Goal: Entertainment & Leisure: Browse casually

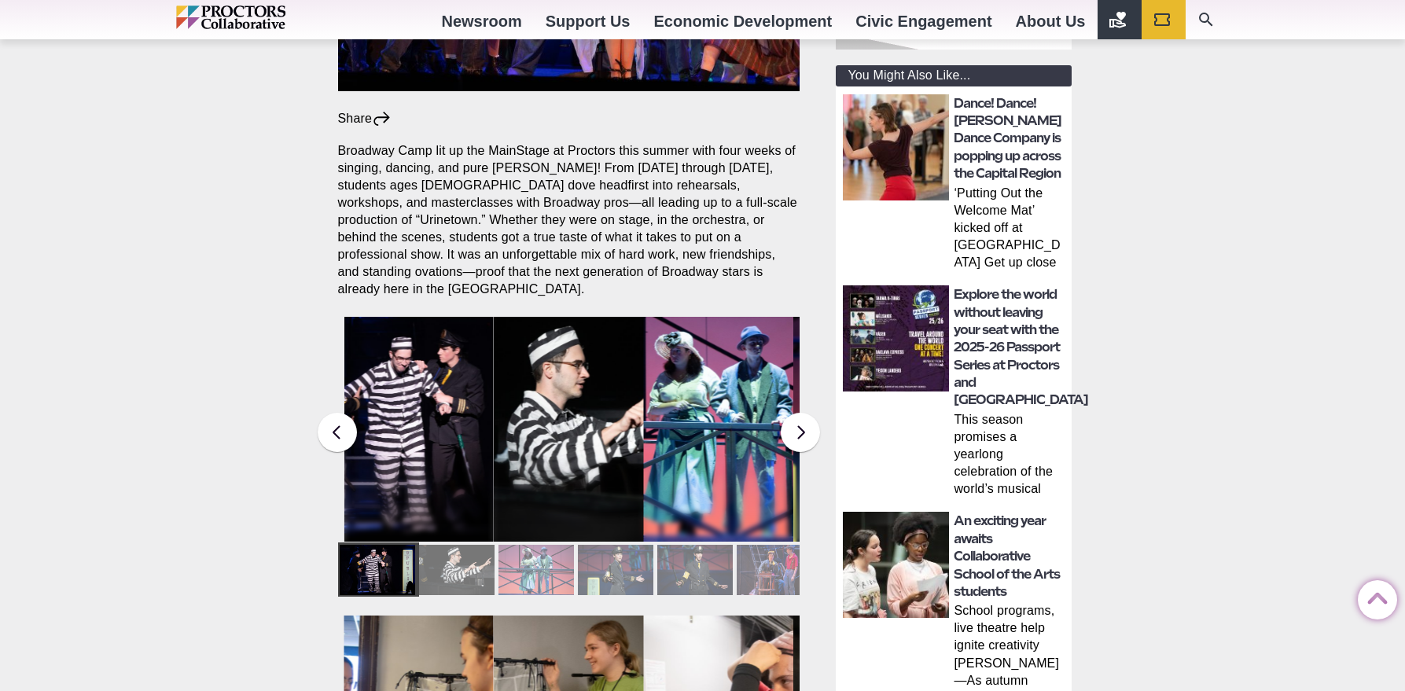
scroll to position [551, 0]
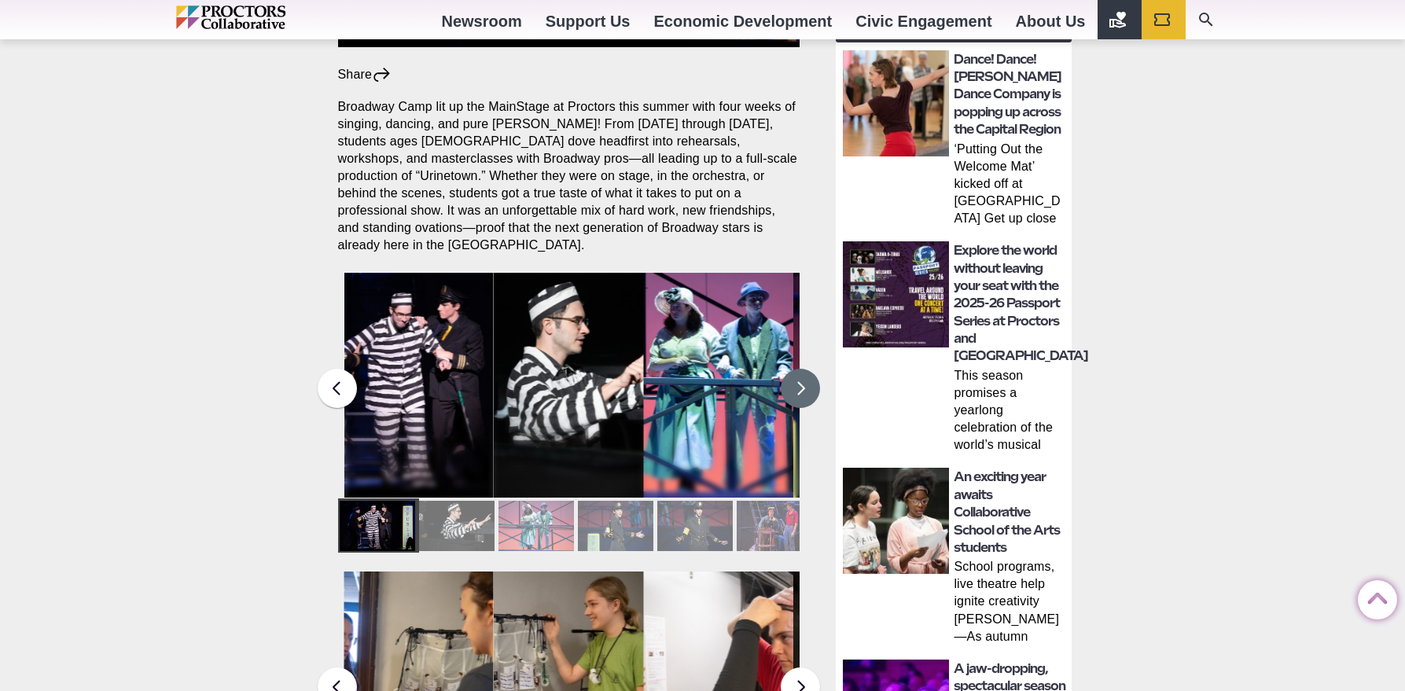
click at [801, 371] on button at bounding box center [800, 388] width 39 height 39
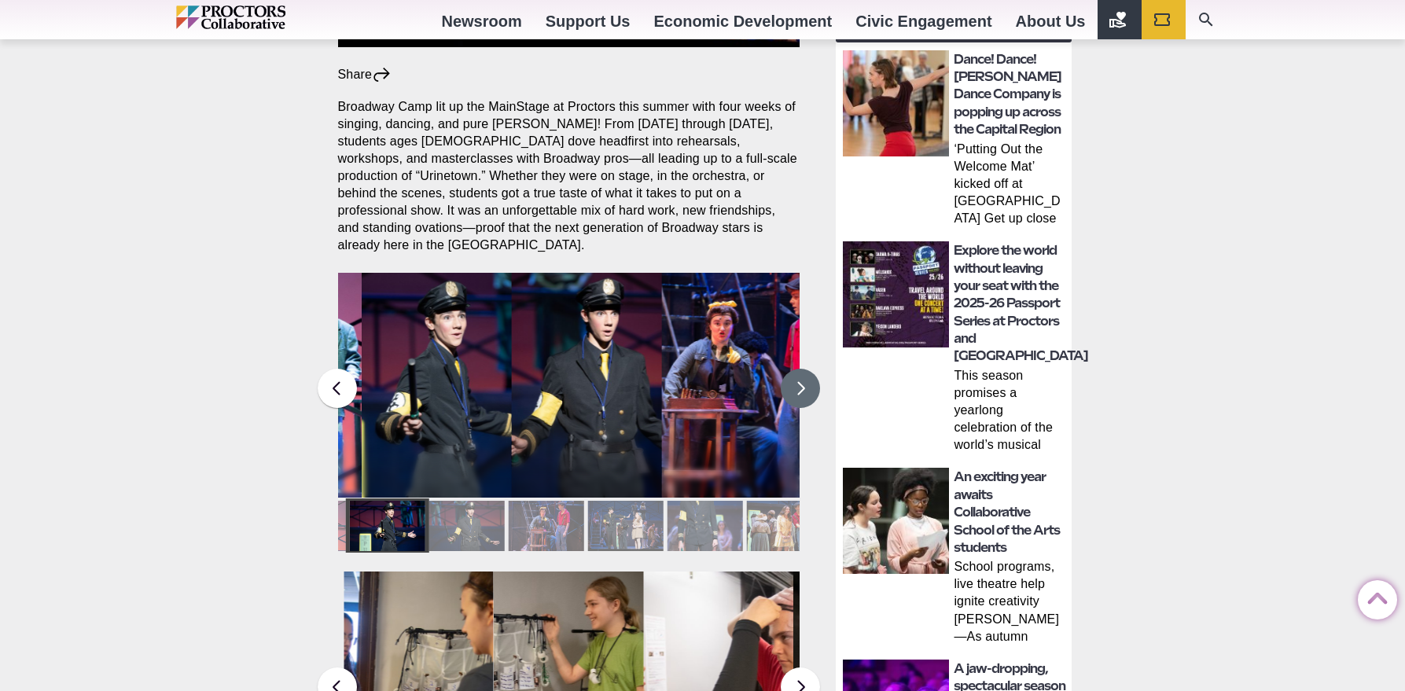
click at [801, 371] on button at bounding box center [800, 388] width 39 height 39
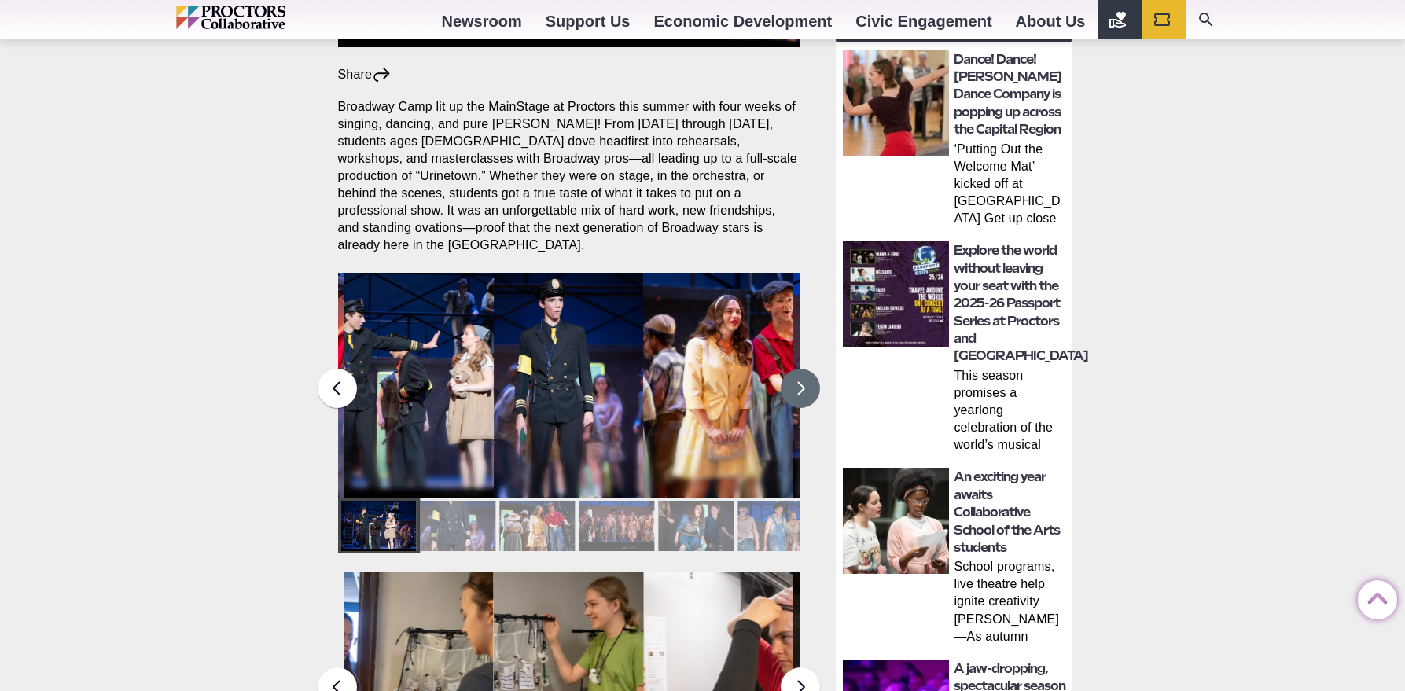
click at [801, 371] on button at bounding box center [800, 388] width 39 height 39
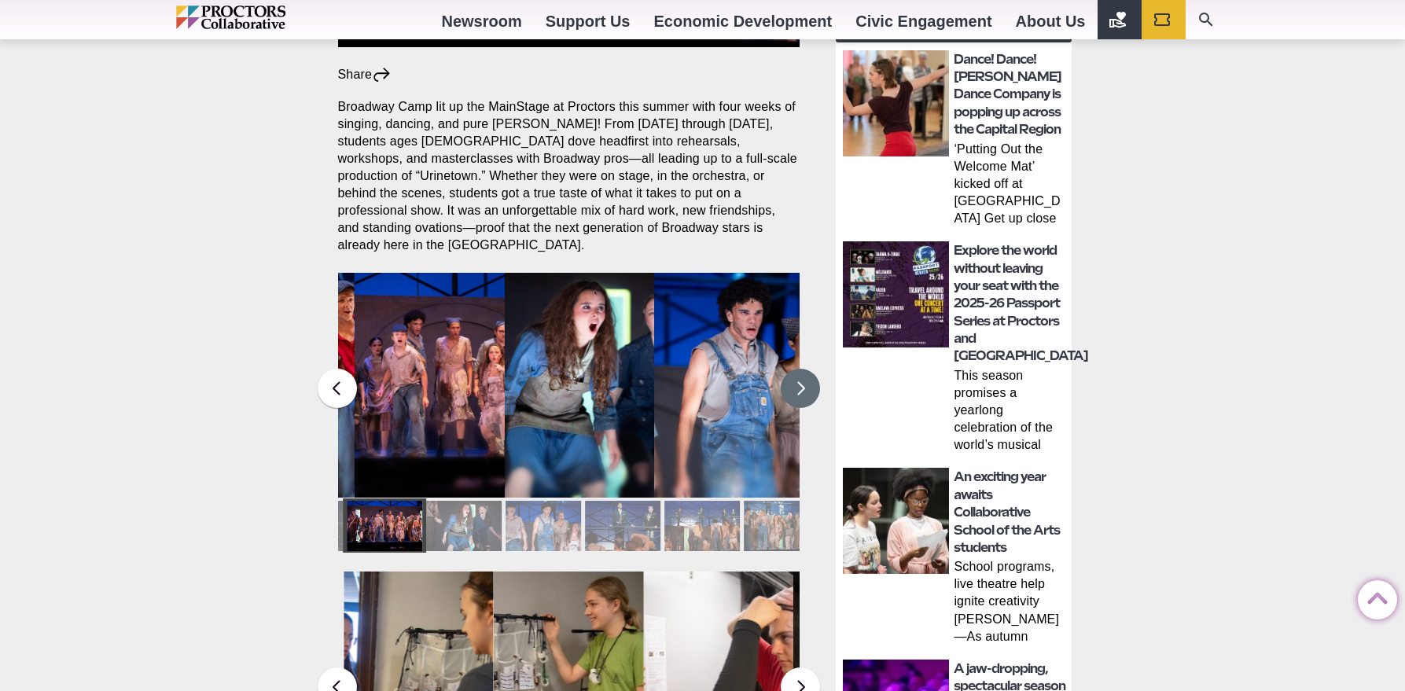
click at [801, 371] on button at bounding box center [800, 388] width 39 height 39
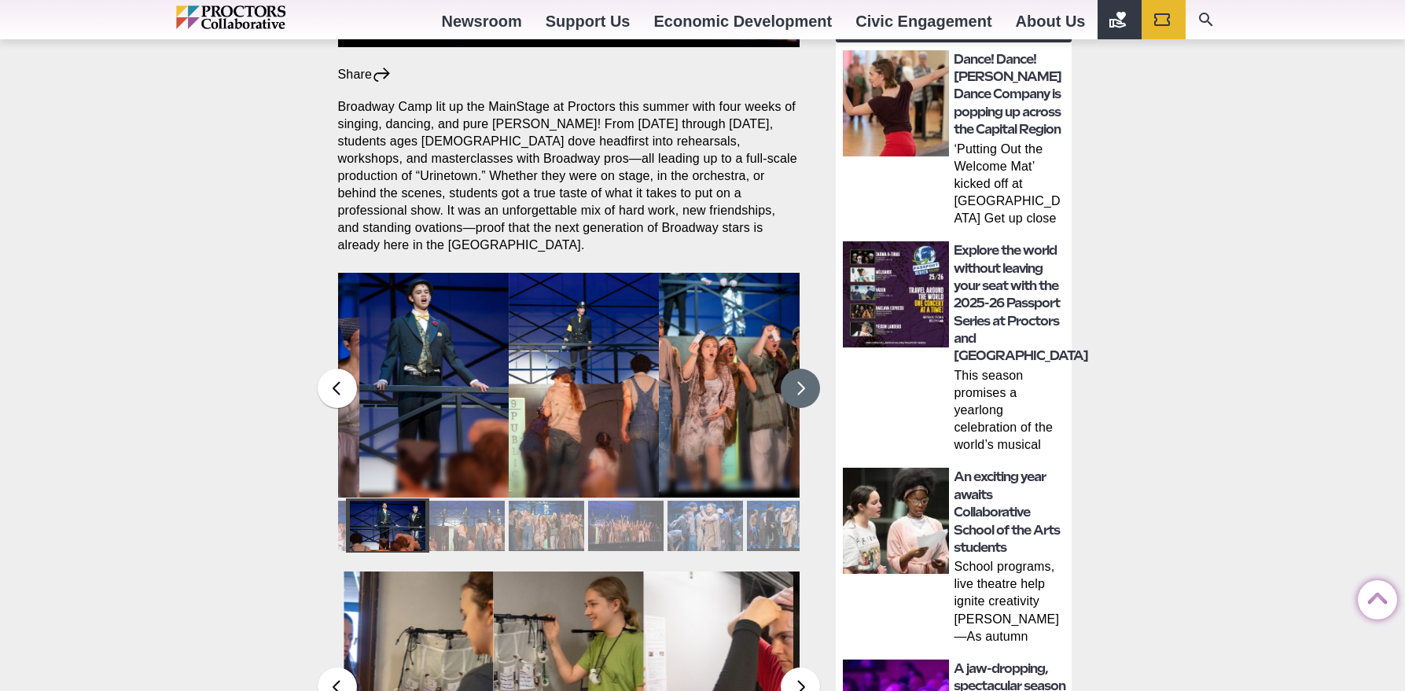
click at [801, 372] on button at bounding box center [800, 388] width 39 height 39
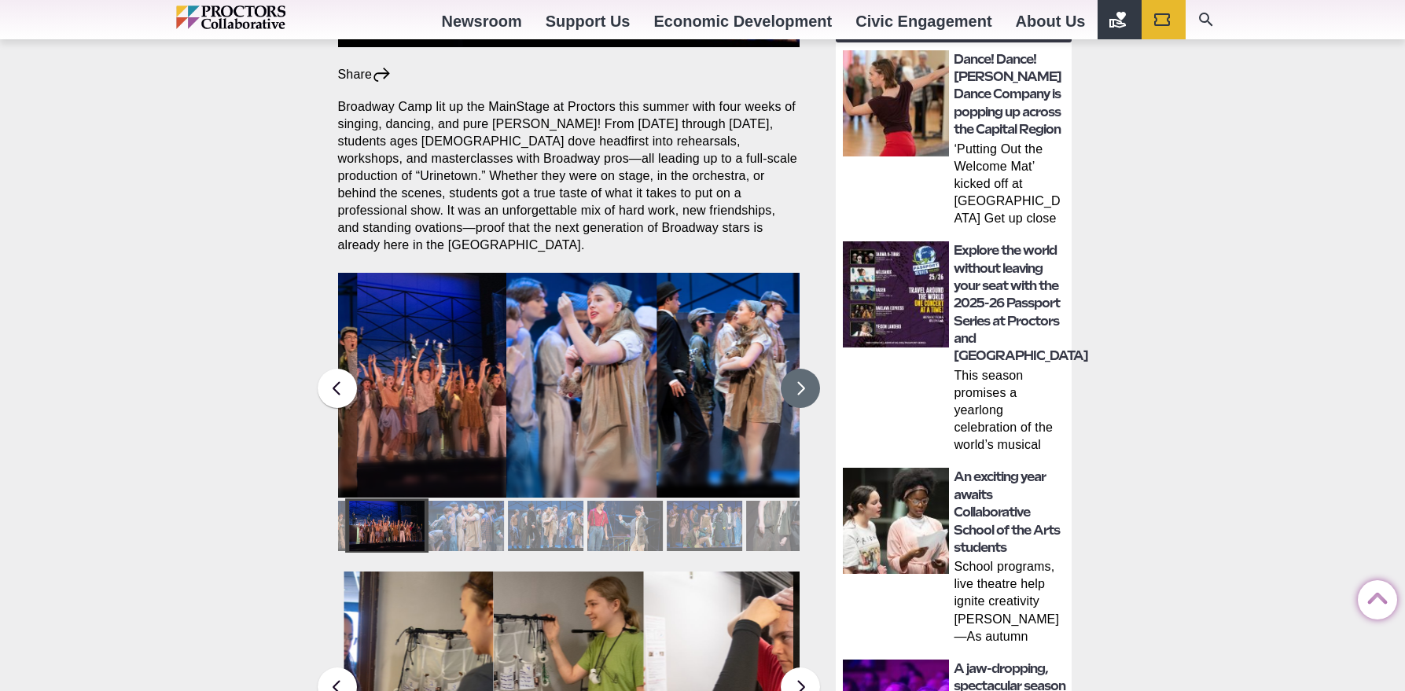
click at [762, 522] on div at bounding box center [783, 526] width 75 height 50
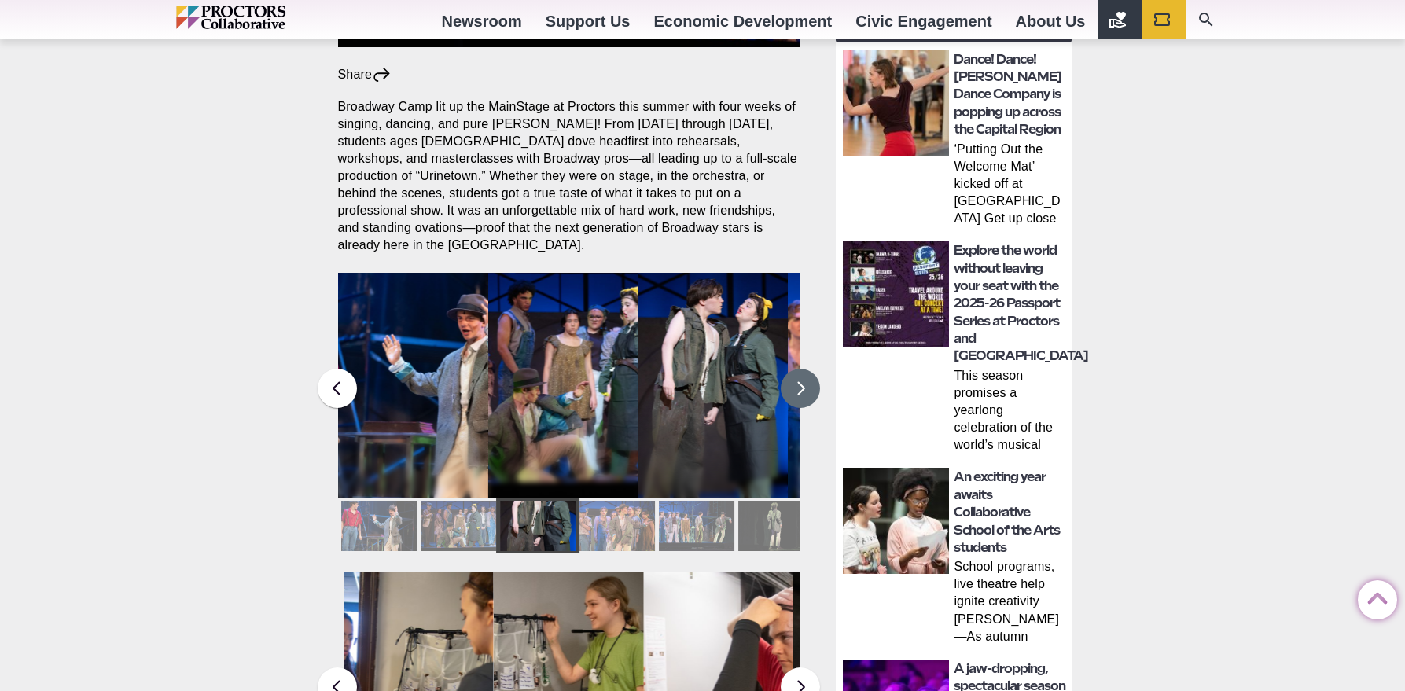
click at [550, 519] on div at bounding box center [537, 526] width 75 height 50
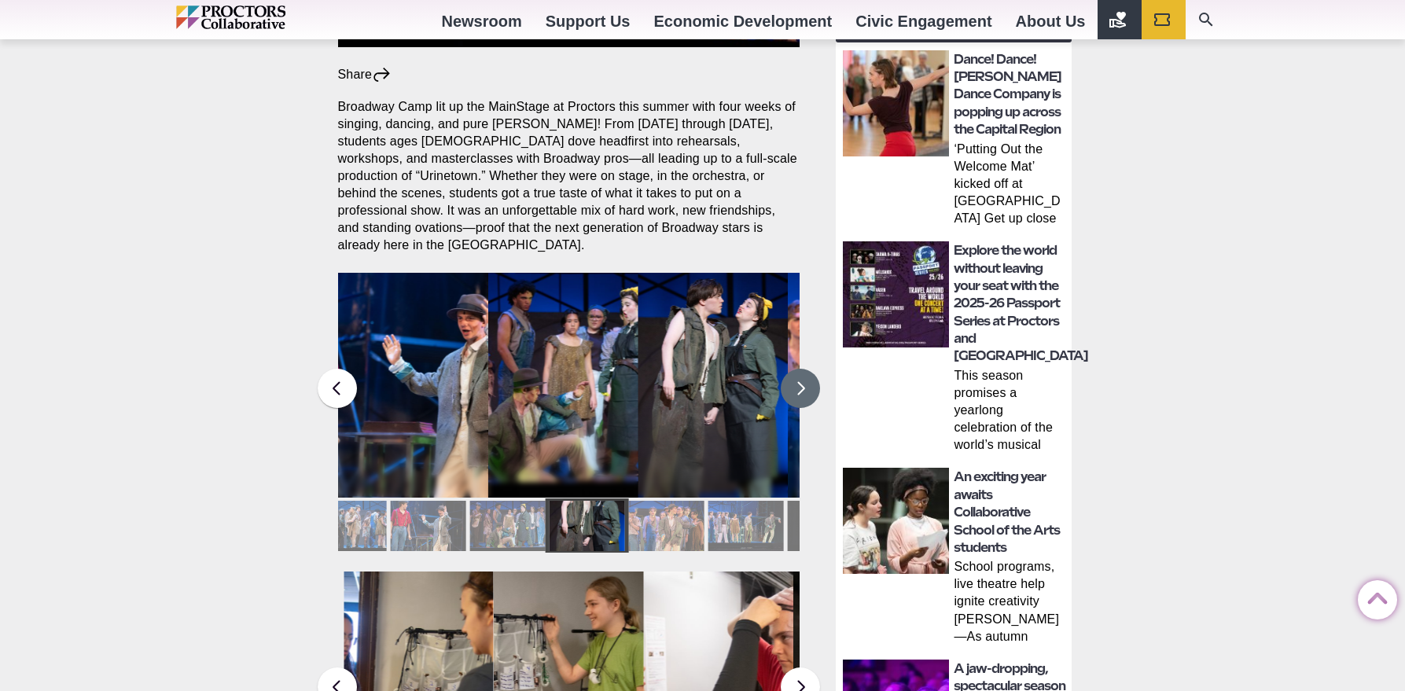
click at [565, 342] on figcaption "Students in the Collaborative School of the Arts Broadway Camp perform during a…" at bounding box center [563, 417] width 150 height 161
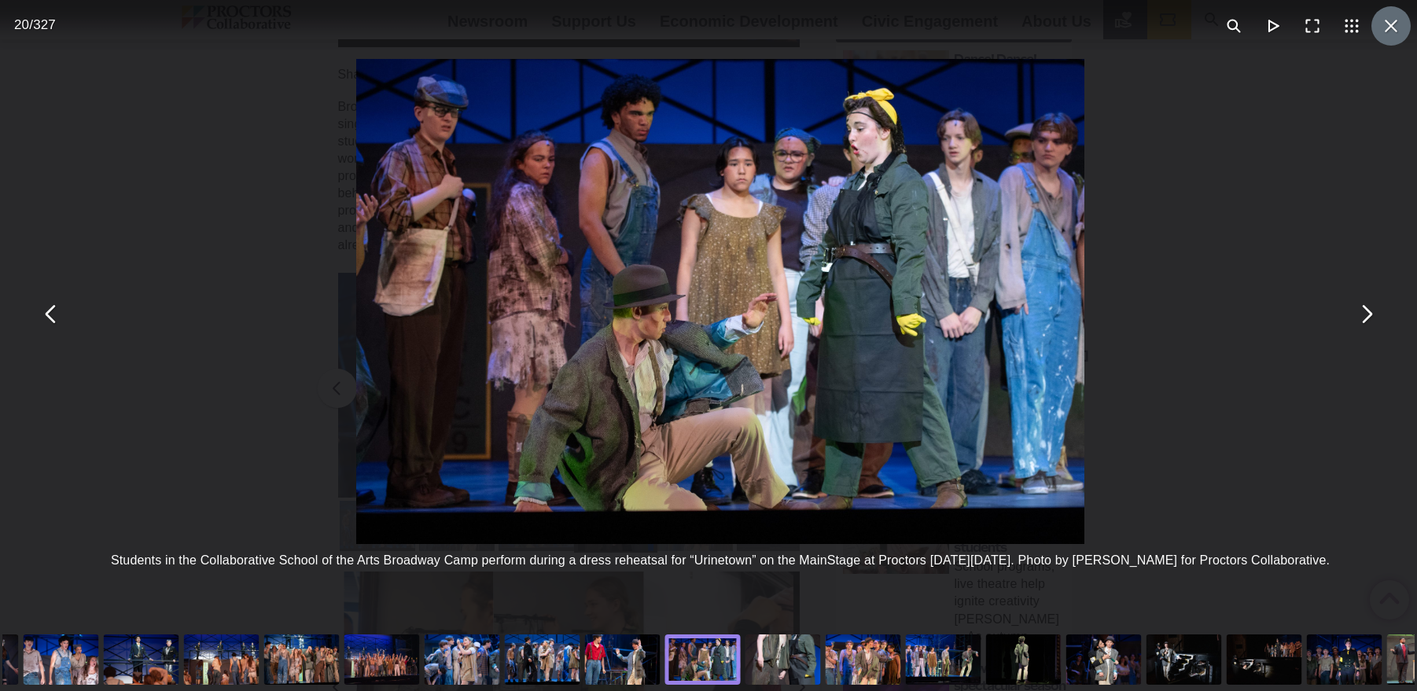
click at [1387, 26] on button "You can close this modal content with the ESC key" at bounding box center [1391, 25] width 39 height 39
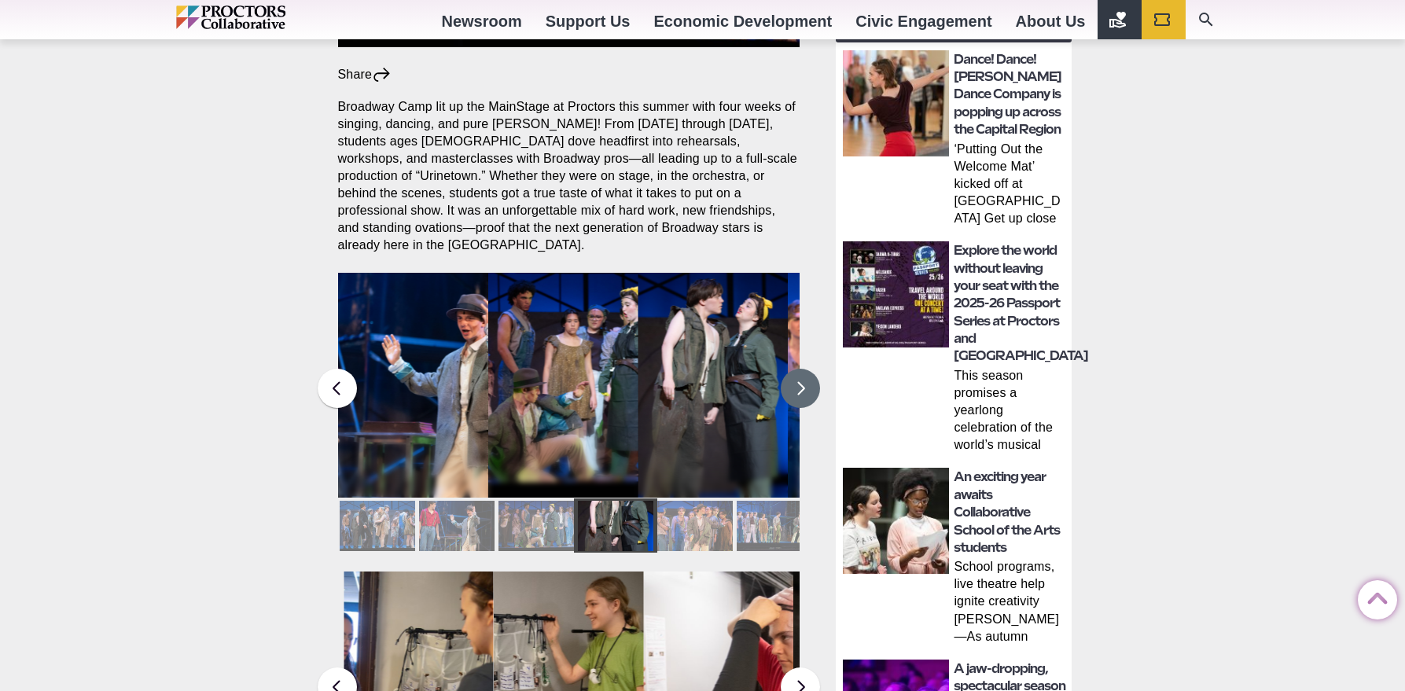
click at [808, 373] on button at bounding box center [800, 388] width 39 height 39
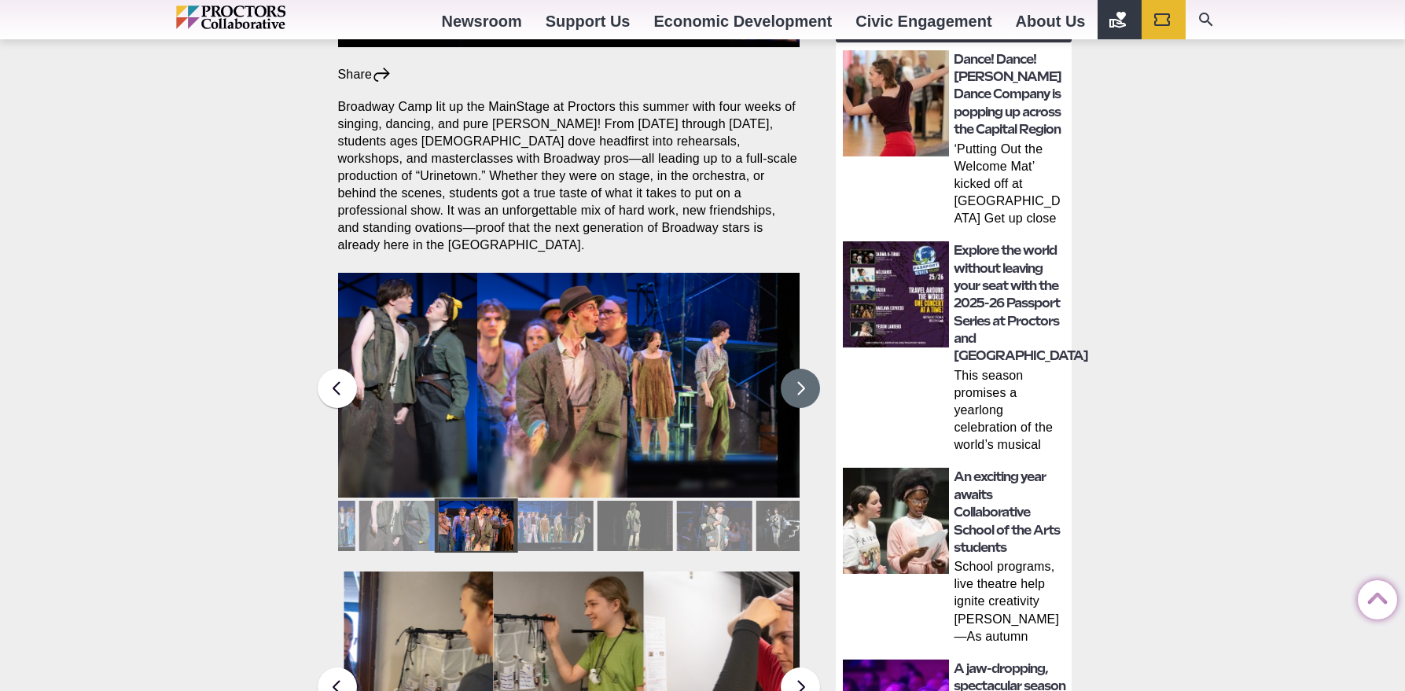
click at [808, 373] on button at bounding box center [800, 388] width 39 height 39
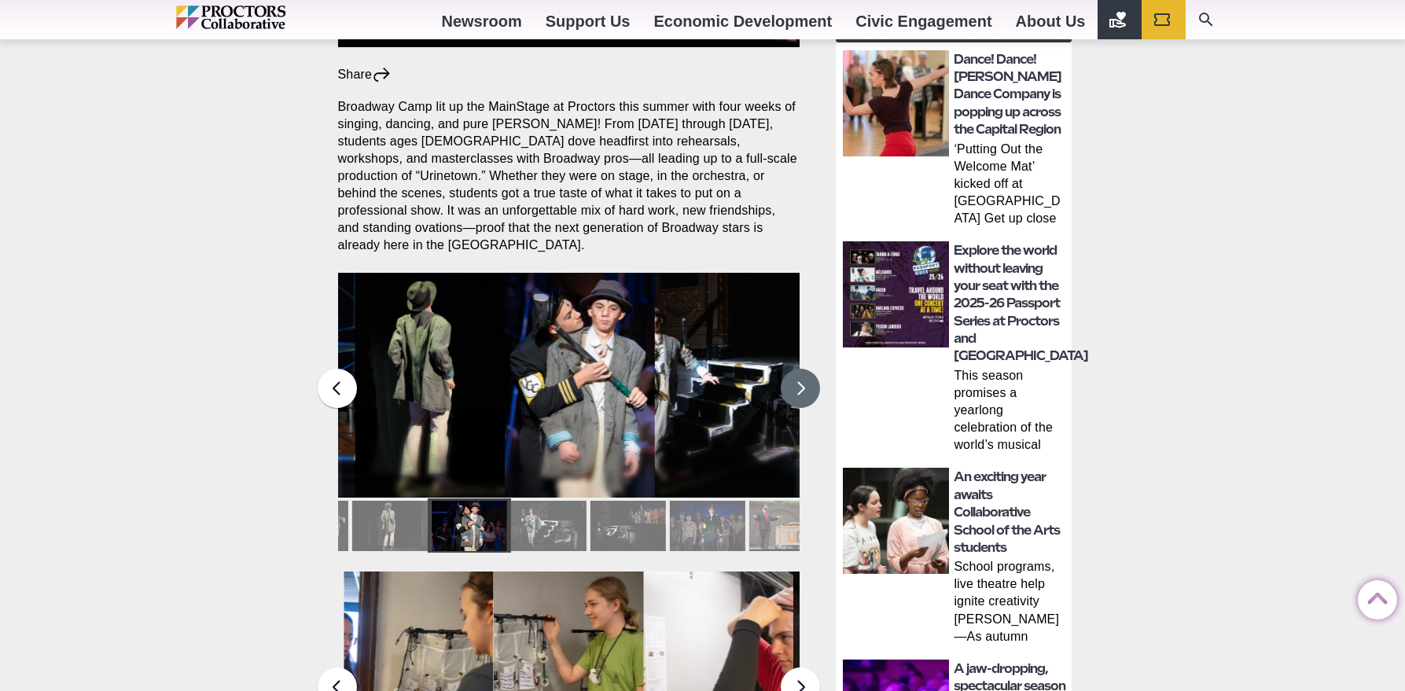
click at [808, 373] on button at bounding box center [800, 388] width 39 height 39
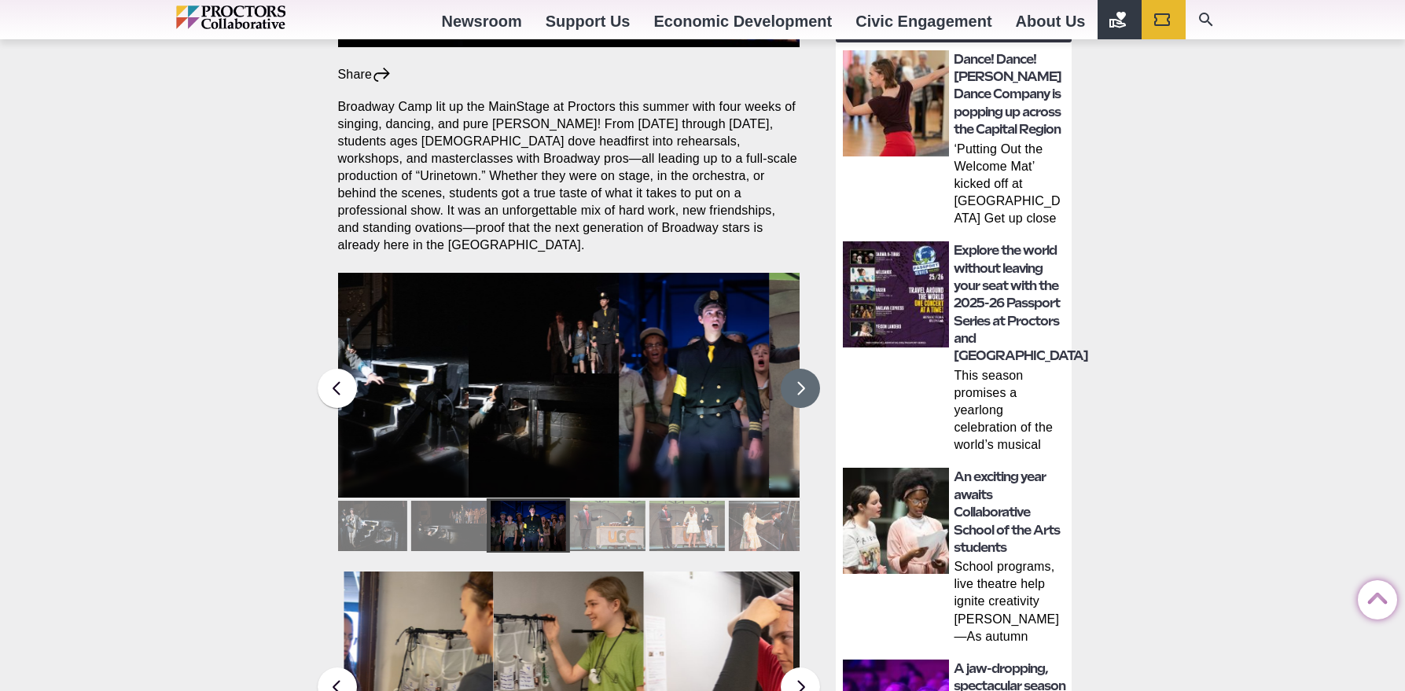
click at [808, 373] on button at bounding box center [800, 388] width 39 height 39
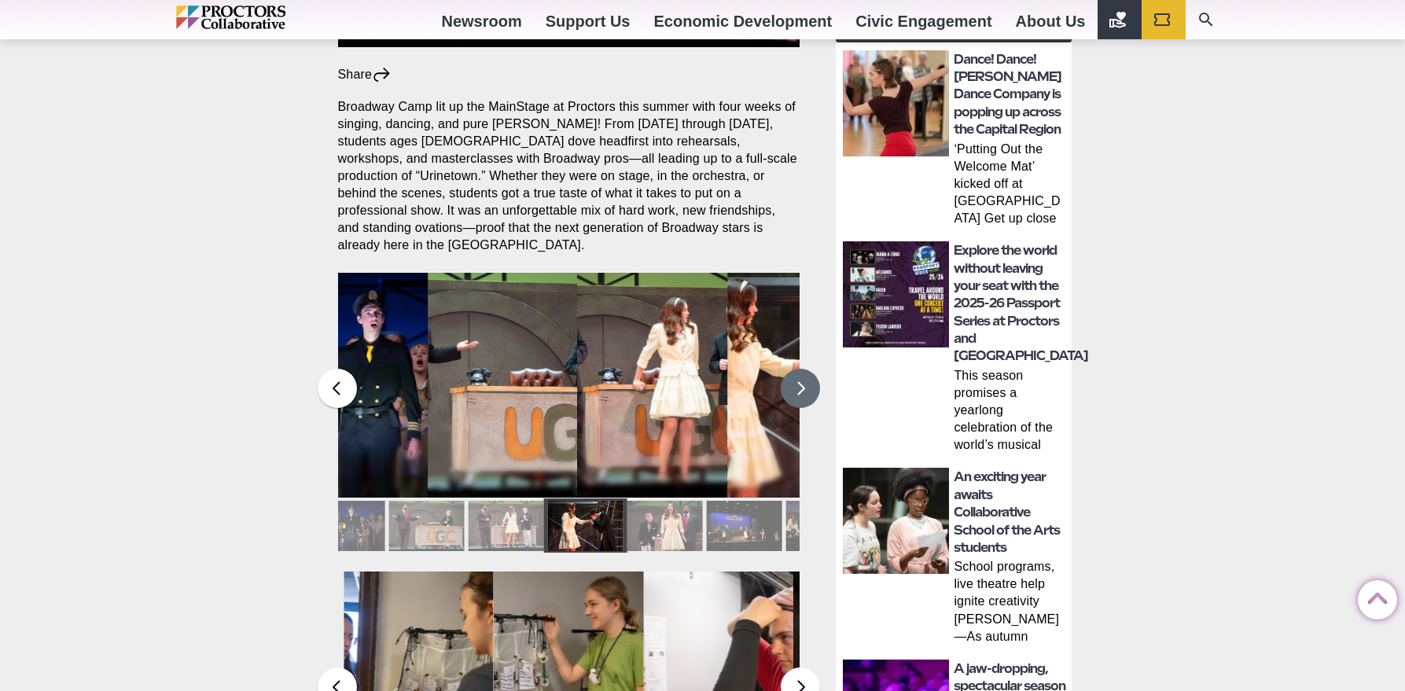
click at [808, 373] on button at bounding box center [800, 388] width 39 height 39
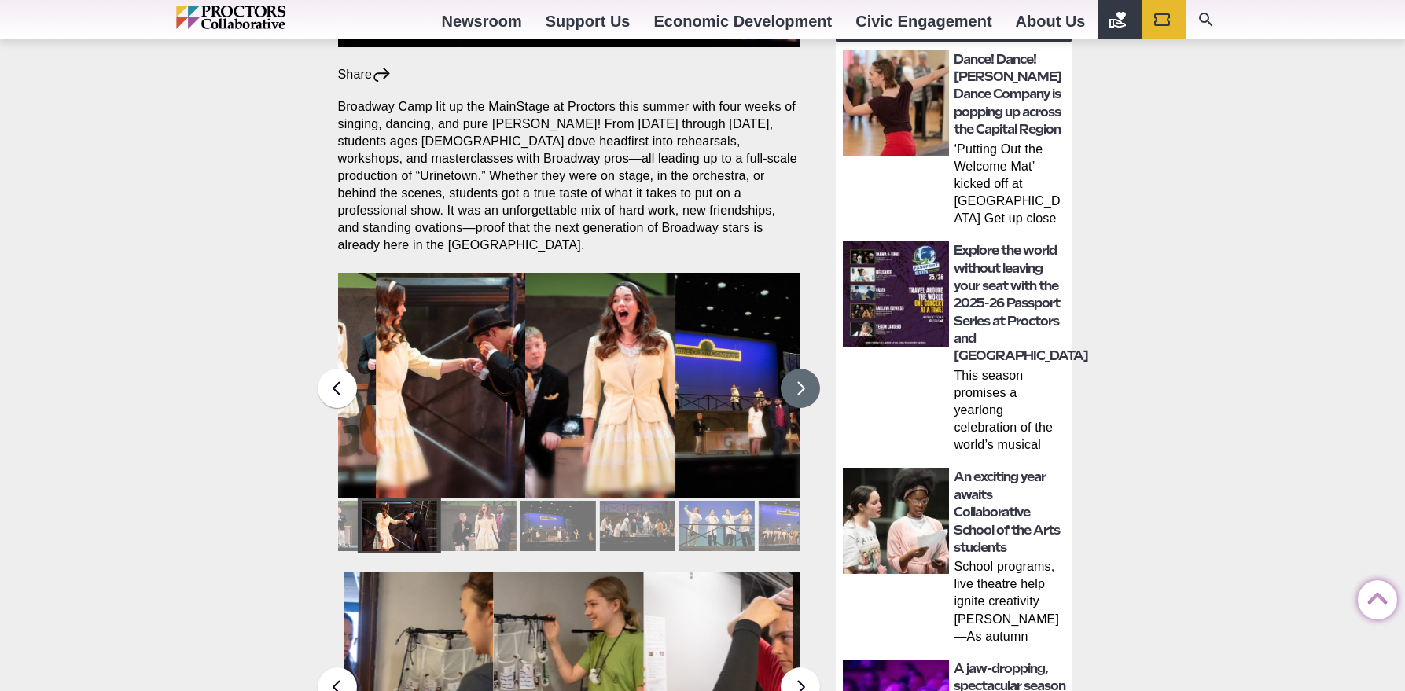
click at [808, 373] on button at bounding box center [800, 388] width 39 height 39
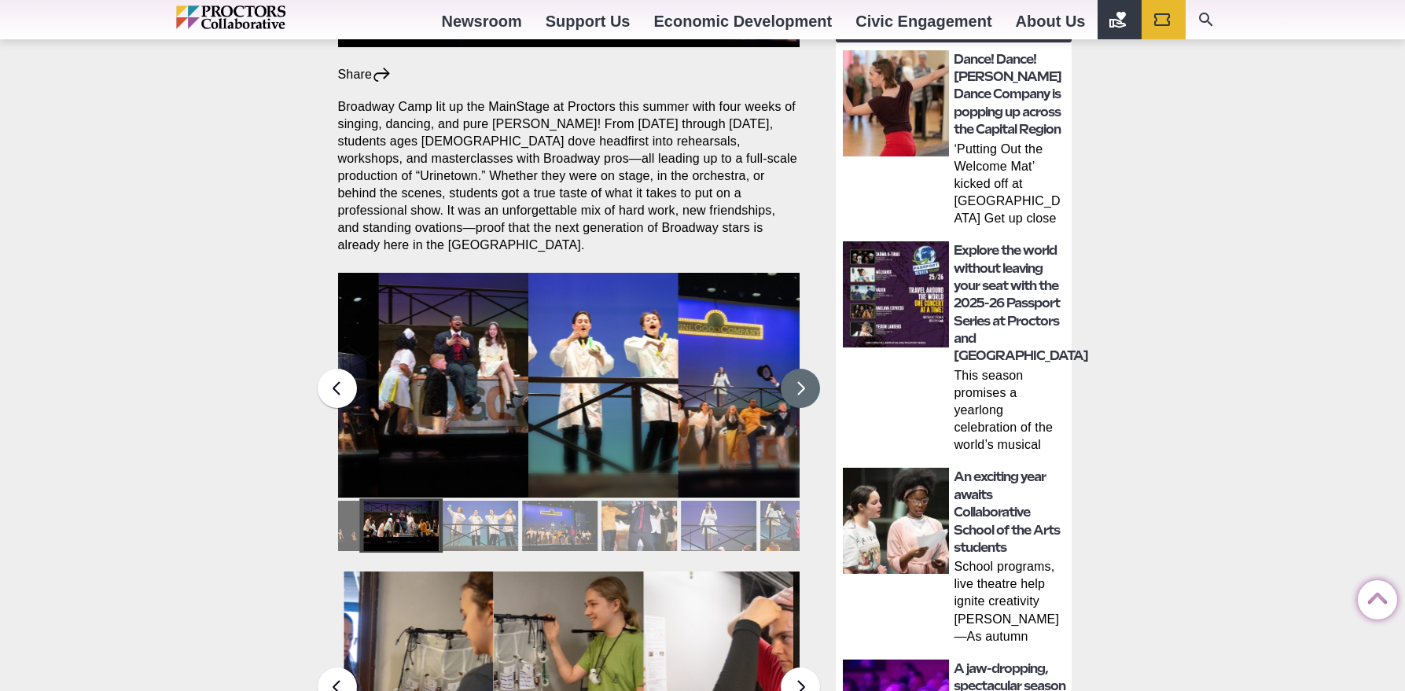
click at [808, 373] on button at bounding box center [800, 388] width 39 height 39
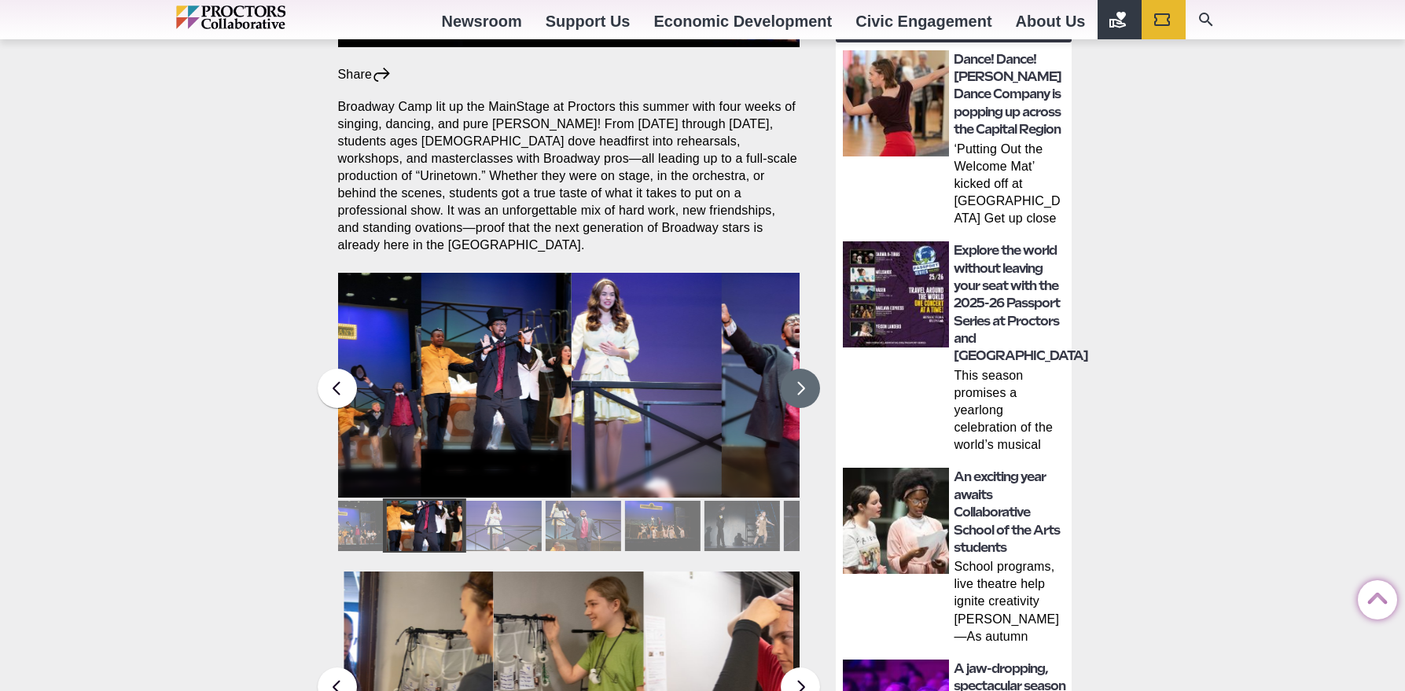
click at [808, 373] on button at bounding box center [800, 388] width 39 height 39
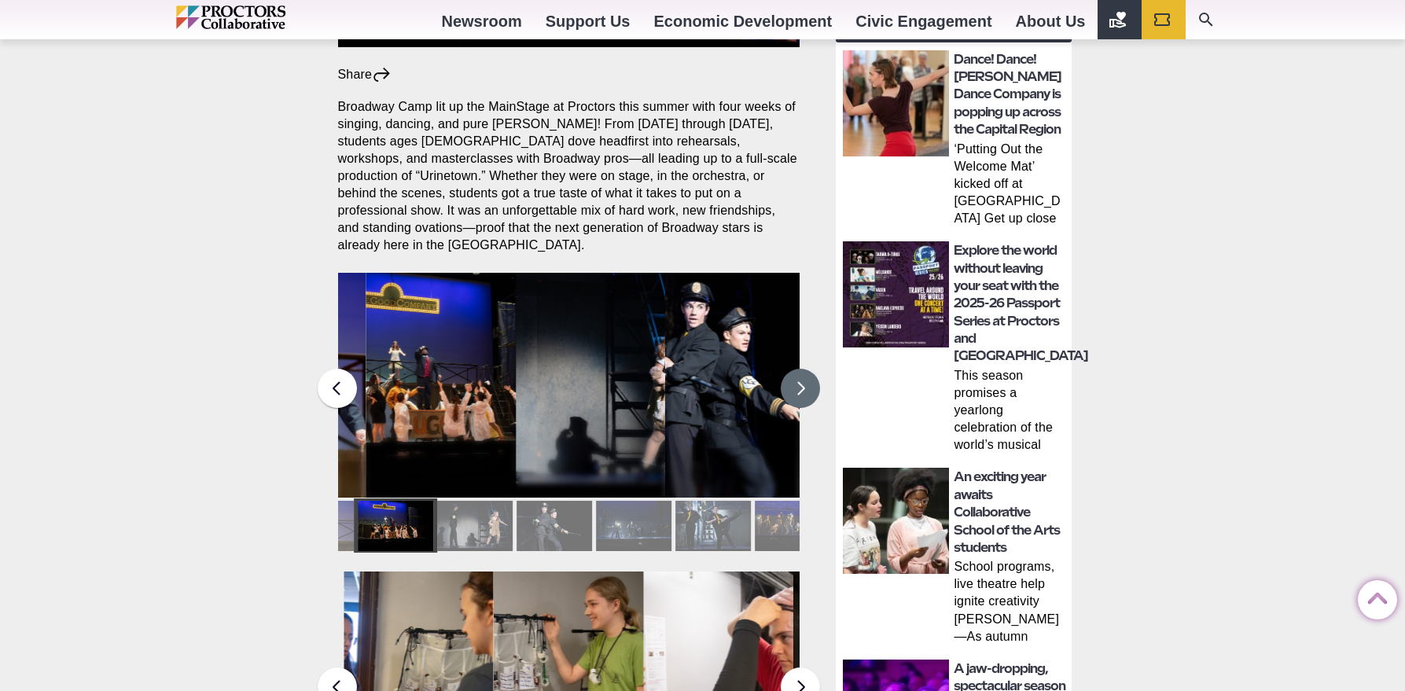
click at [808, 373] on button at bounding box center [800, 388] width 39 height 39
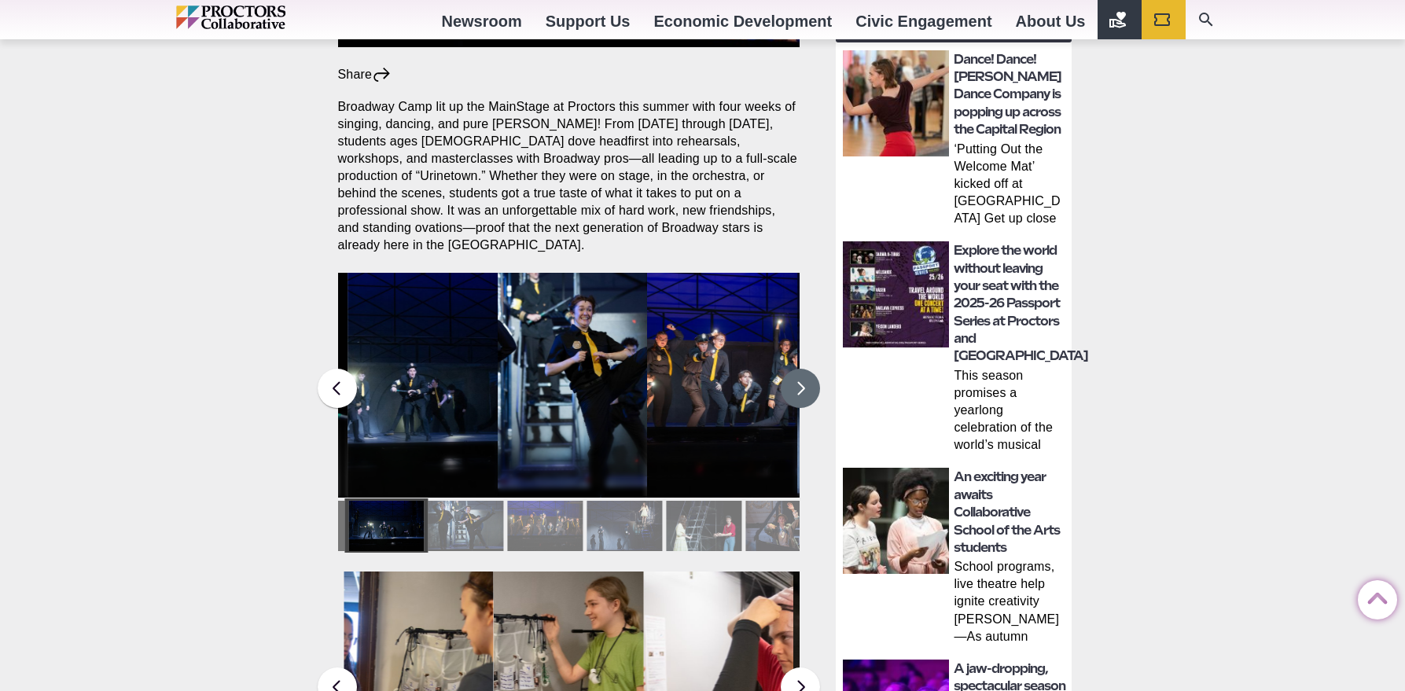
click at [808, 373] on button at bounding box center [800, 388] width 39 height 39
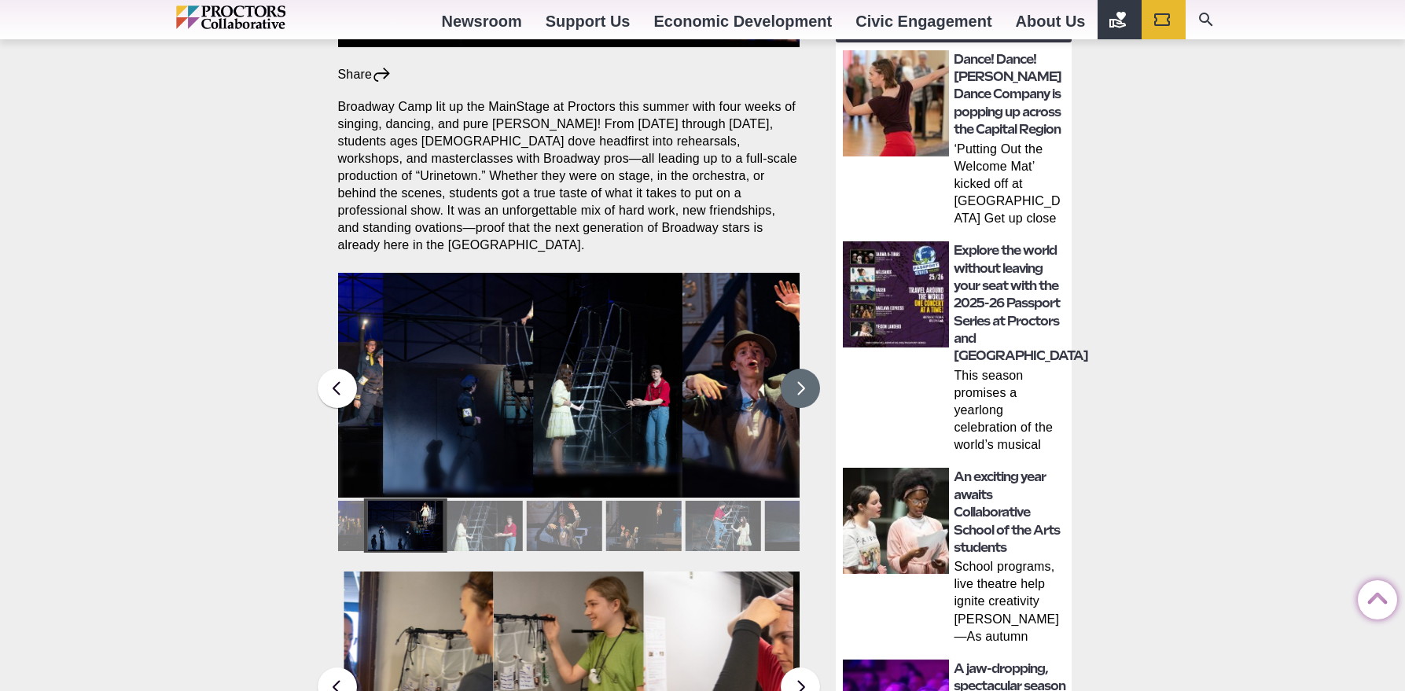
click at [808, 373] on button at bounding box center [800, 388] width 39 height 39
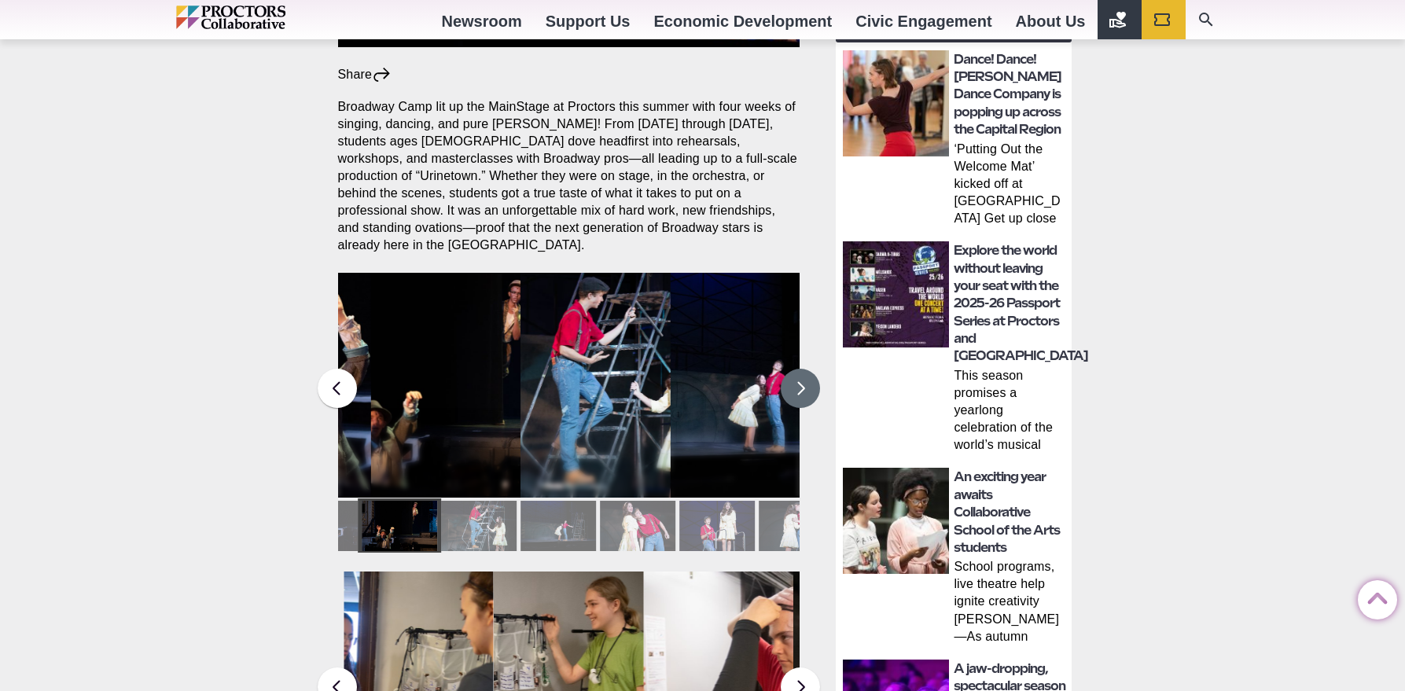
click at [808, 373] on button at bounding box center [800, 388] width 39 height 39
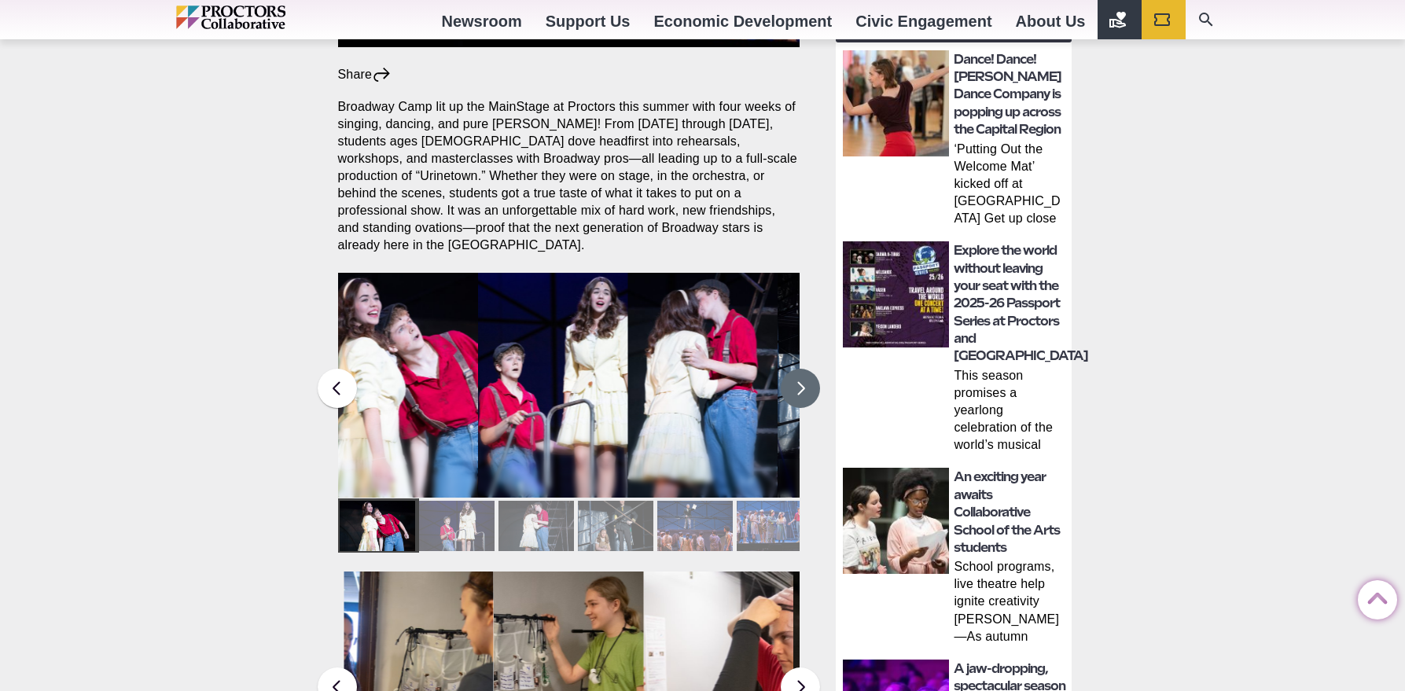
click at [794, 378] on button at bounding box center [800, 388] width 39 height 39
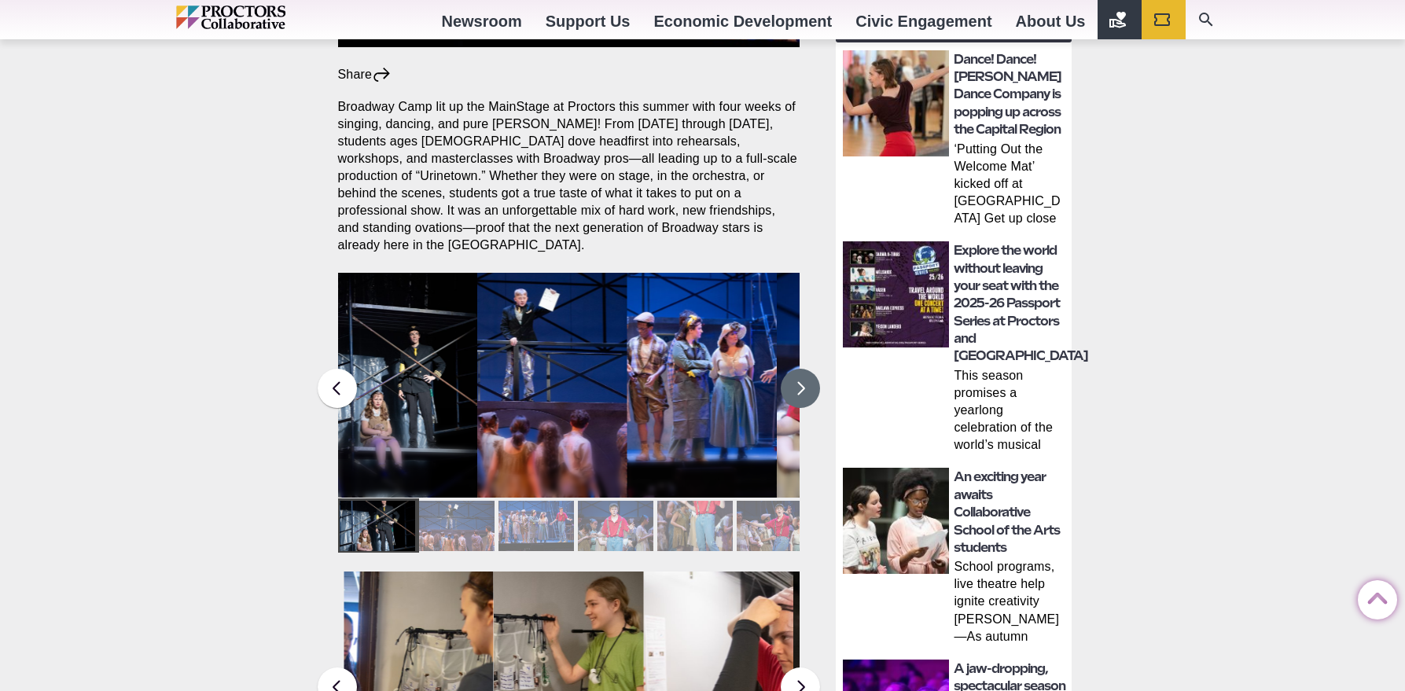
click at [706, 530] on div at bounding box center [694, 526] width 75 height 50
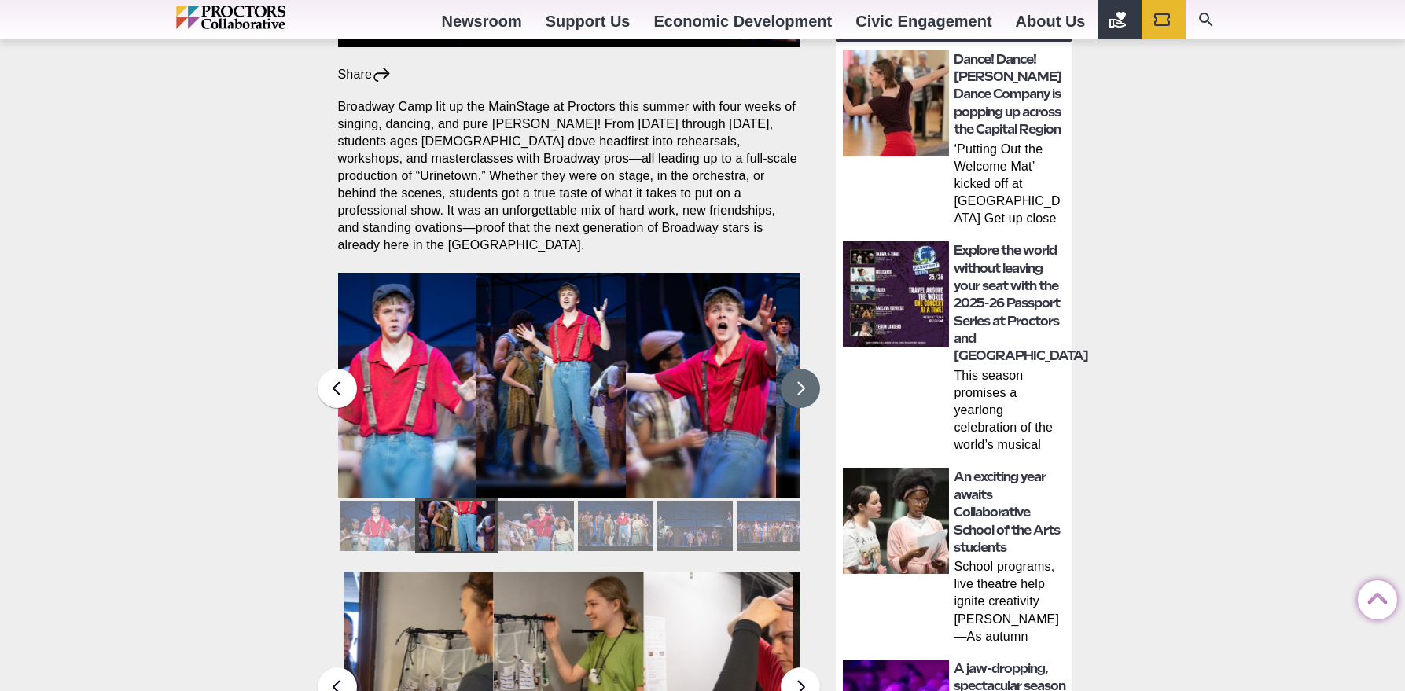
click at [797, 380] on button at bounding box center [800, 388] width 39 height 39
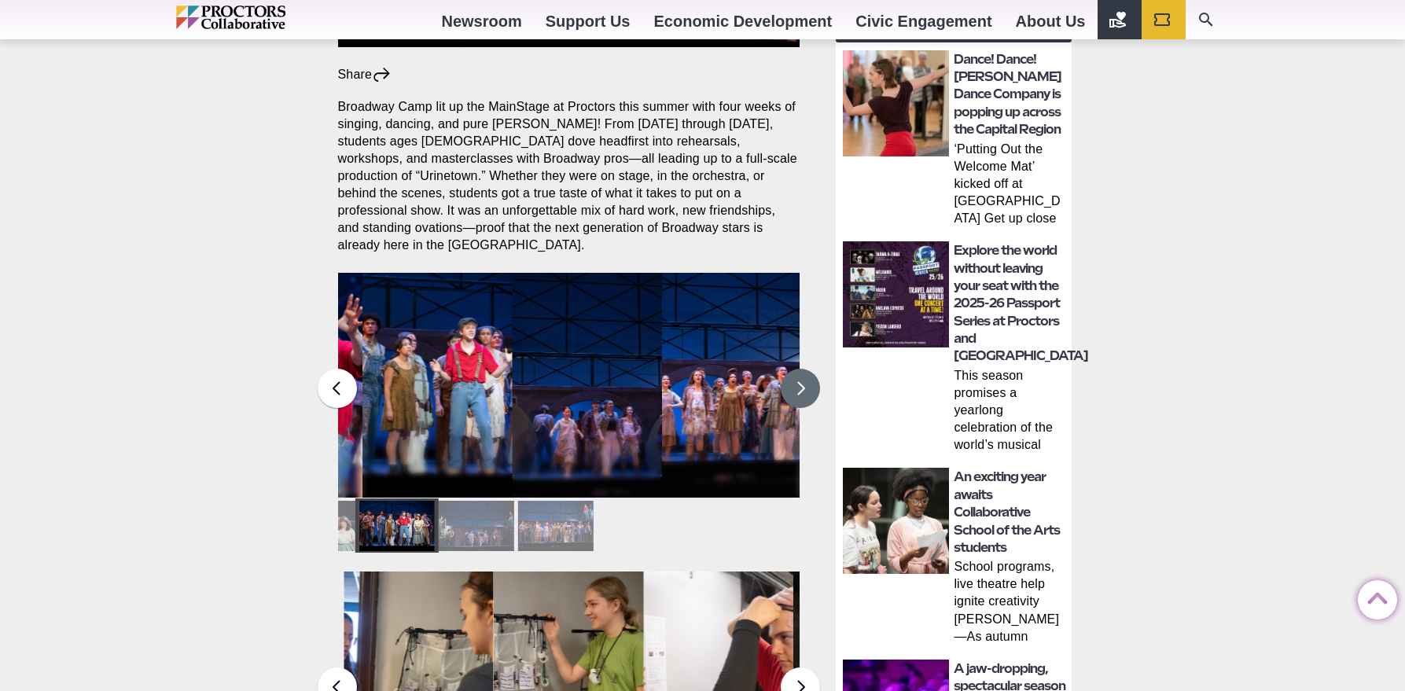
click at [799, 381] on button at bounding box center [800, 388] width 39 height 39
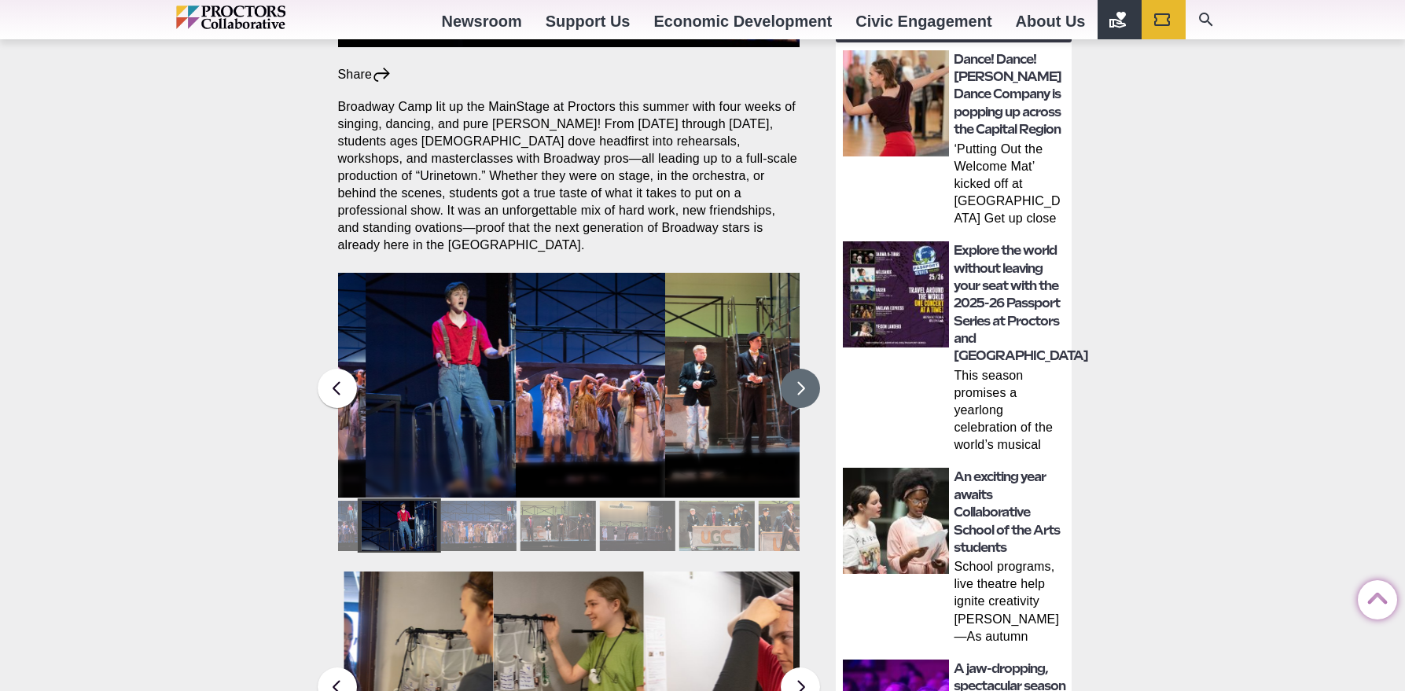
click at [799, 381] on button at bounding box center [800, 388] width 39 height 39
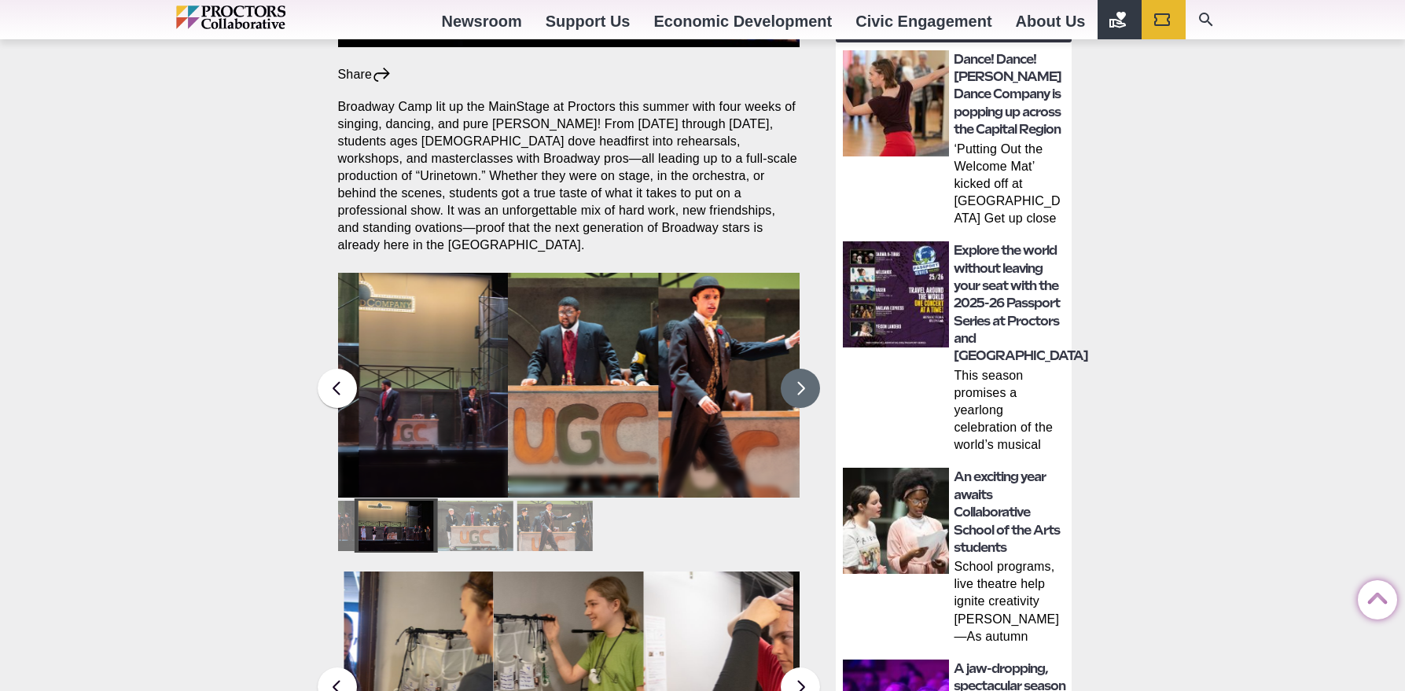
click at [799, 381] on button at bounding box center [800, 388] width 39 height 39
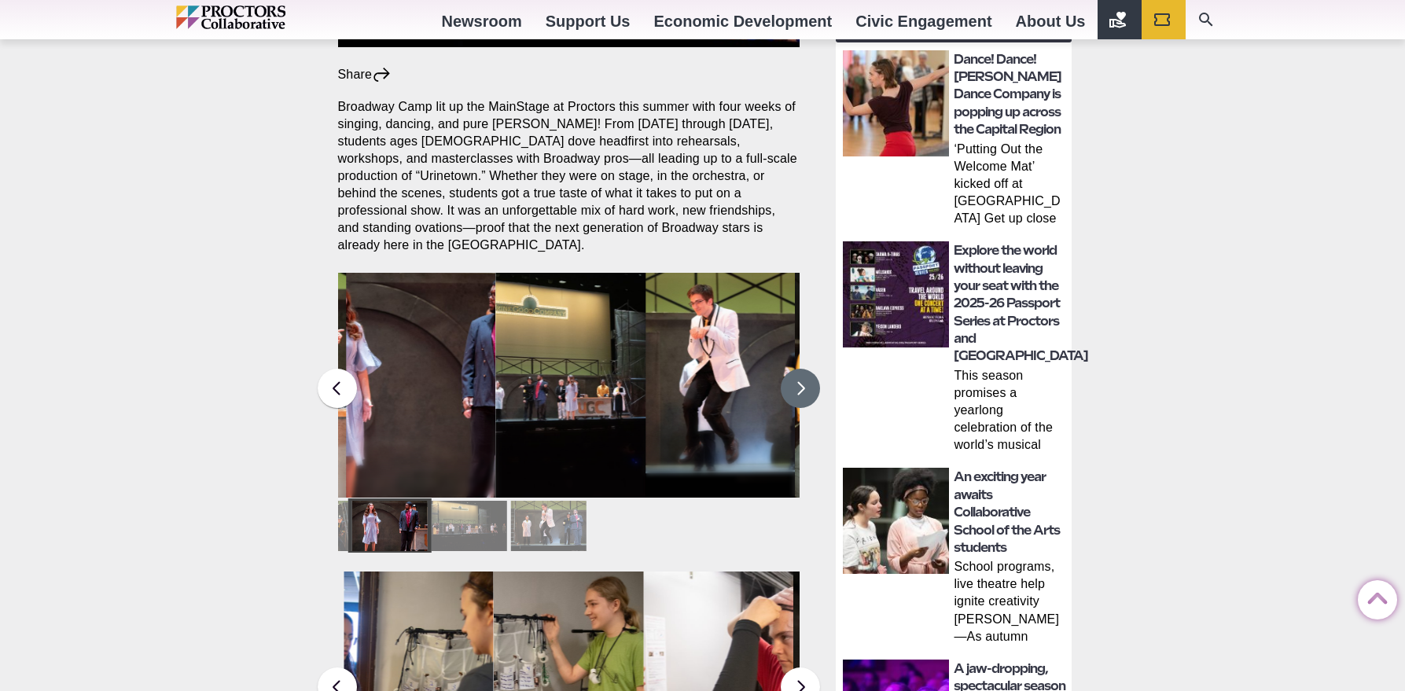
click at [799, 381] on button at bounding box center [800, 388] width 39 height 39
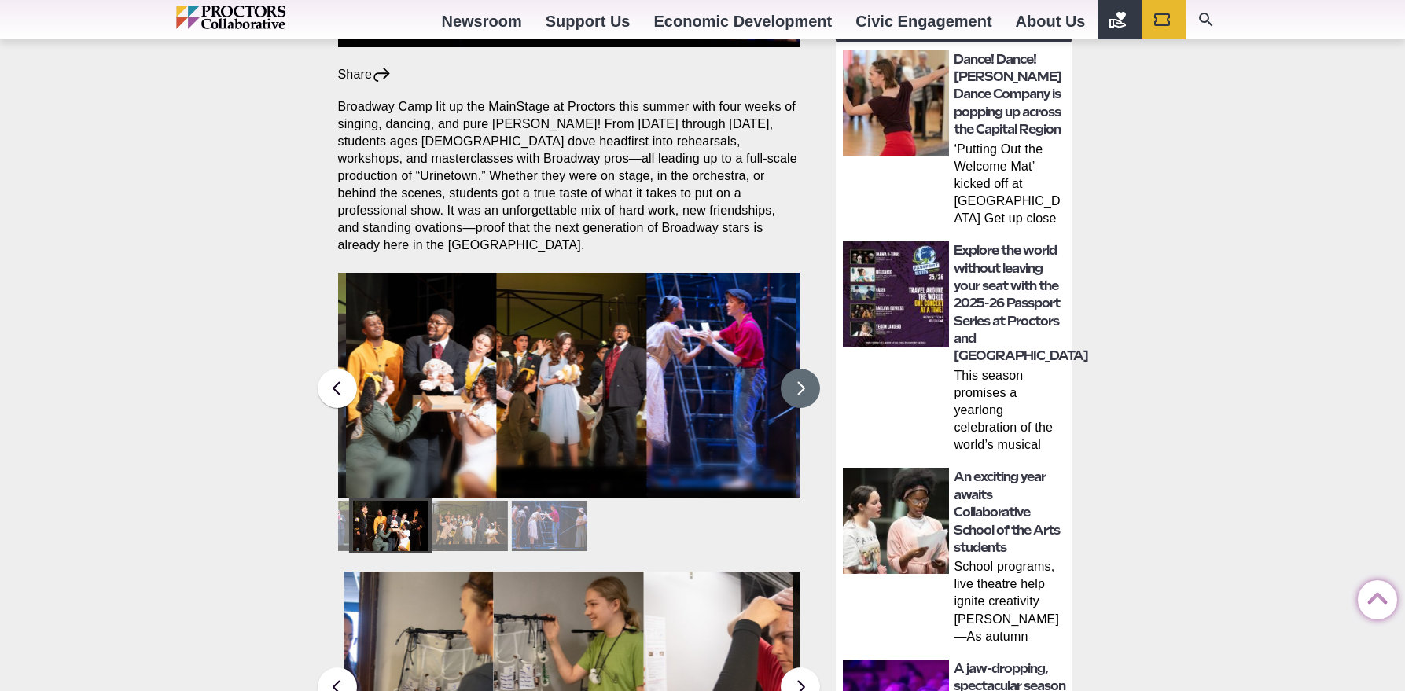
click at [799, 381] on button at bounding box center [800, 388] width 39 height 39
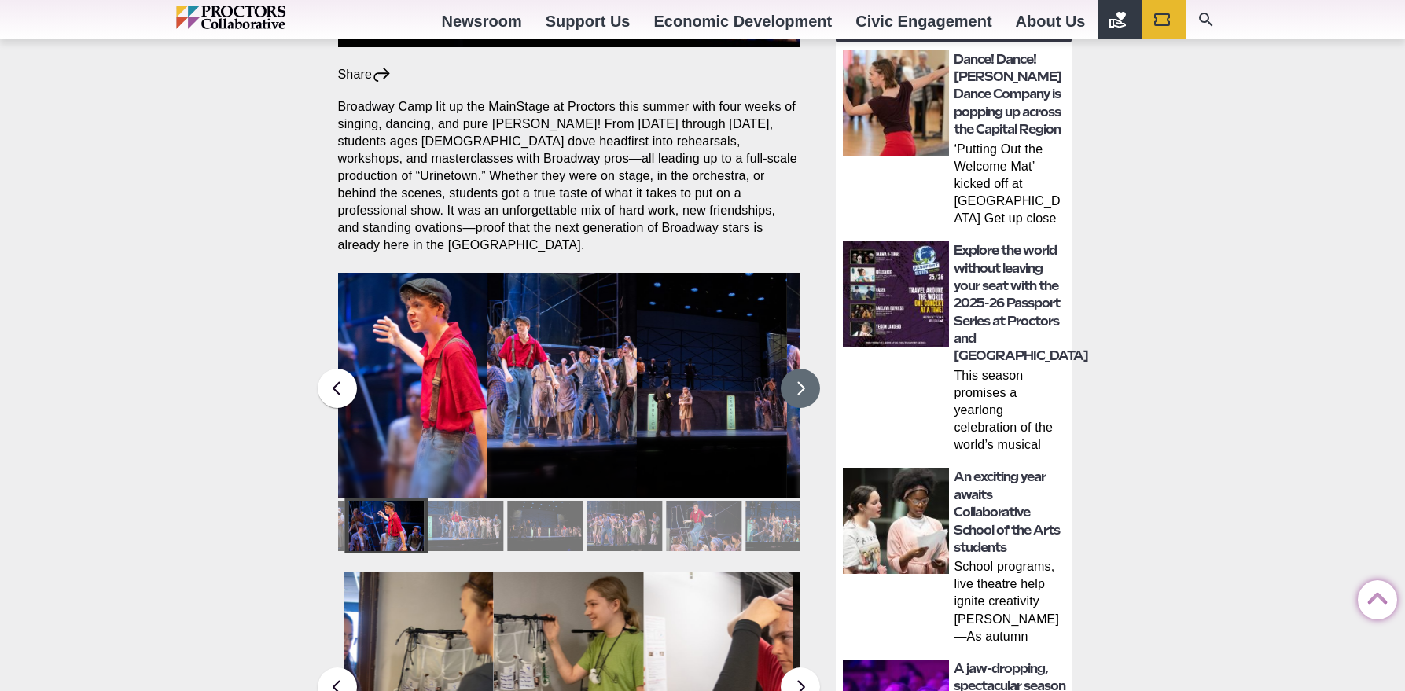
click at [799, 381] on button at bounding box center [800, 388] width 39 height 39
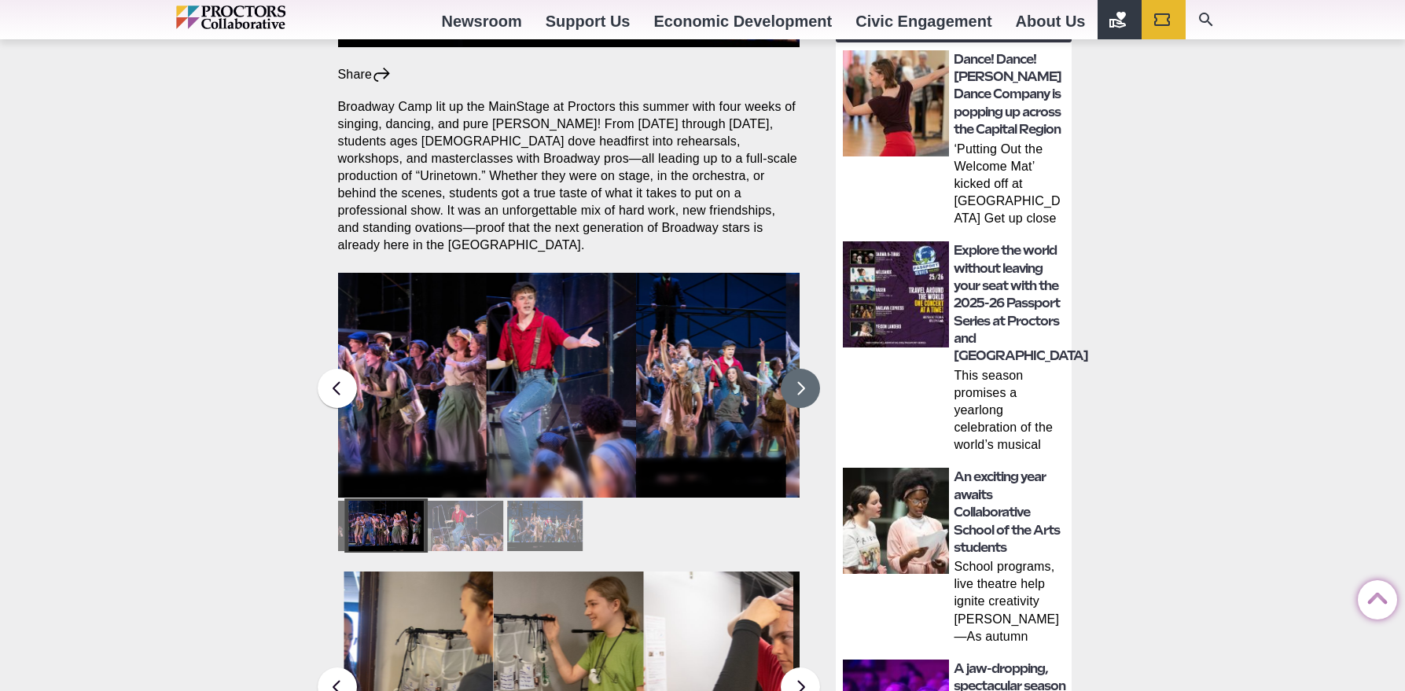
click at [799, 381] on button at bounding box center [800, 388] width 39 height 39
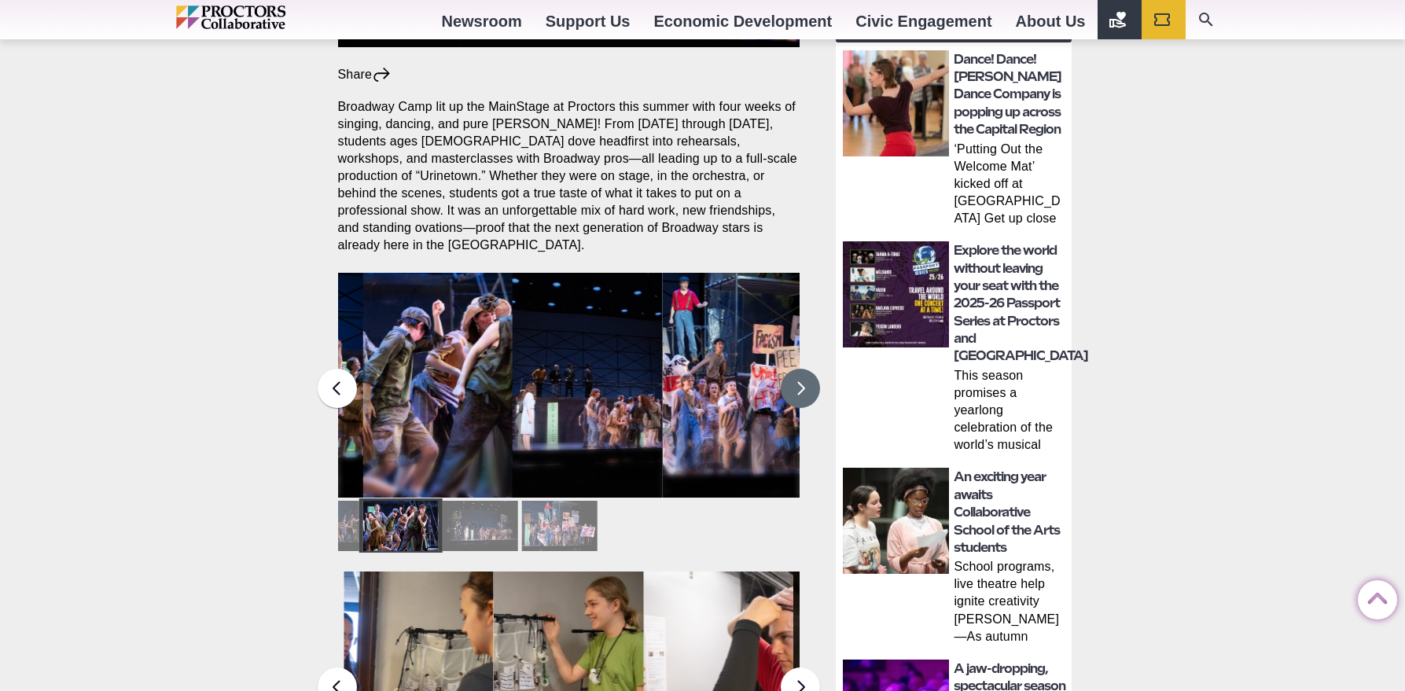
click at [799, 381] on button at bounding box center [800, 388] width 39 height 39
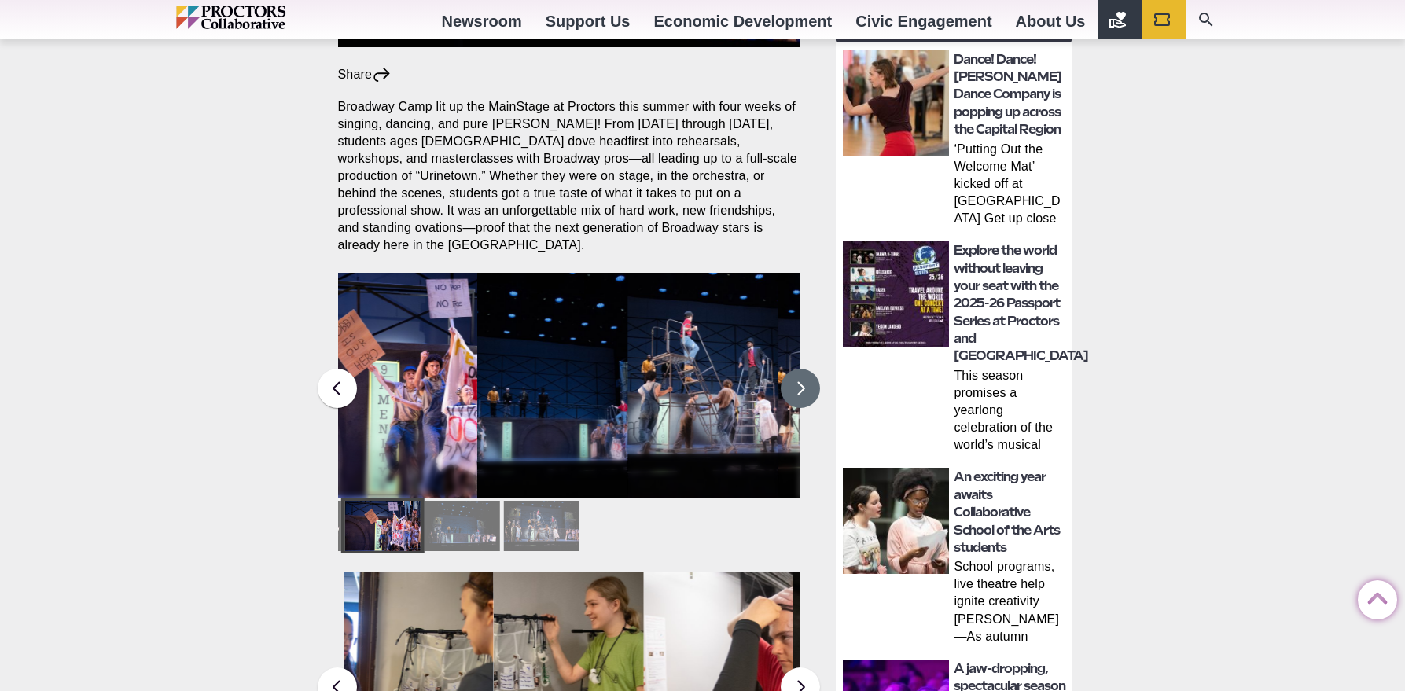
click at [799, 381] on button at bounding box center [800, 388] width 39 height 39
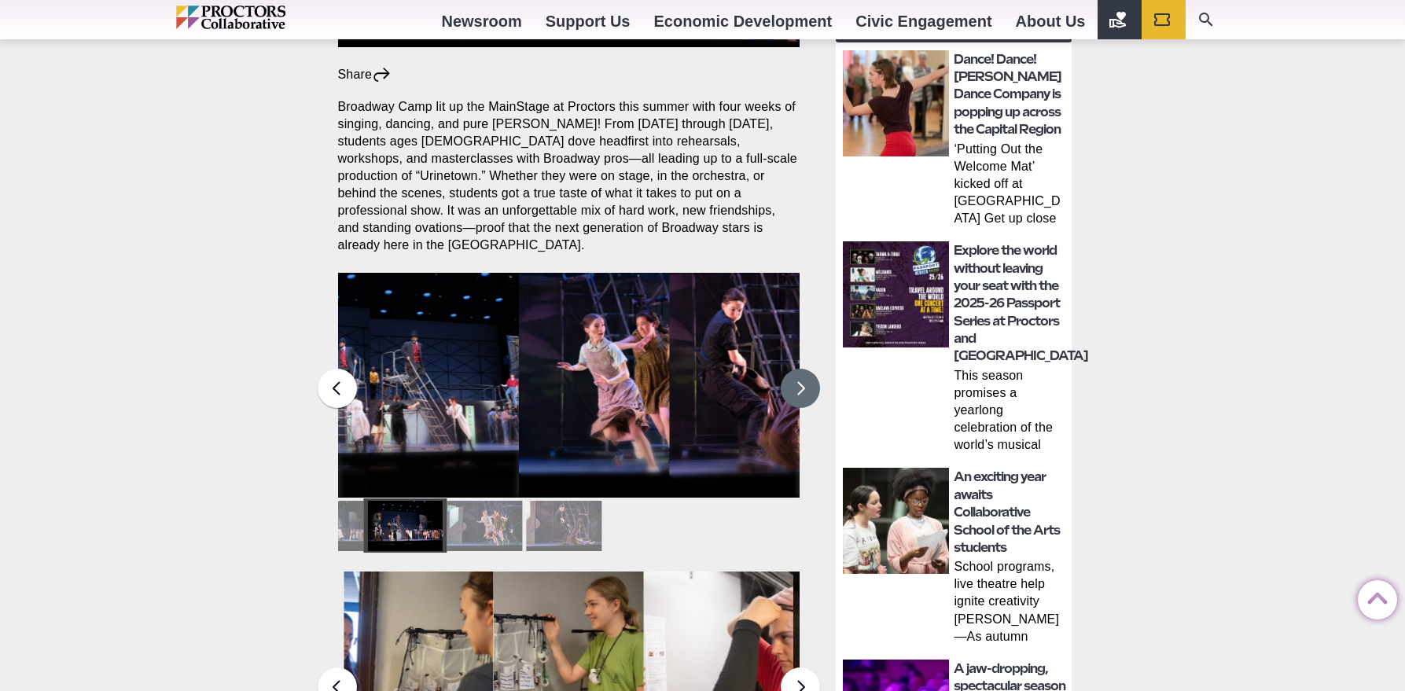
click at [799, 381] on button at bounding box center [800, 388] width 39 height 39
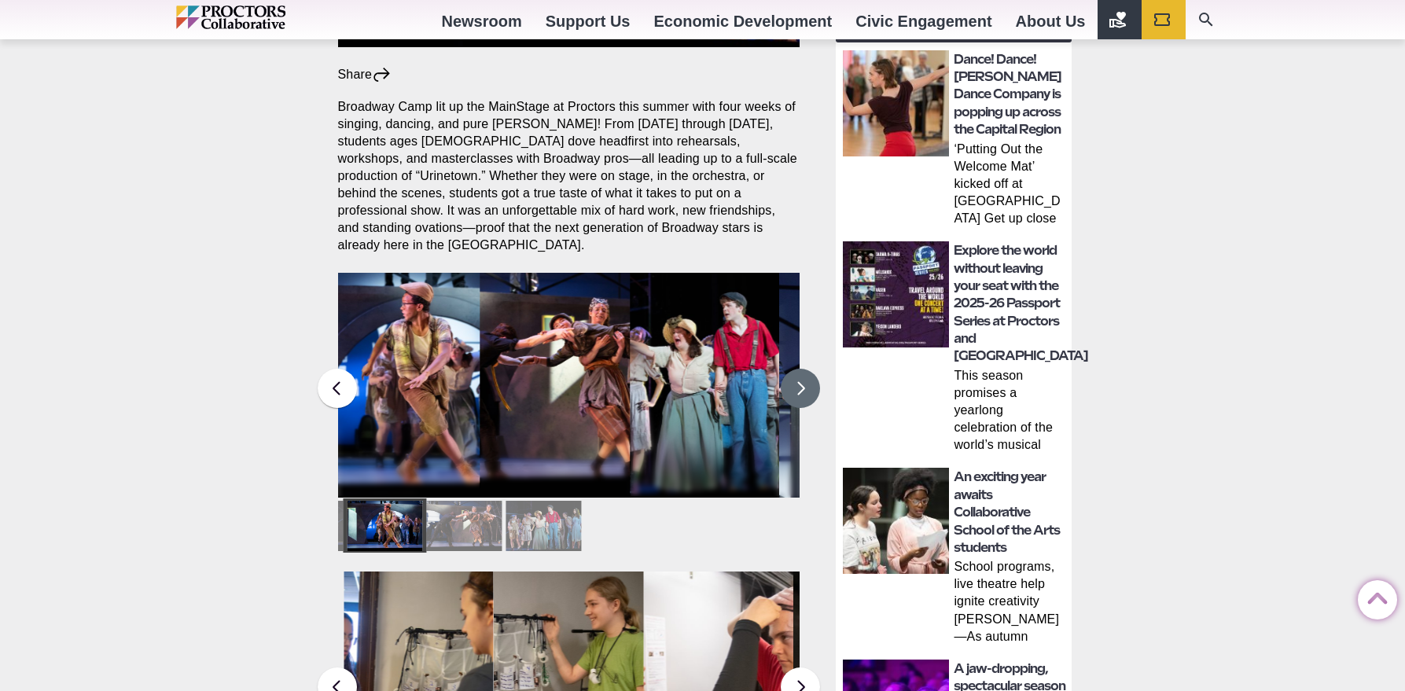
click at [799, 381] on button at bounding box center [800, 388] width 39 height 39
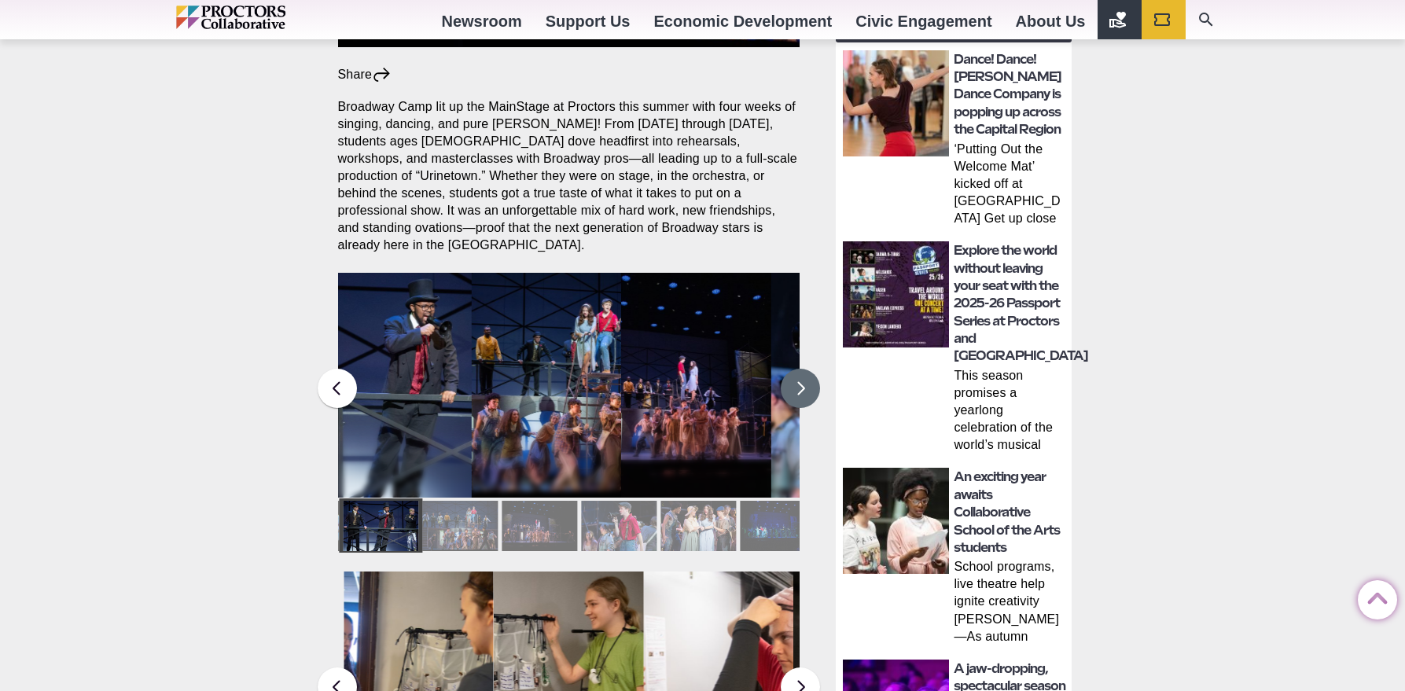
click at [799, 381] on button at bounding box center [800, 388] width 39 height 39
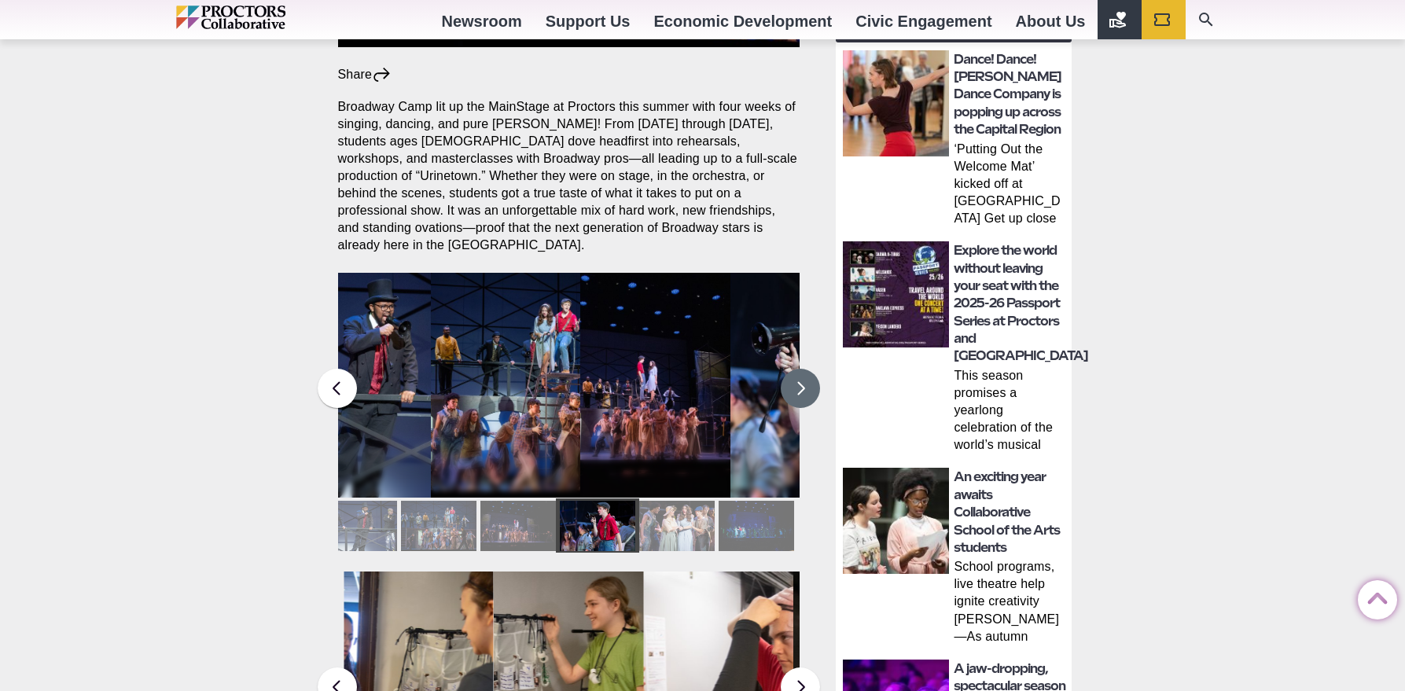
click at [799, 381] on button at bounding box center [800, 388] width 39 height 39
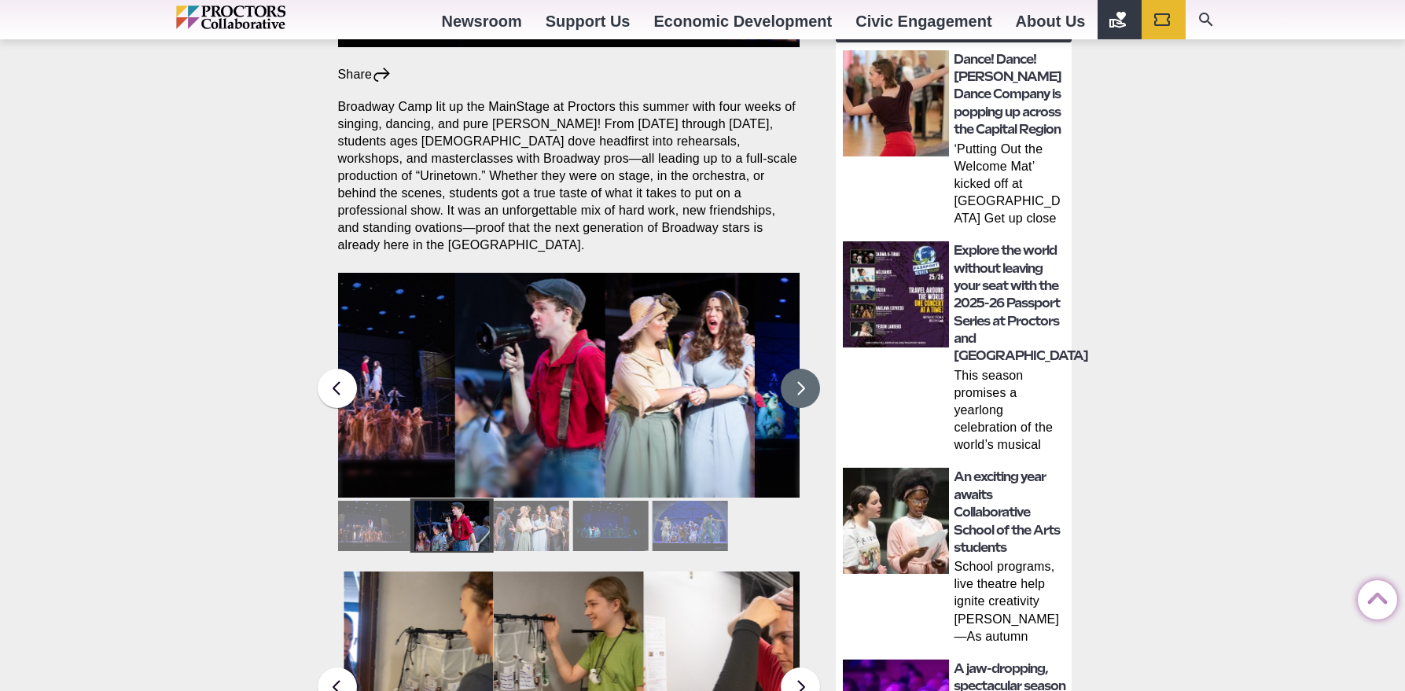
click at [799, 381] on button at bounding box center [800, 388] width 39 height 39
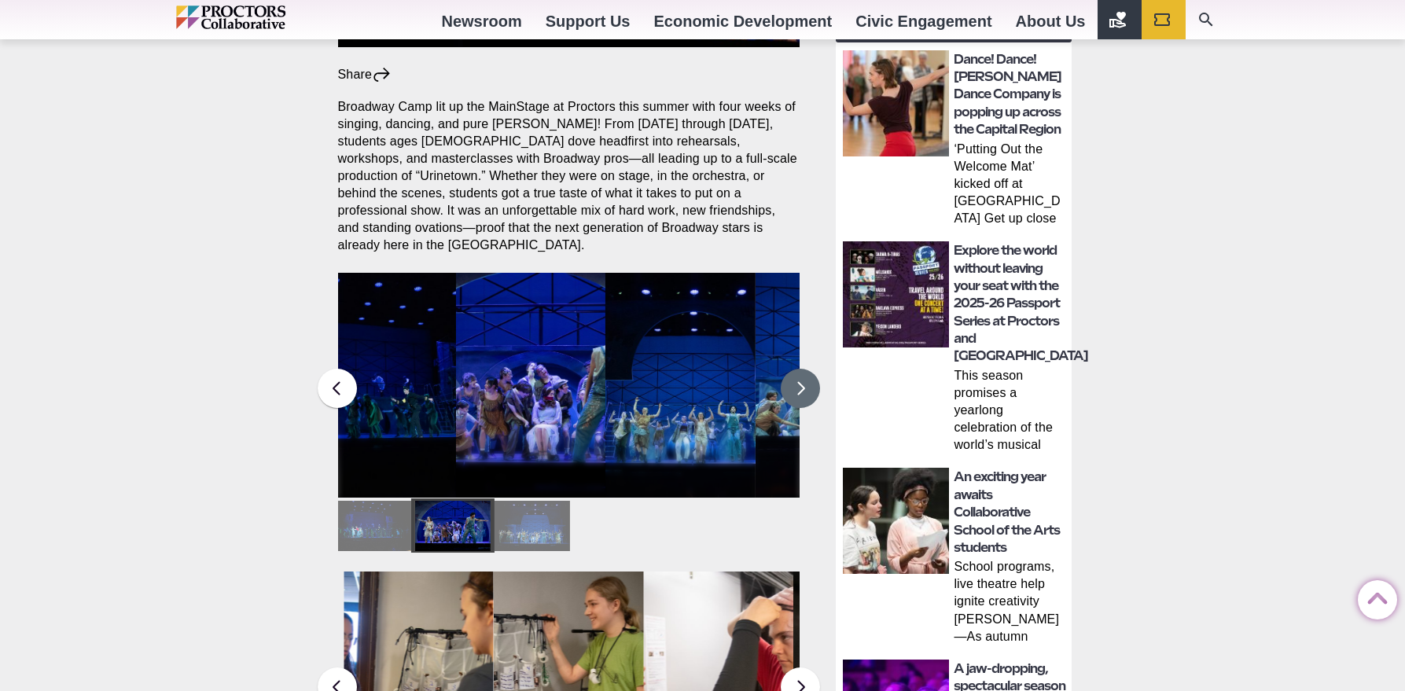
click at [799, 381] on button at bounding box center [800, 388] width 39 height 39
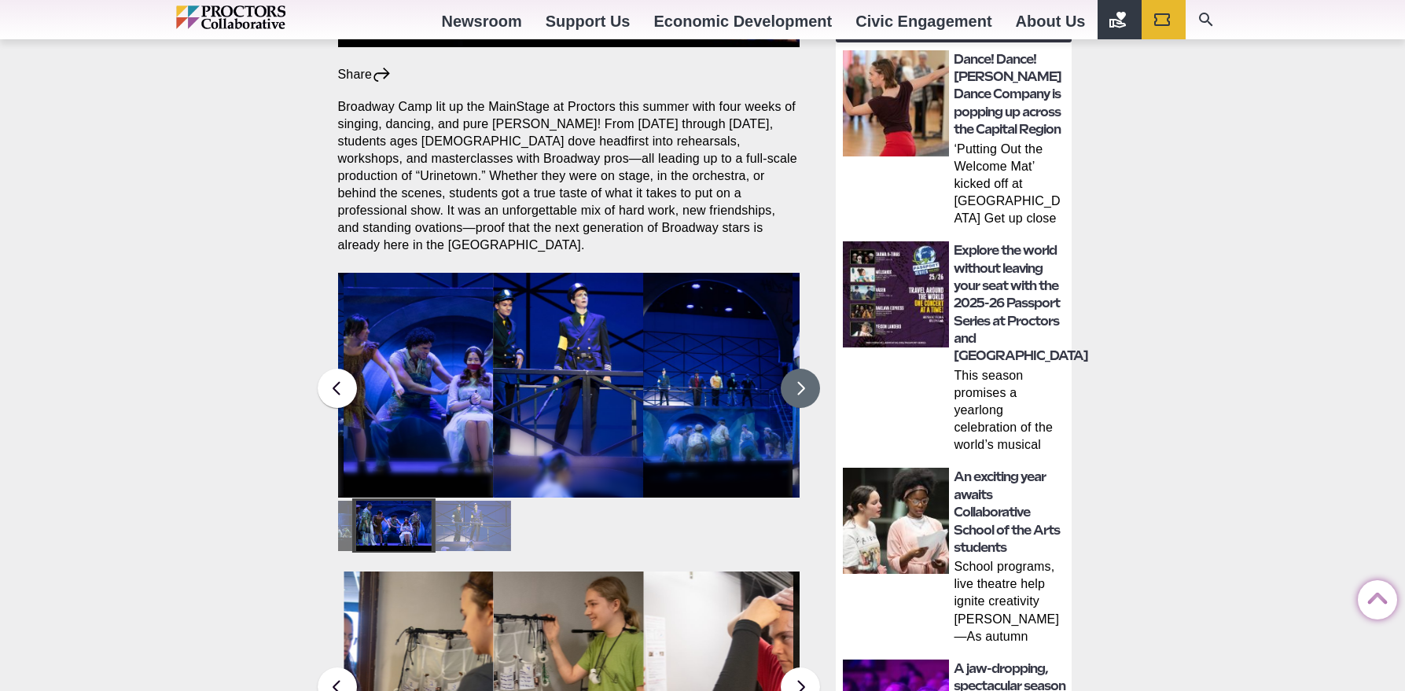
click at [799, 381] on button at bounding box center [800, 388] width 39 height 39
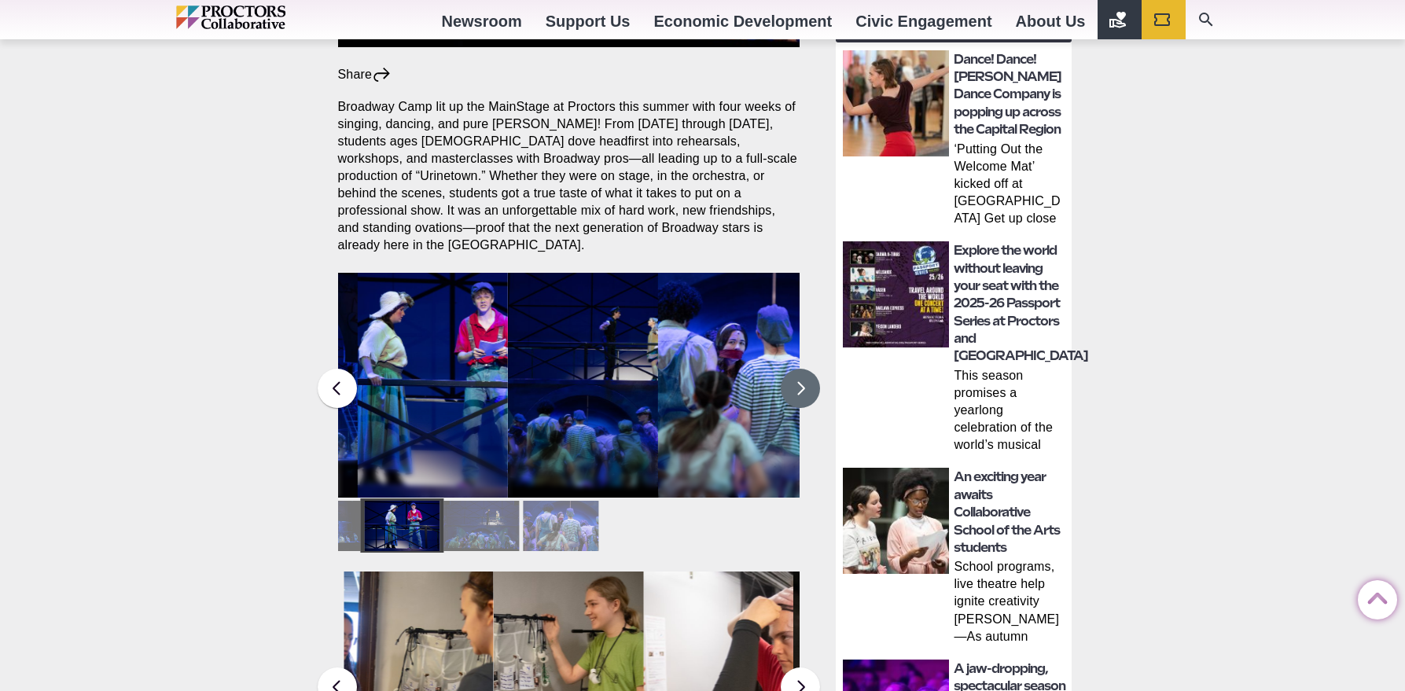
click at [799, 381] on button at bounding box center [800, 388] width 39 height 39
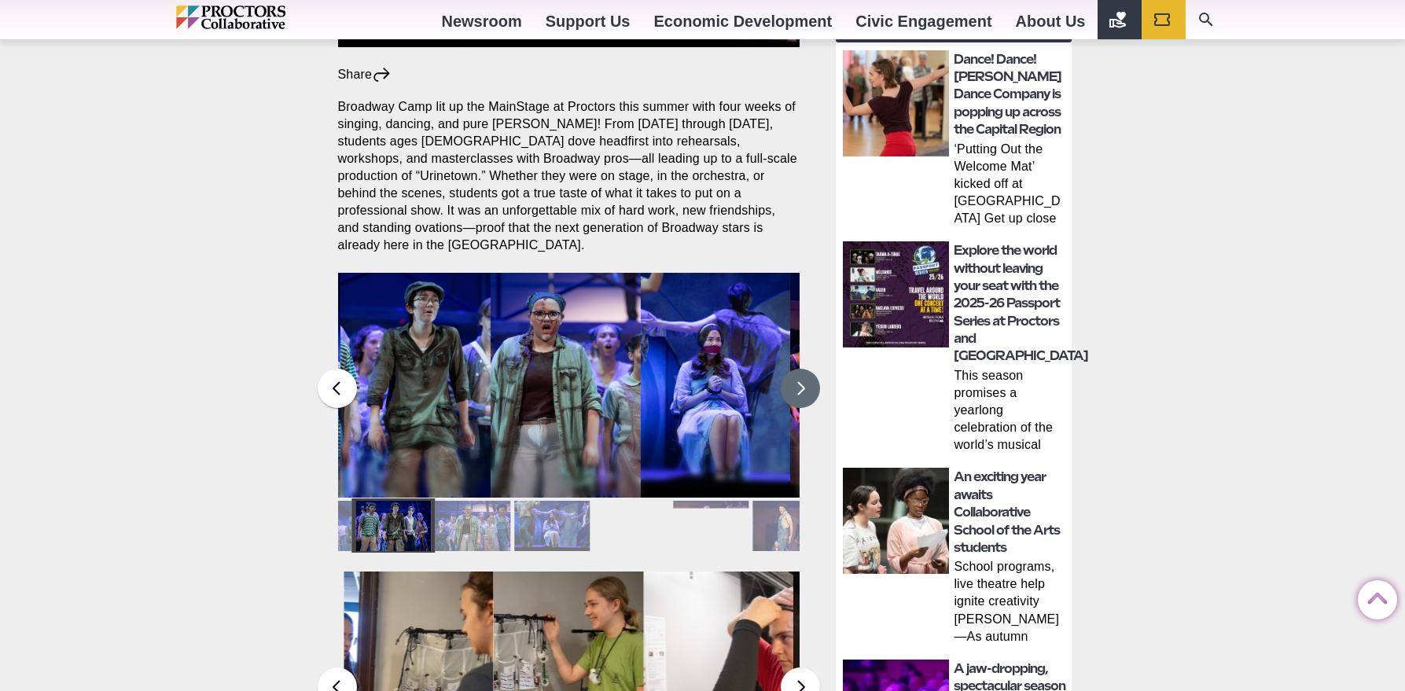
click at [799, 381] on button at bounding box center [800, 388] width 39 height 39
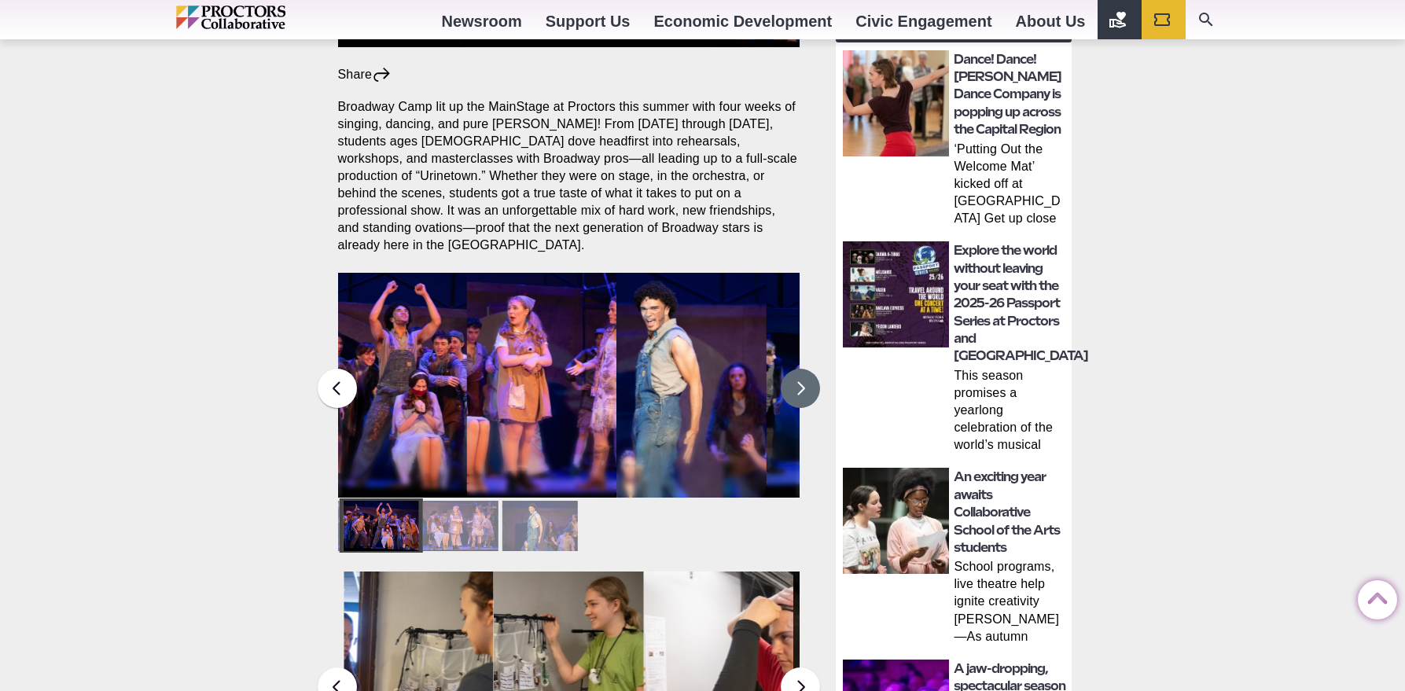
click at [799, 381] on button at bounding box center [800, 388] width 39 height 39
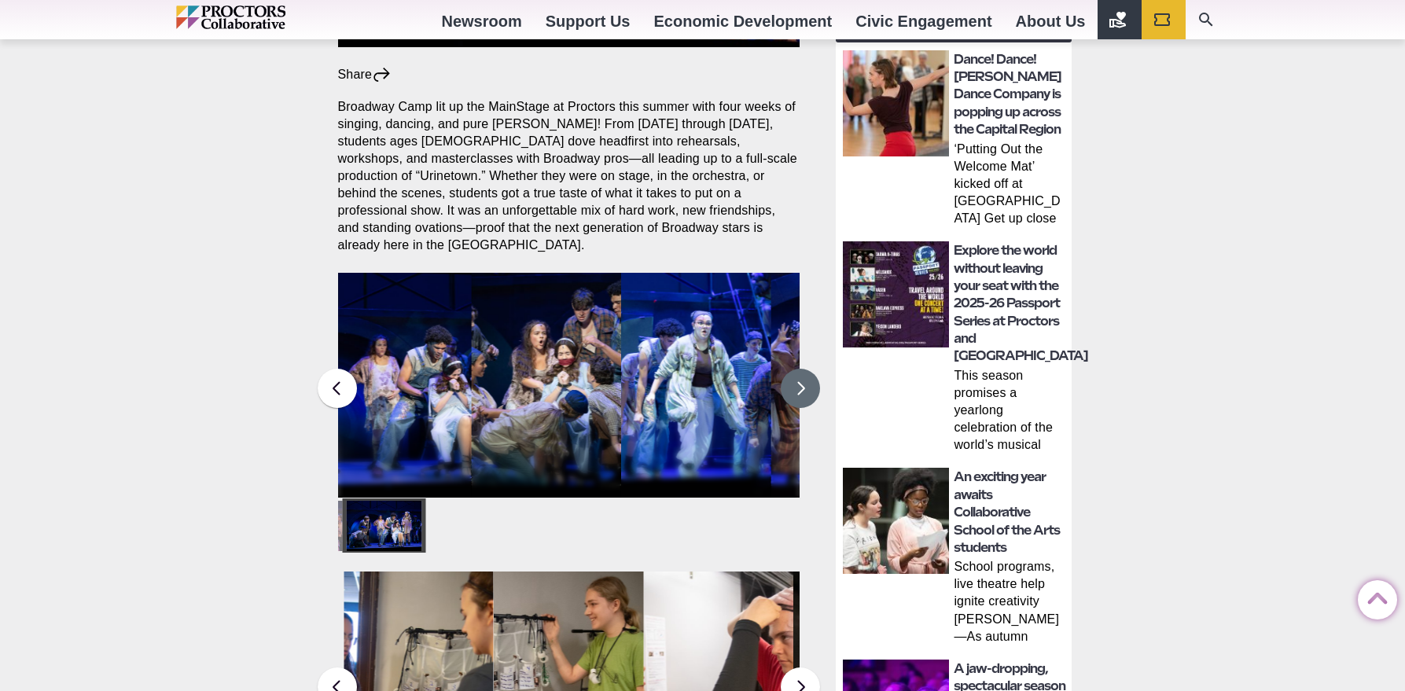
click at [799, 381] on button at bounding box center [800, 388] width 39 height 39
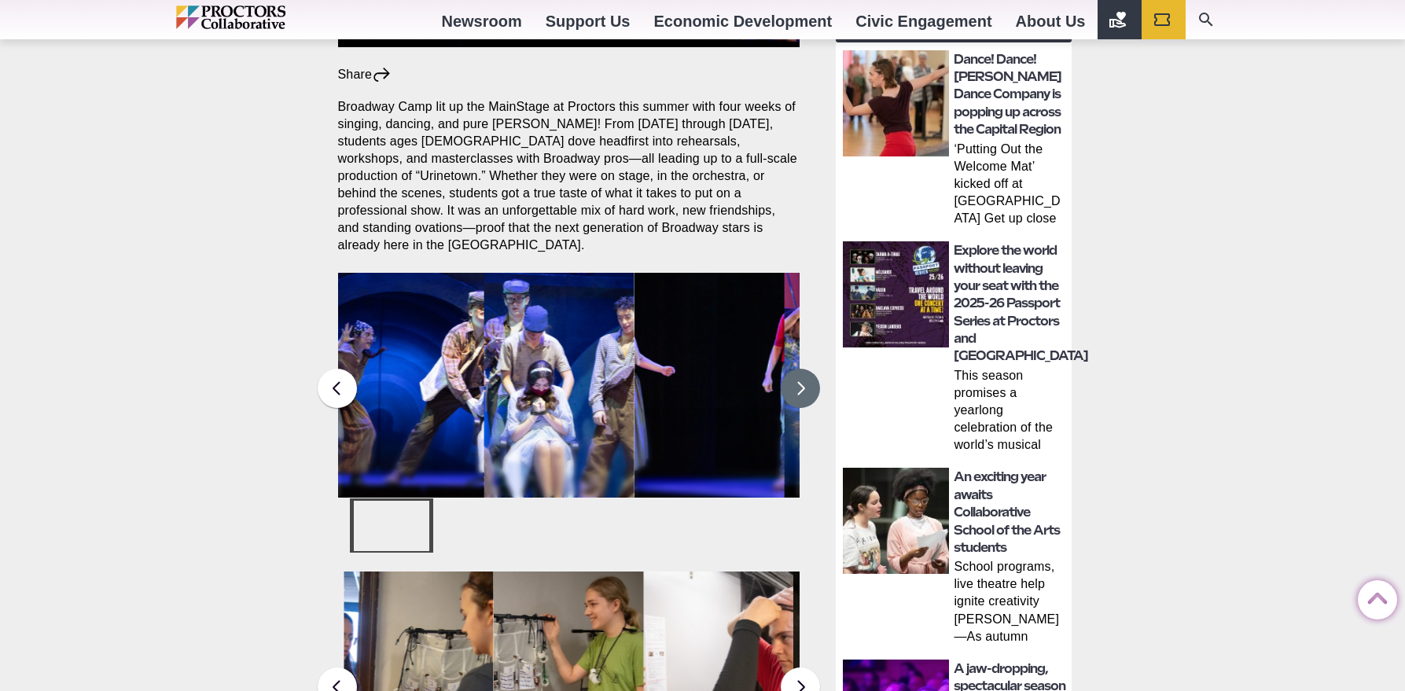
click at [799, 381] on button at bounding box center [800, 388] width 39 height 39
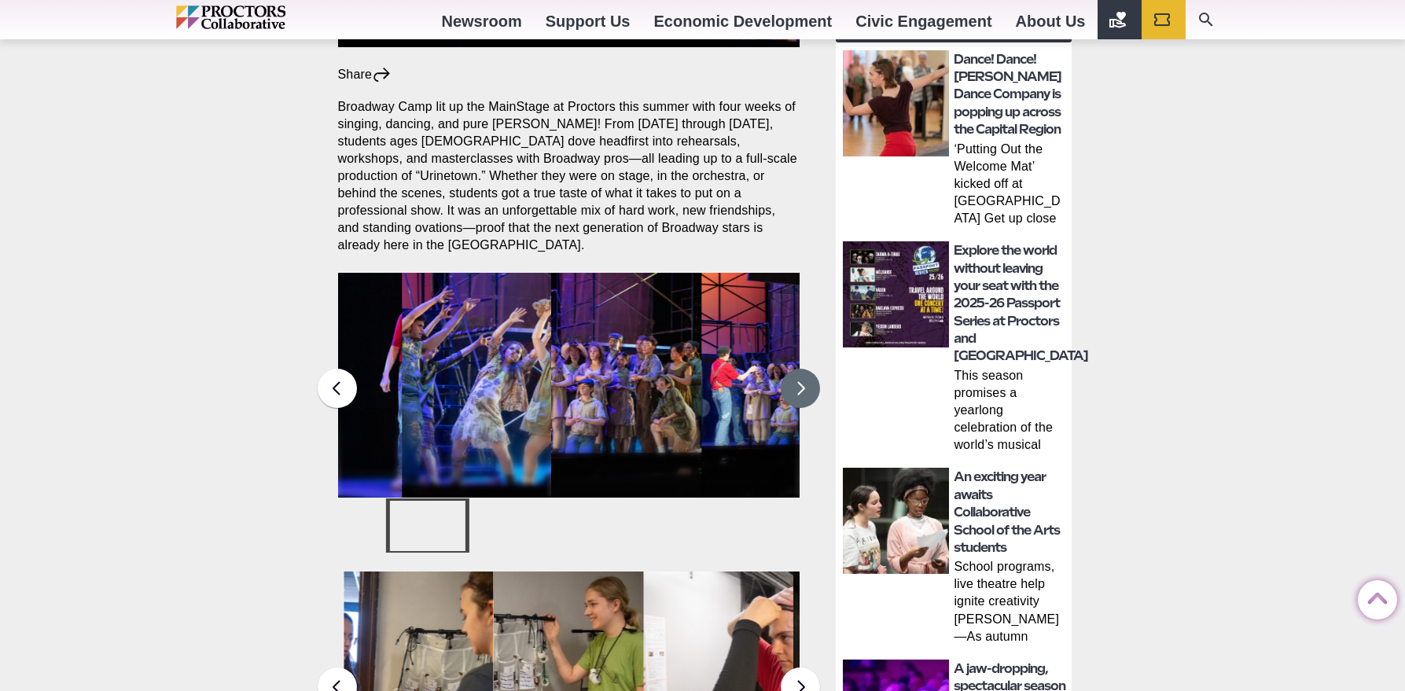
click at [799, 381] on button at bounding box center [800, 388] width 39 height 39
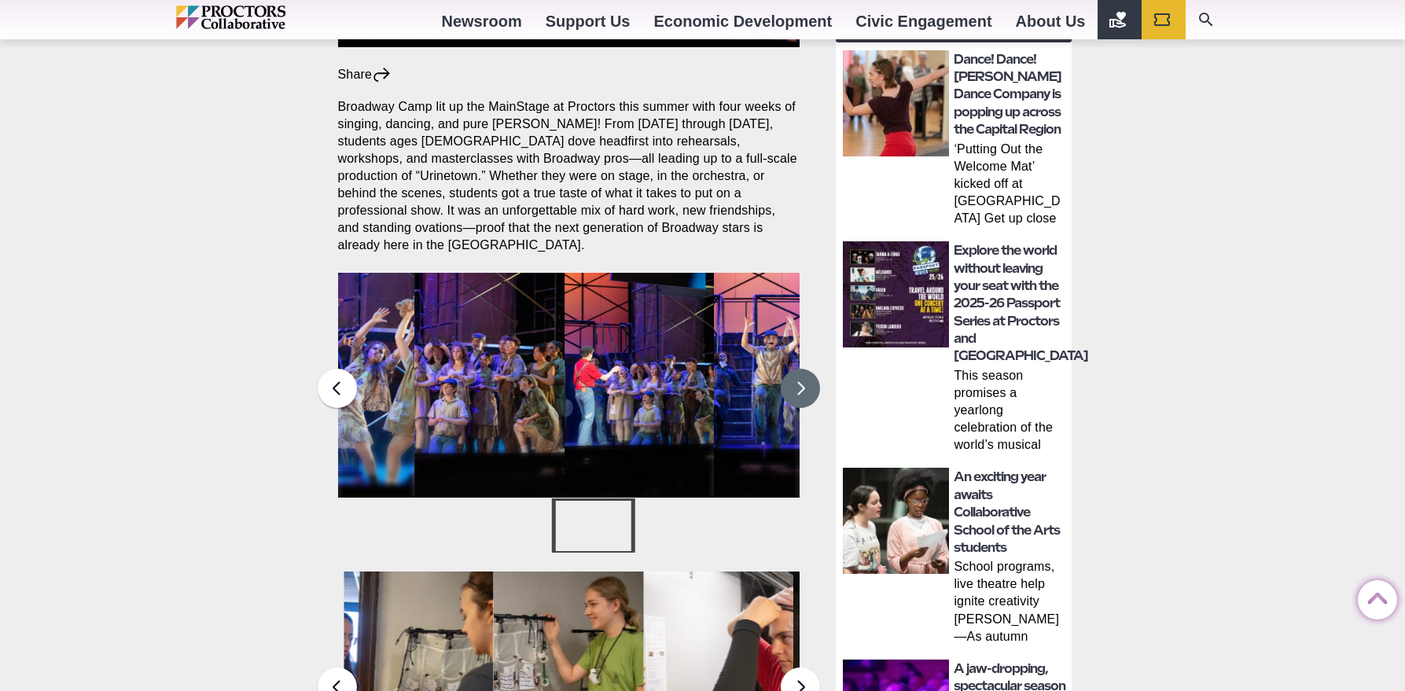
click at [799, 381] on button at bounding box center [800, 388] width 39 height 39
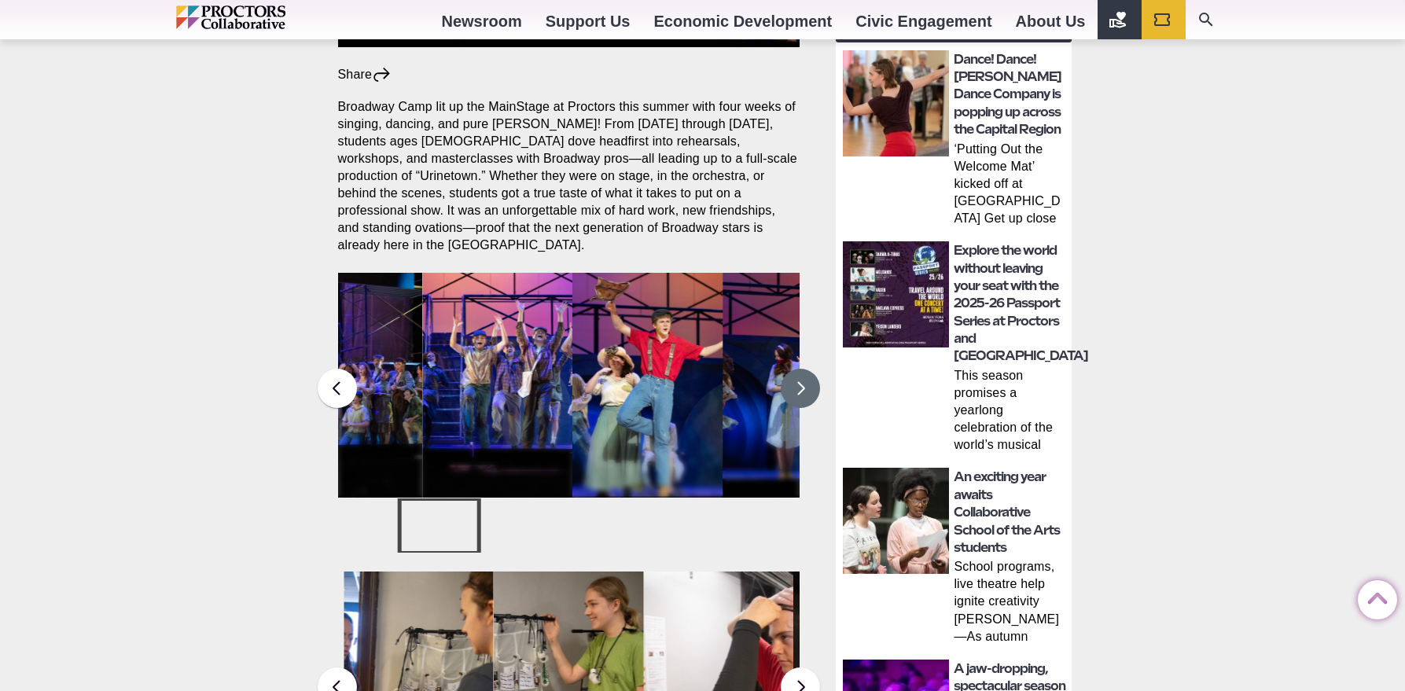
click at [799, 381] on button at bounding box center [800, 388] width 39 height 39
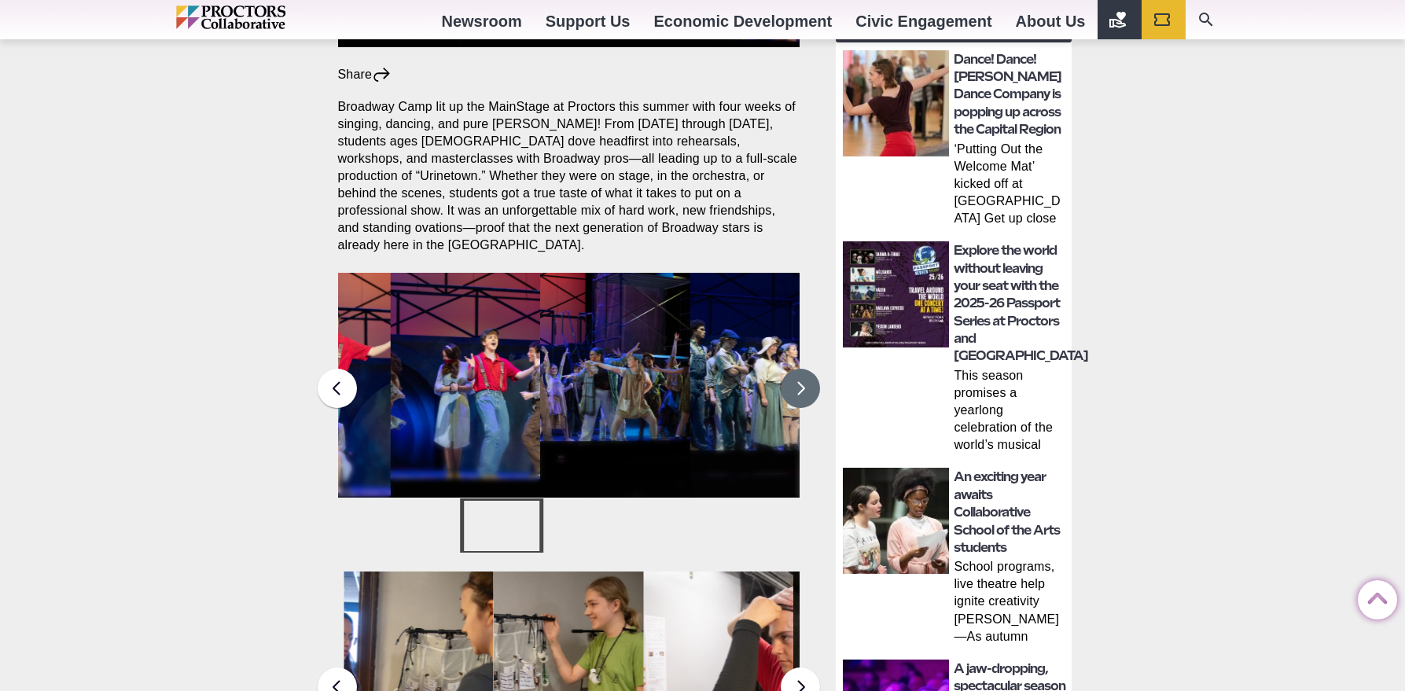
click at [799, 381] on button at bounding box center [800, 388] width 39 height 39
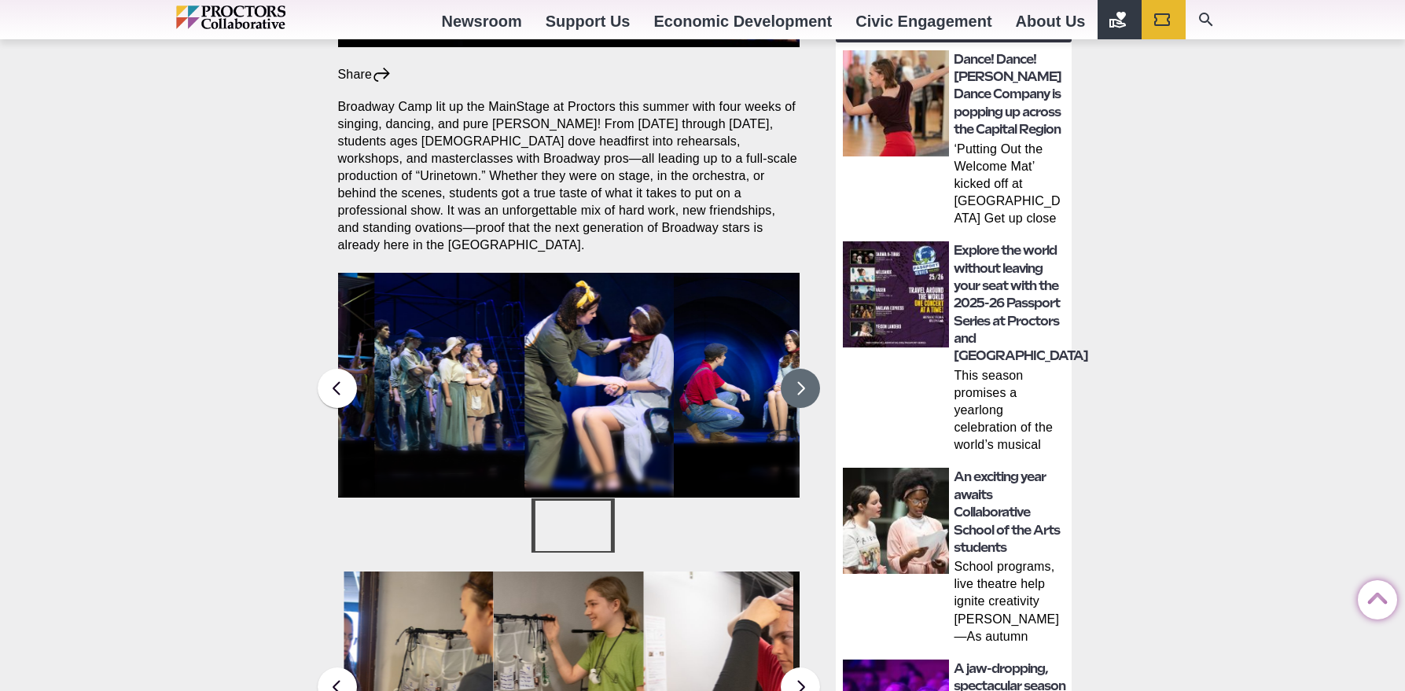
click at [799, 381] on button at bounding box center [800, 388] width 39 height 39
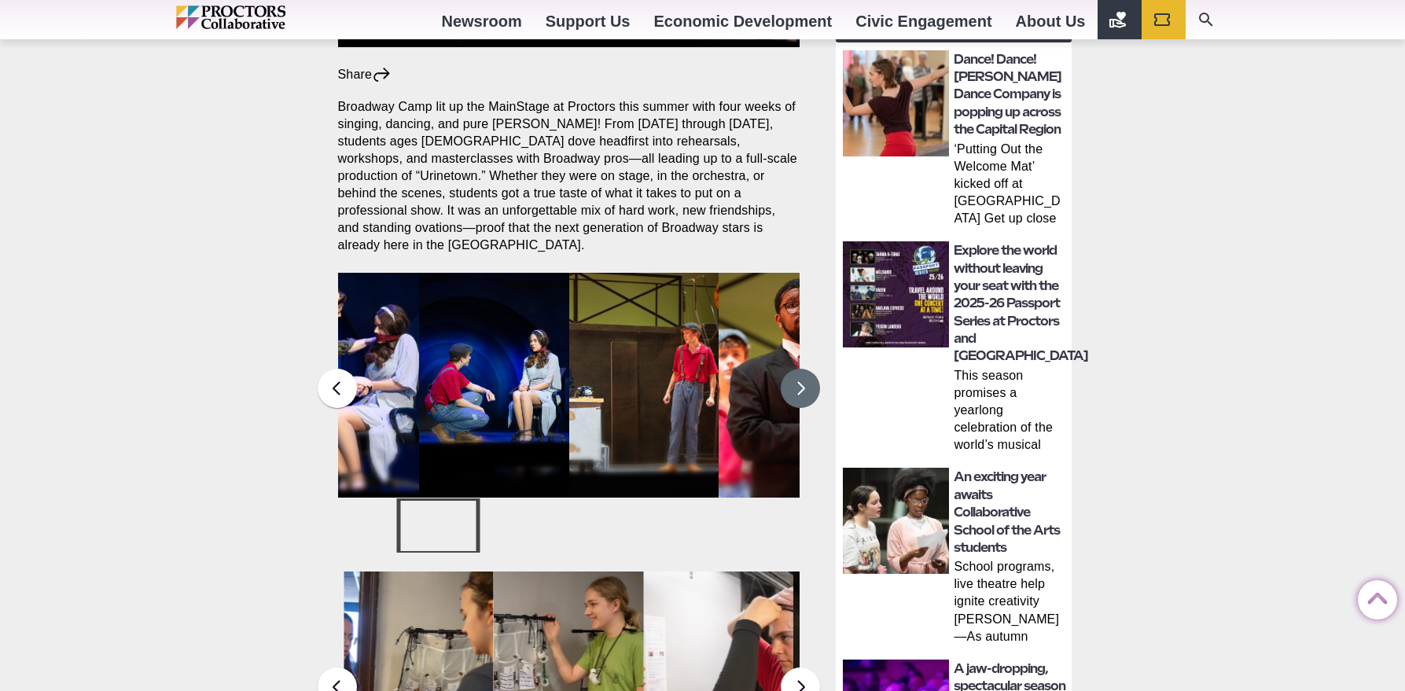
click at [799, 381] on button at bounding box center [800, 388] width 39 height 39
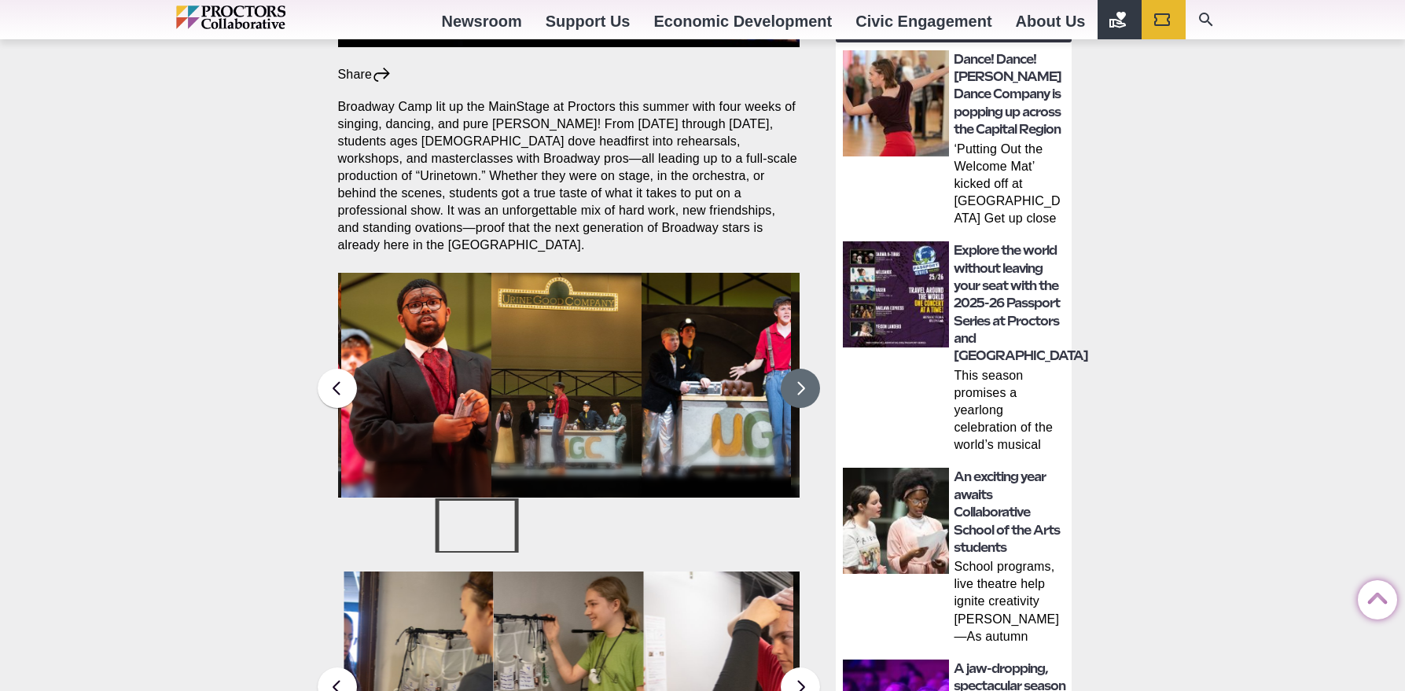
click at [799, 381] on button at bounding box center [800, 388] width 39 height 39
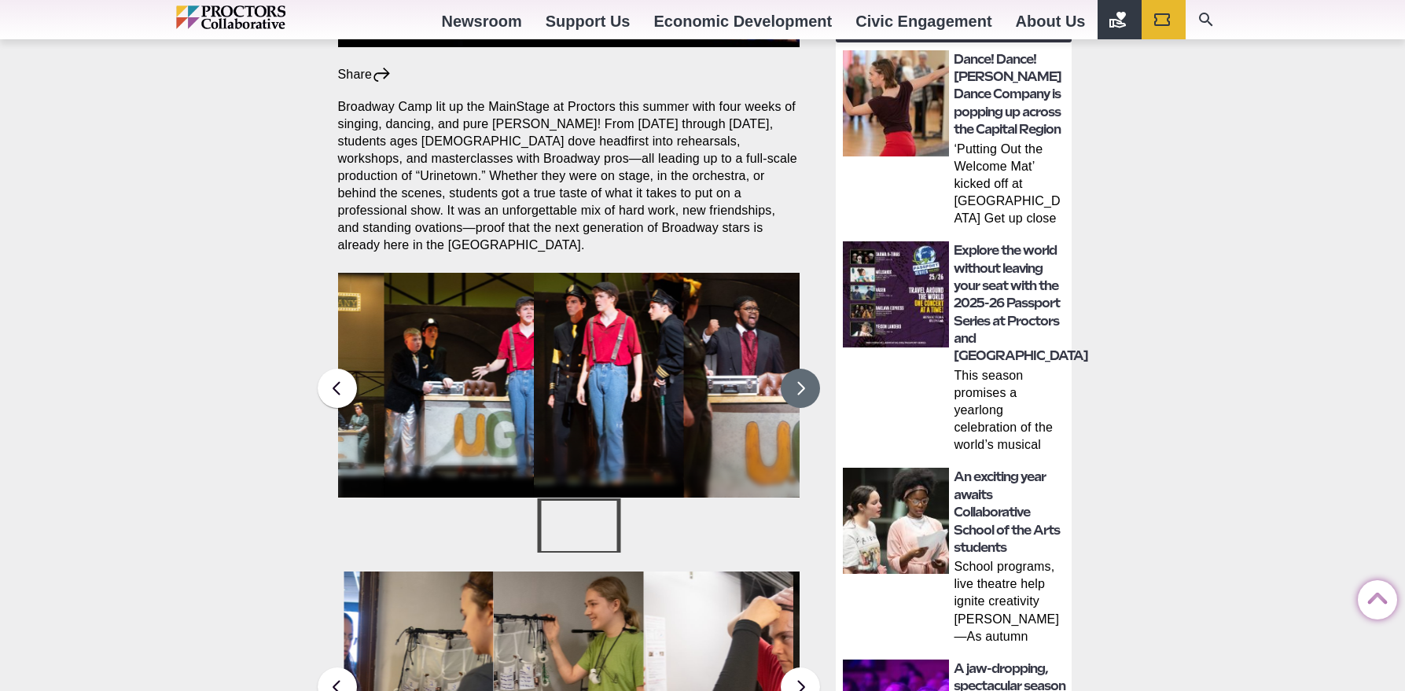
click at [799, 381] on button at bounding box center [800, 388] width 39 height 39
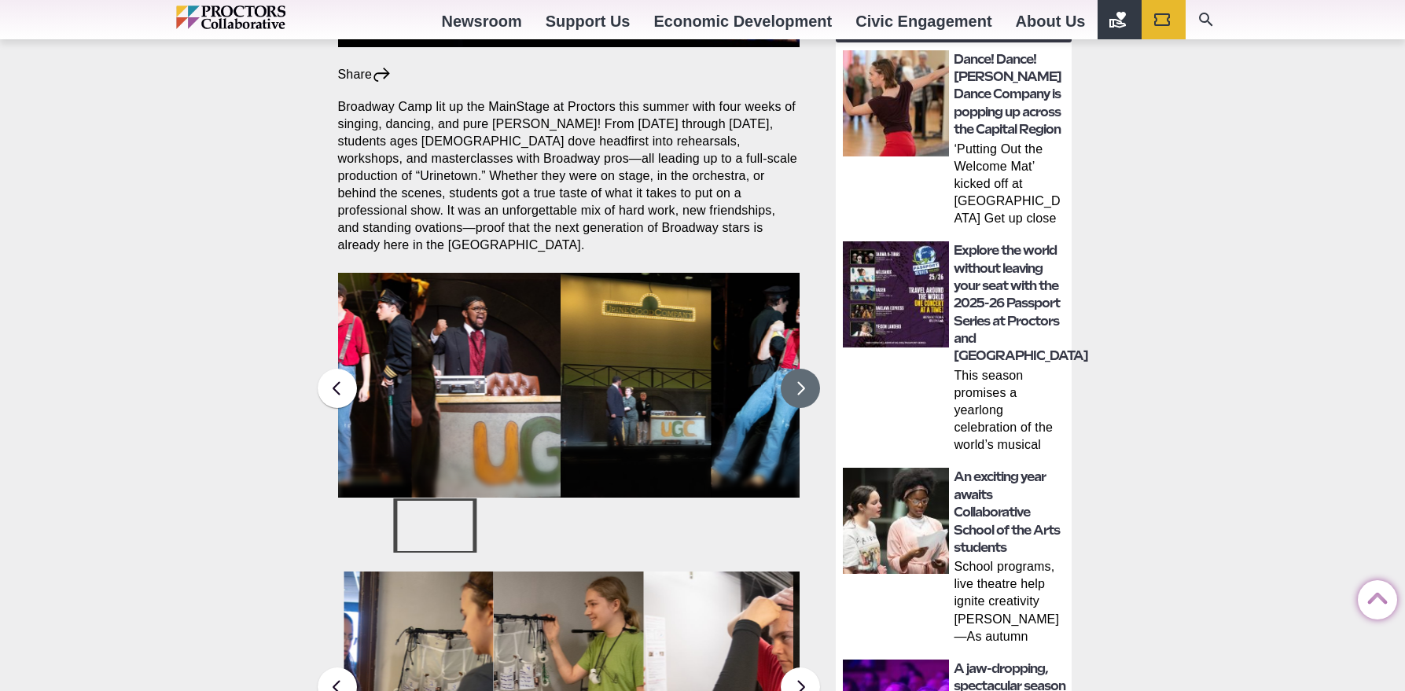
click at [799, 381] on button at bounding box center [800, 388] width 39 height 39
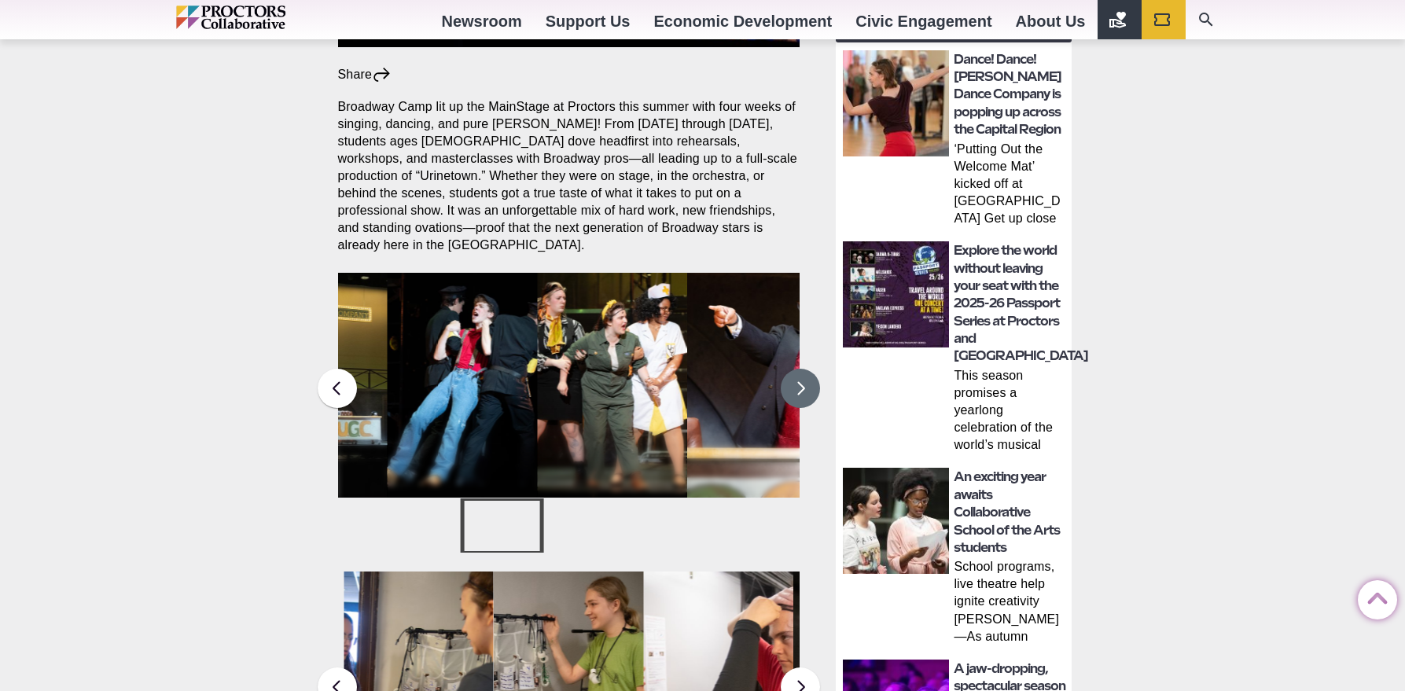
click at [799, 381] on button at bounding box center [800, 388] width 39 height 39
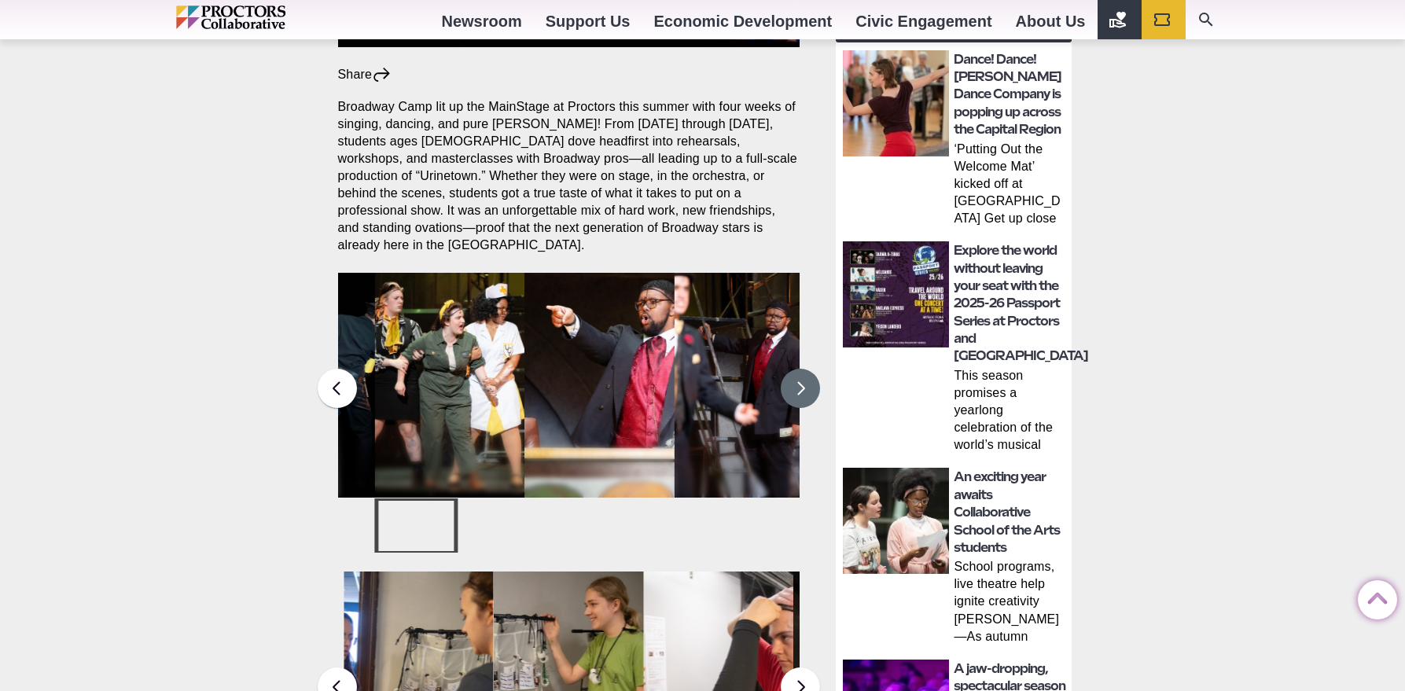
click at [799, 381] on button at bounding box center [800, 388] width 39 height 39
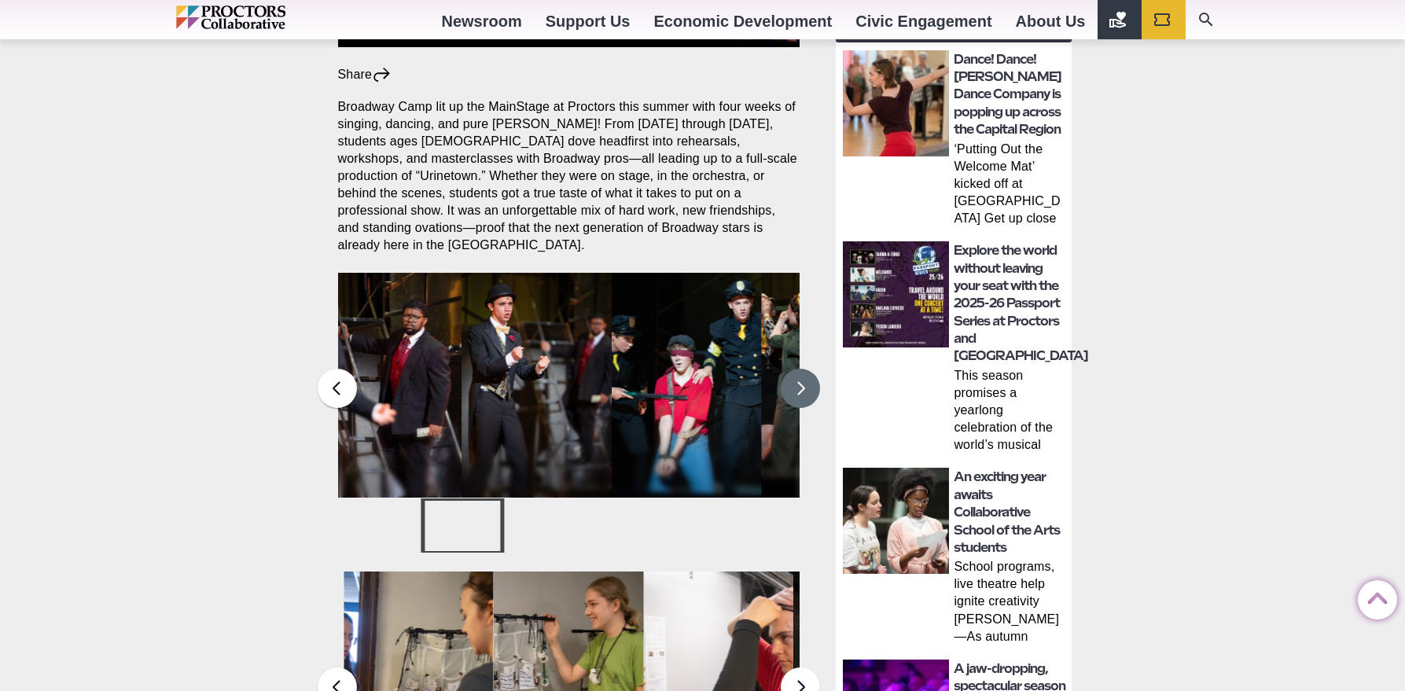
click at [799, 381] on button at bounding box center [800, 388] width 39 height 39
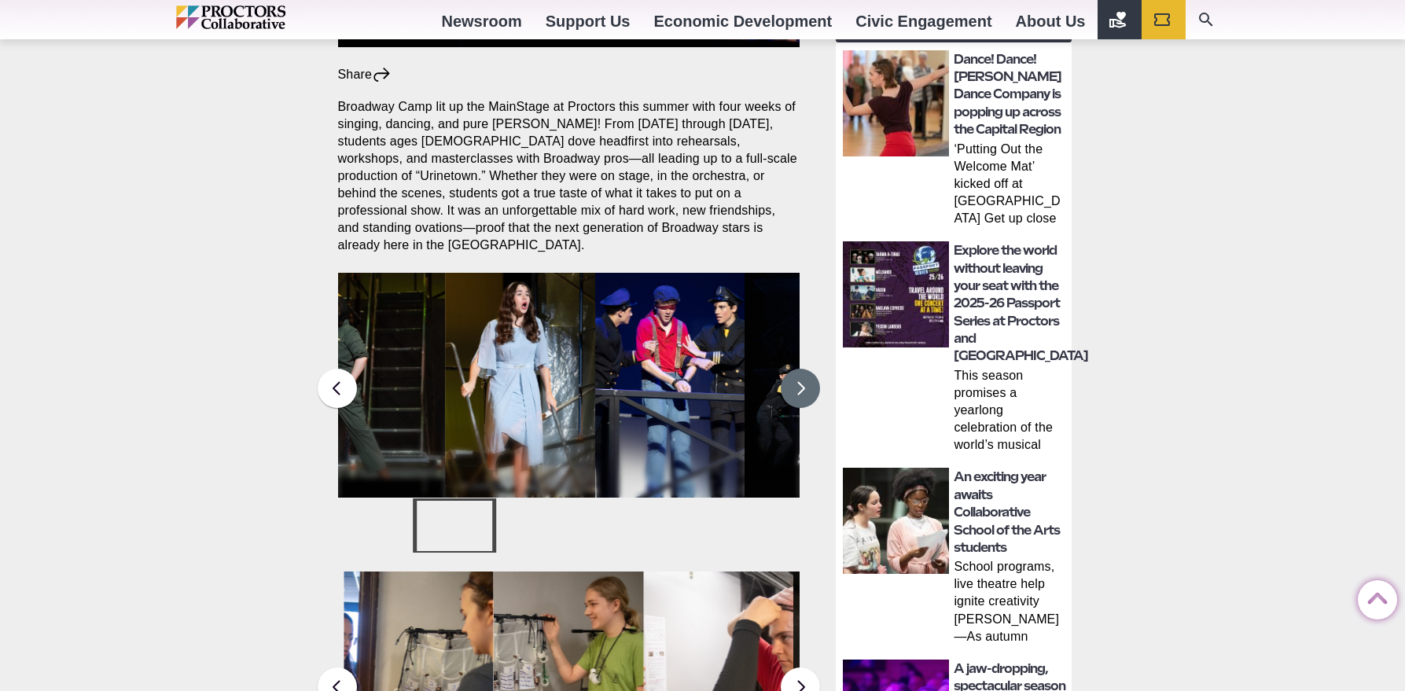
click at [799, 381] on button at bounding box center [800, 388] width 39 height 39
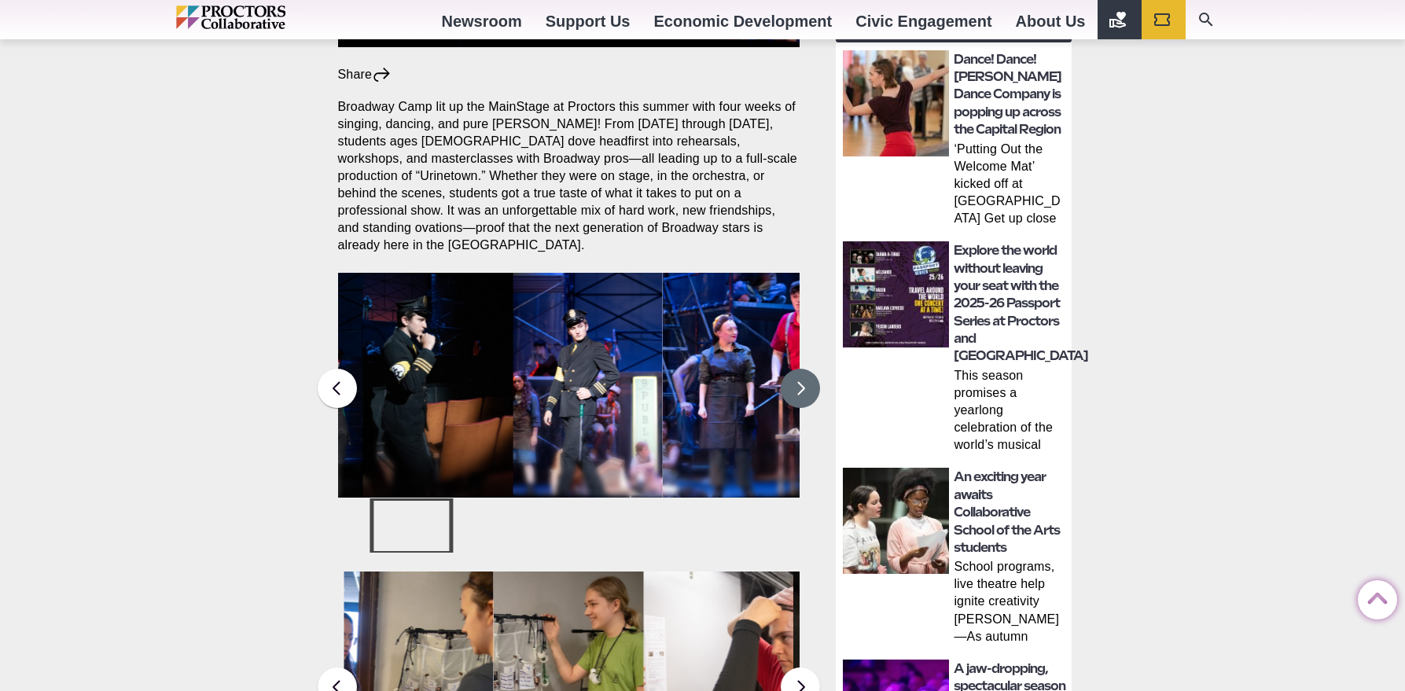
click at [799, 381] on button at bounding box center [800, 388] width 39 height 39
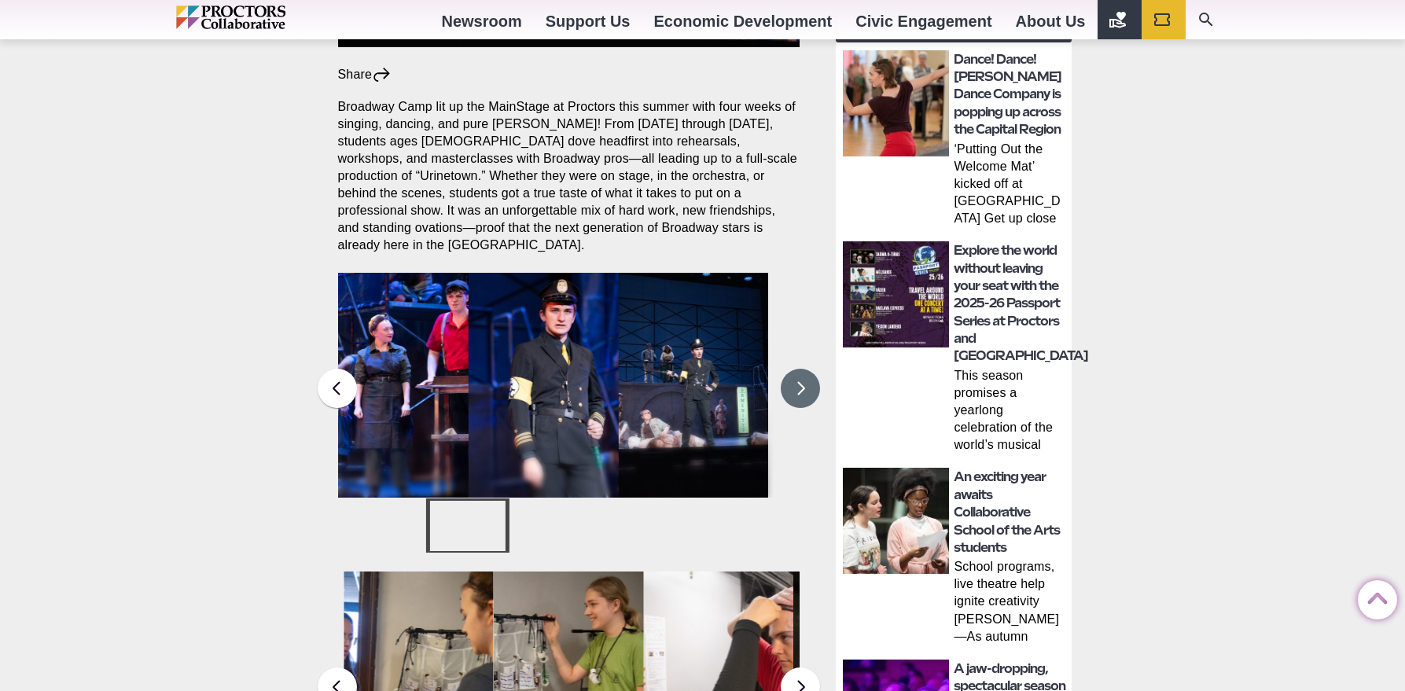
click at [799, 381] on button at bounding box center [800, 388] width 39 height 39
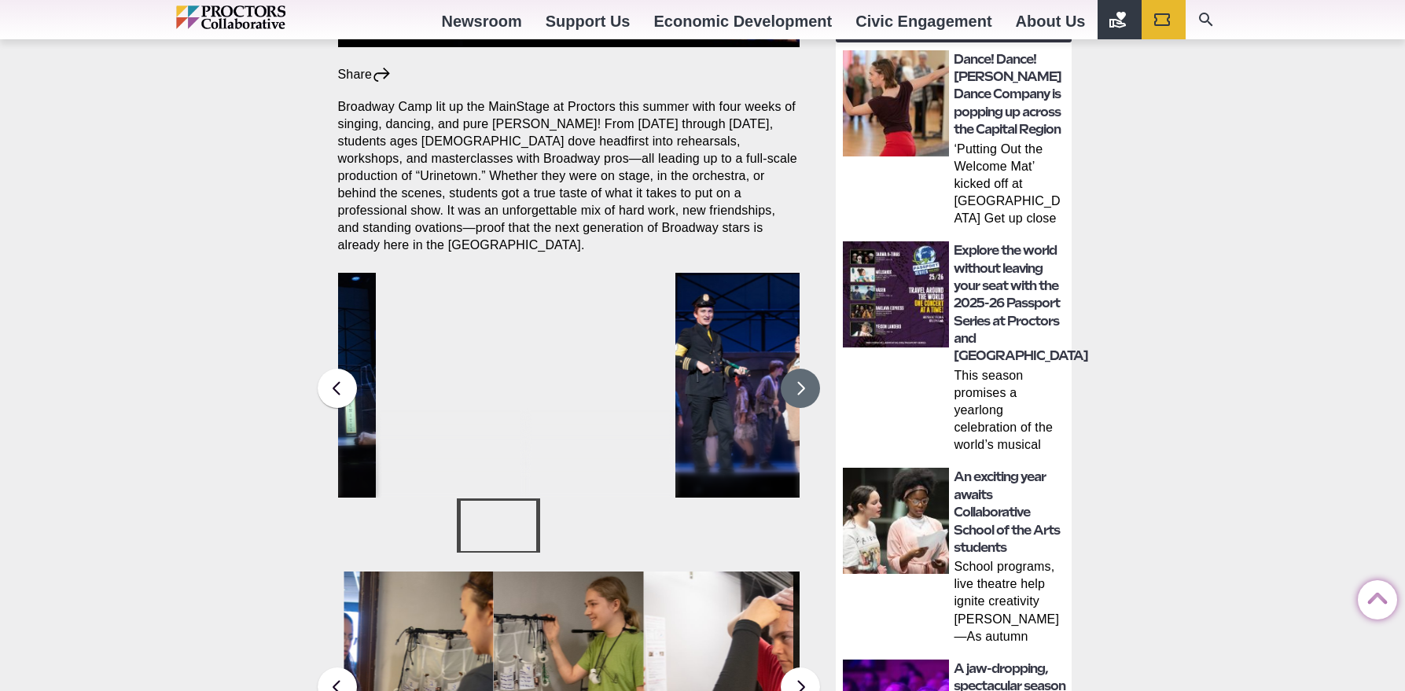
click at [799, 381] on button at bounding box center [800, 388] width 39 height 39
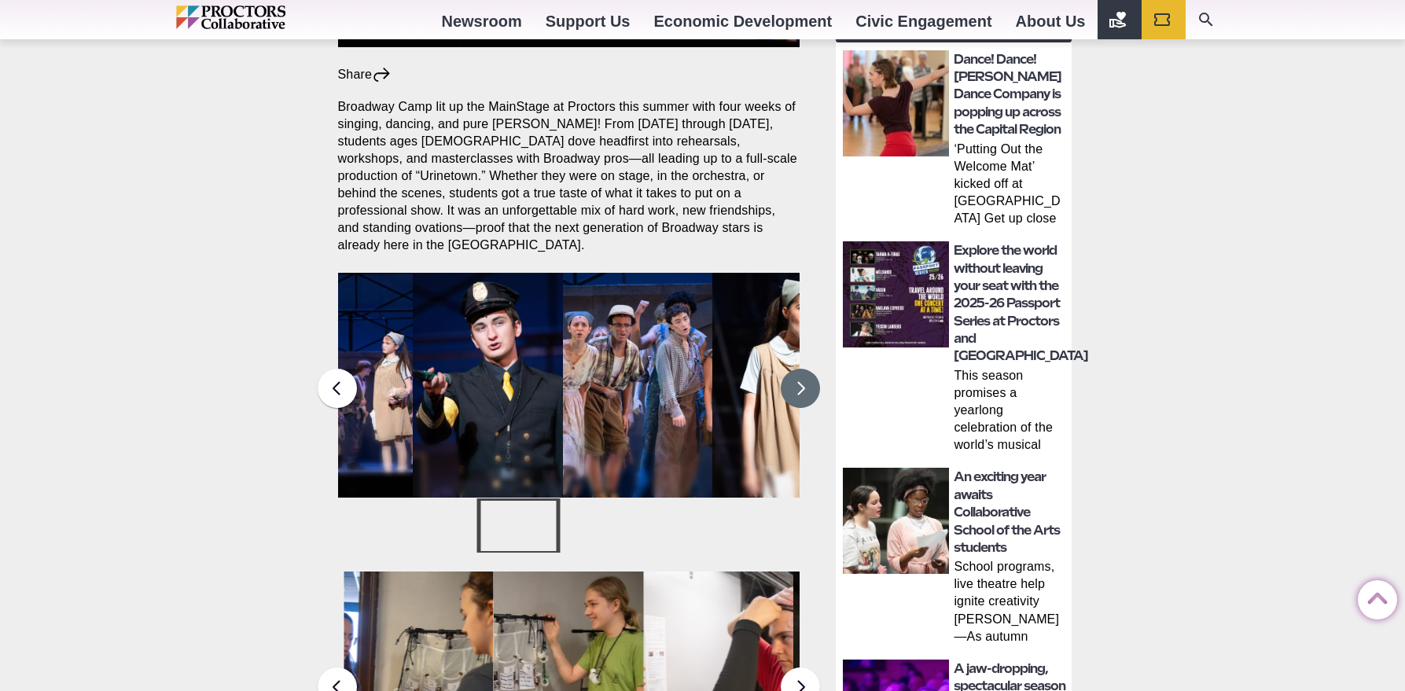
click at [799, 381] on button at bounding box center [800, 388] width 39 height 39
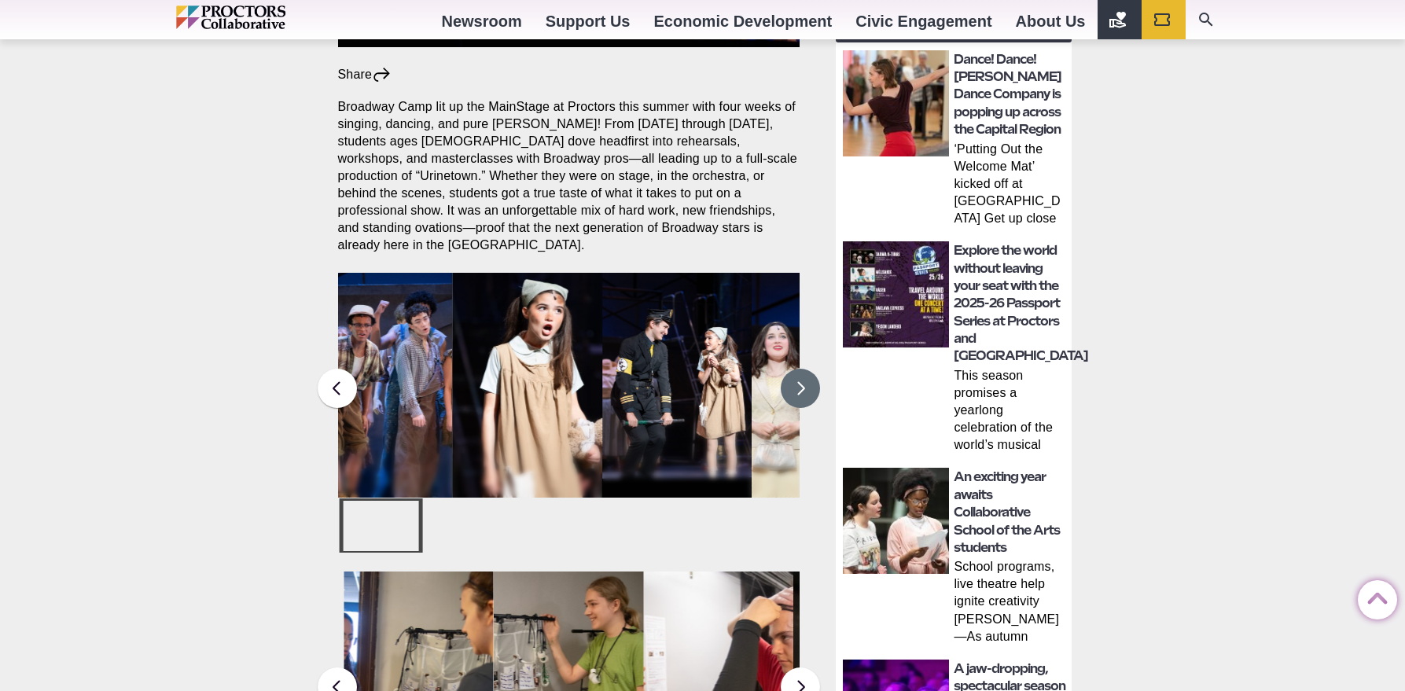
click at [799, 381] on button at bounding box center [800, 388] width 39 height 39
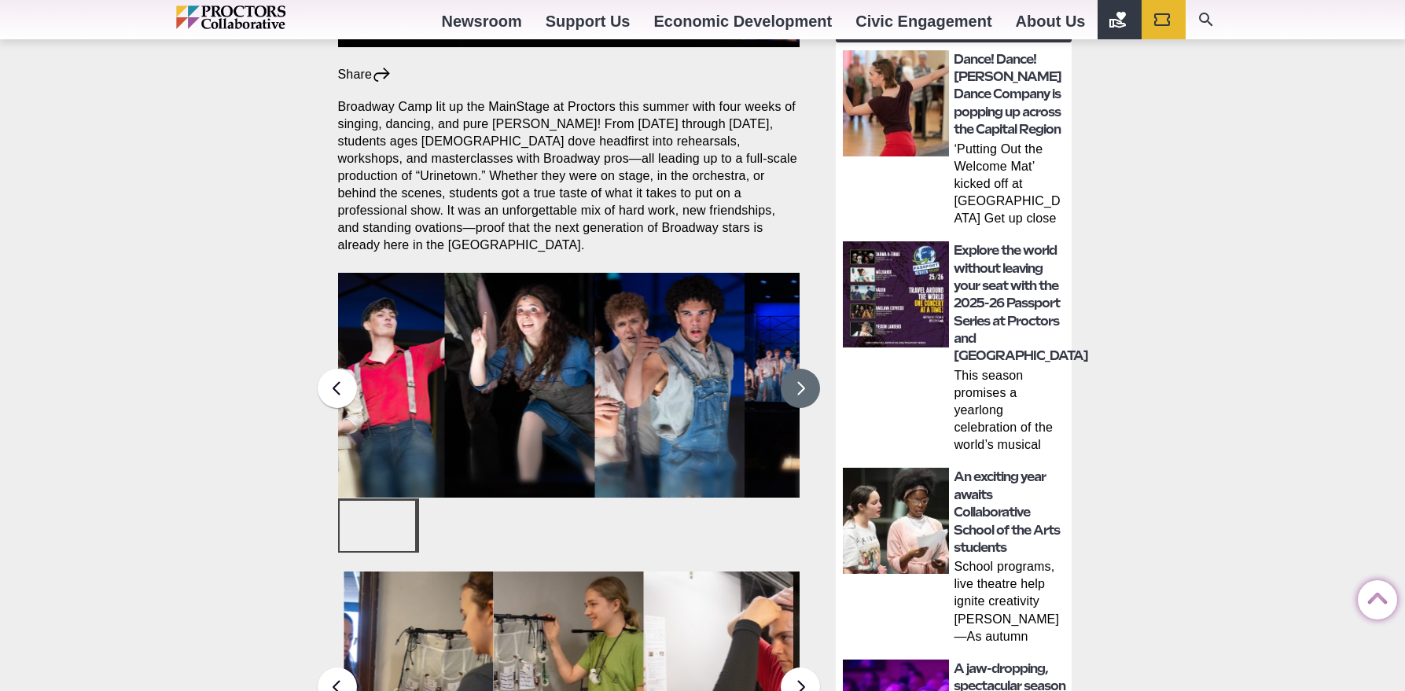
click at [799, 381] on button at bounding box center [800, 388] width 39 height 39
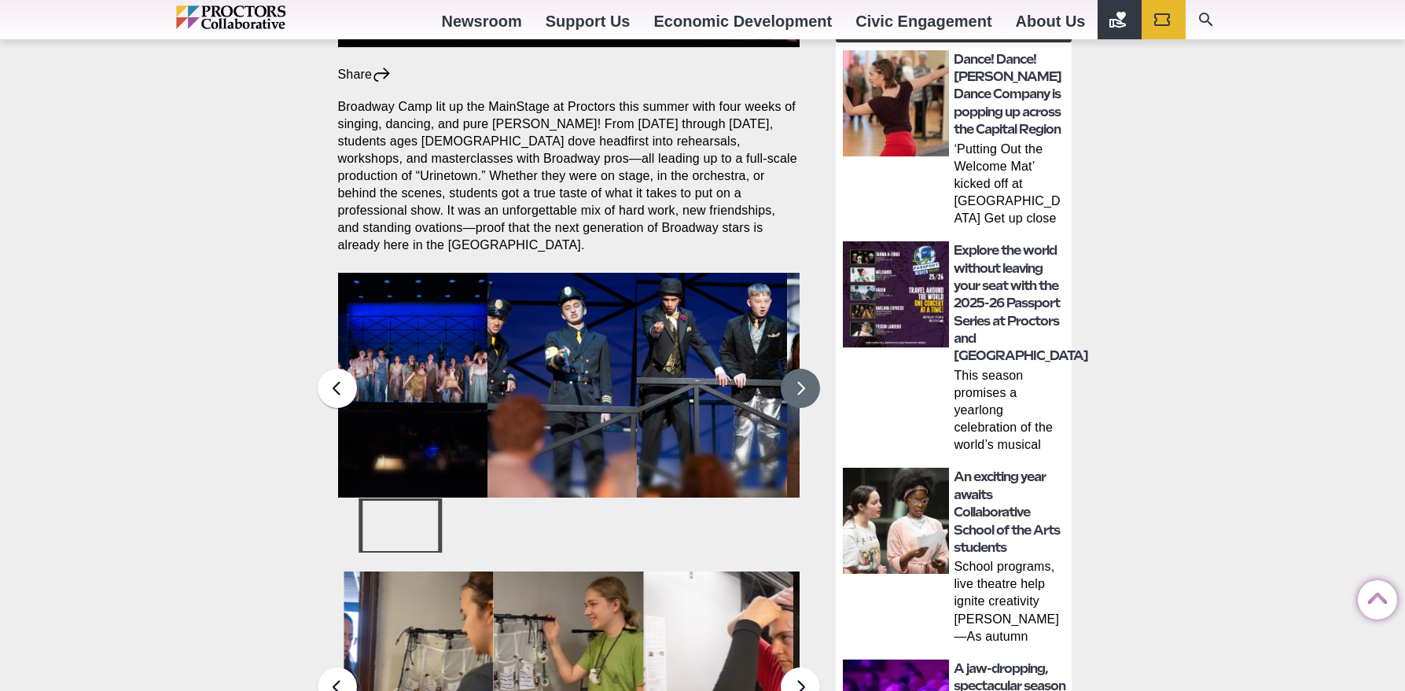
click at [799, 381] on button at bounding box center [800, 388] width 39 height 39
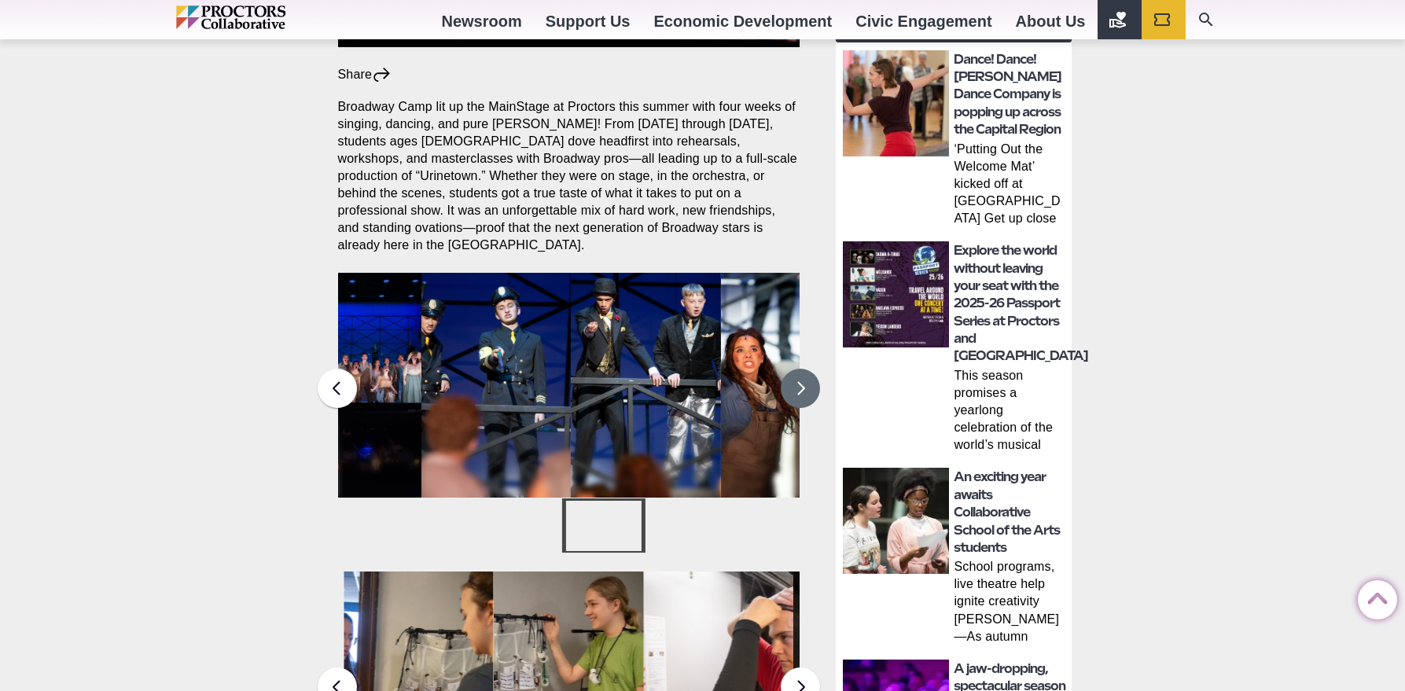
click at [799, 381] on button at bounding box center [800, 388] width 39 height 39
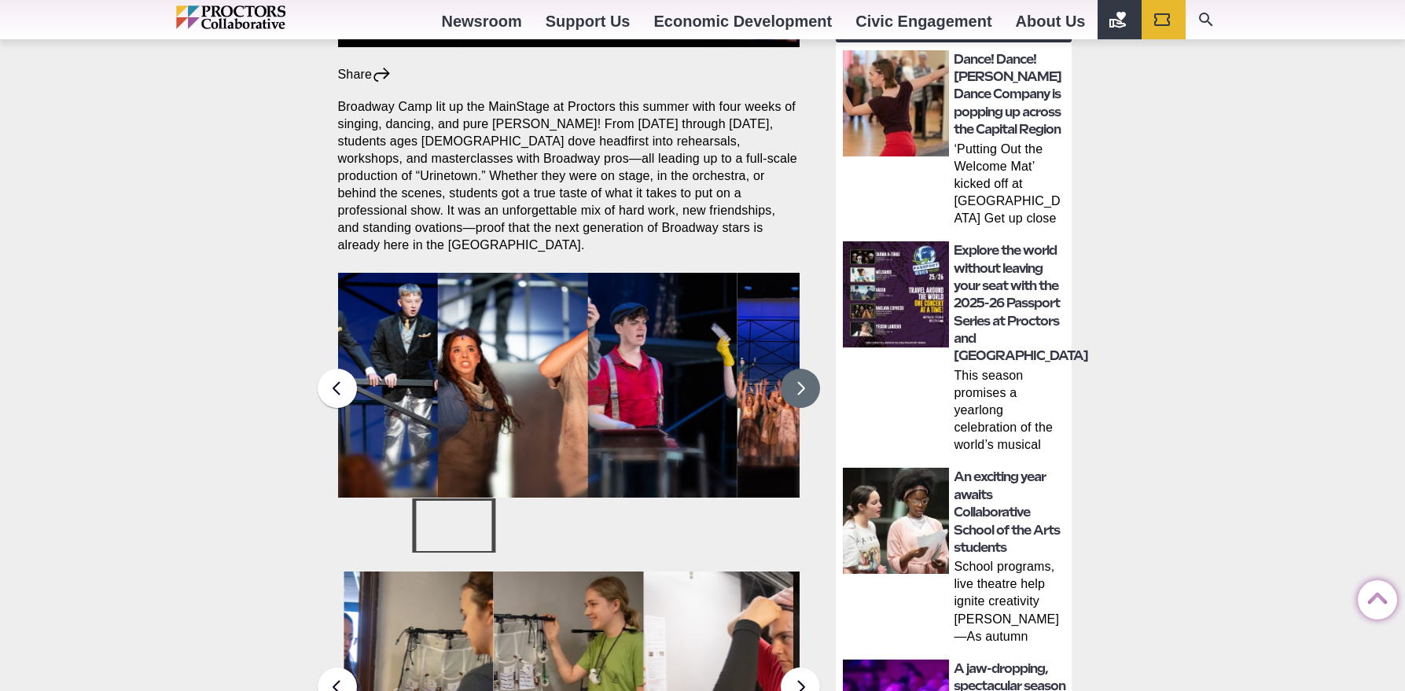
click at [799, 381] on button at bounding box center [800, 388] width 39 height 39
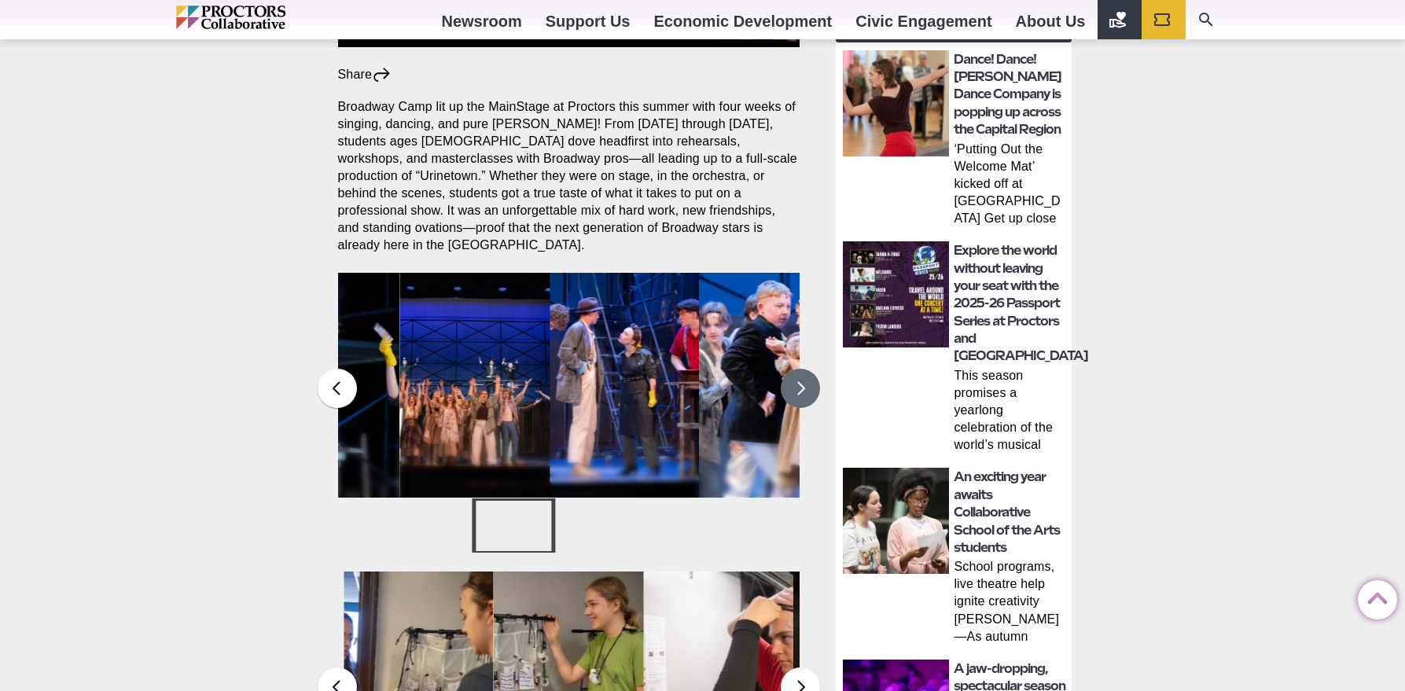
click at [799, 381] on button at bounding box center [800, 388] width 39 height 39
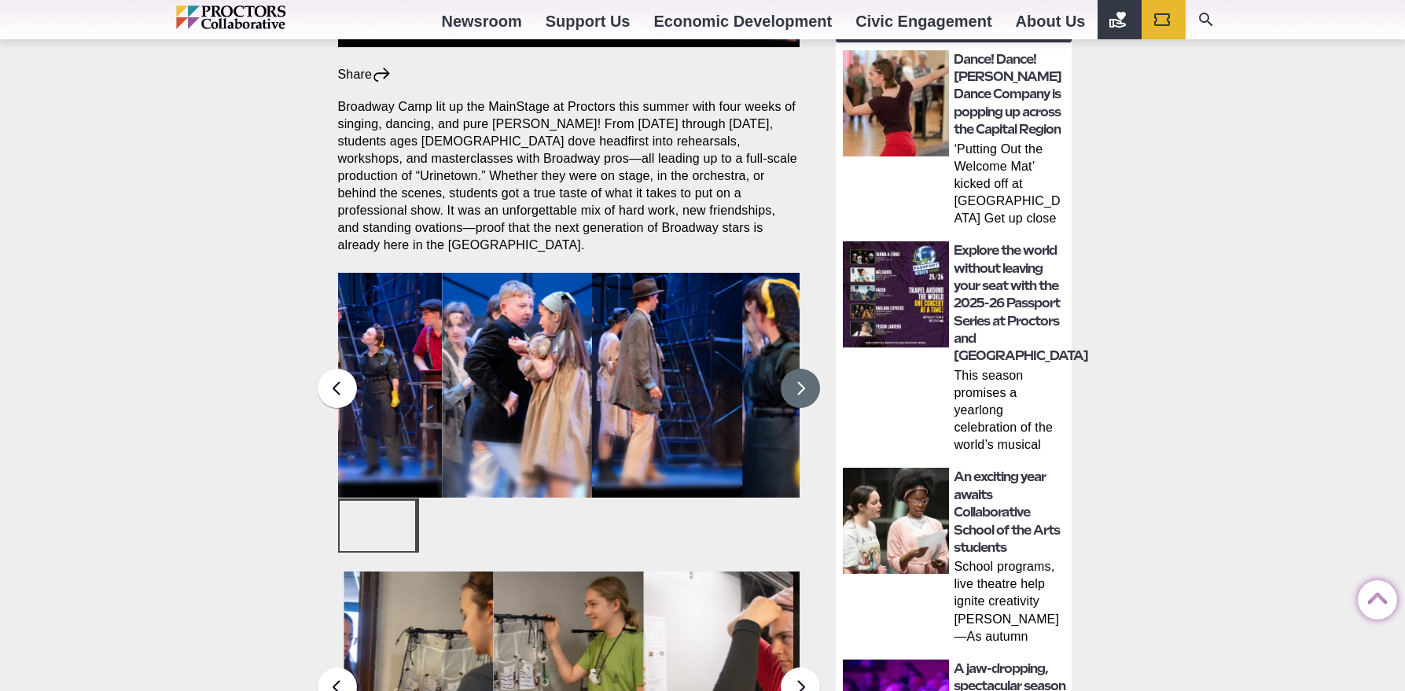
click at [534, 375] on figcaption "Students in the Collaborative School of the Arts Broadway Camp perform during a…" at bounding box center [518, 417] width 150 height 161
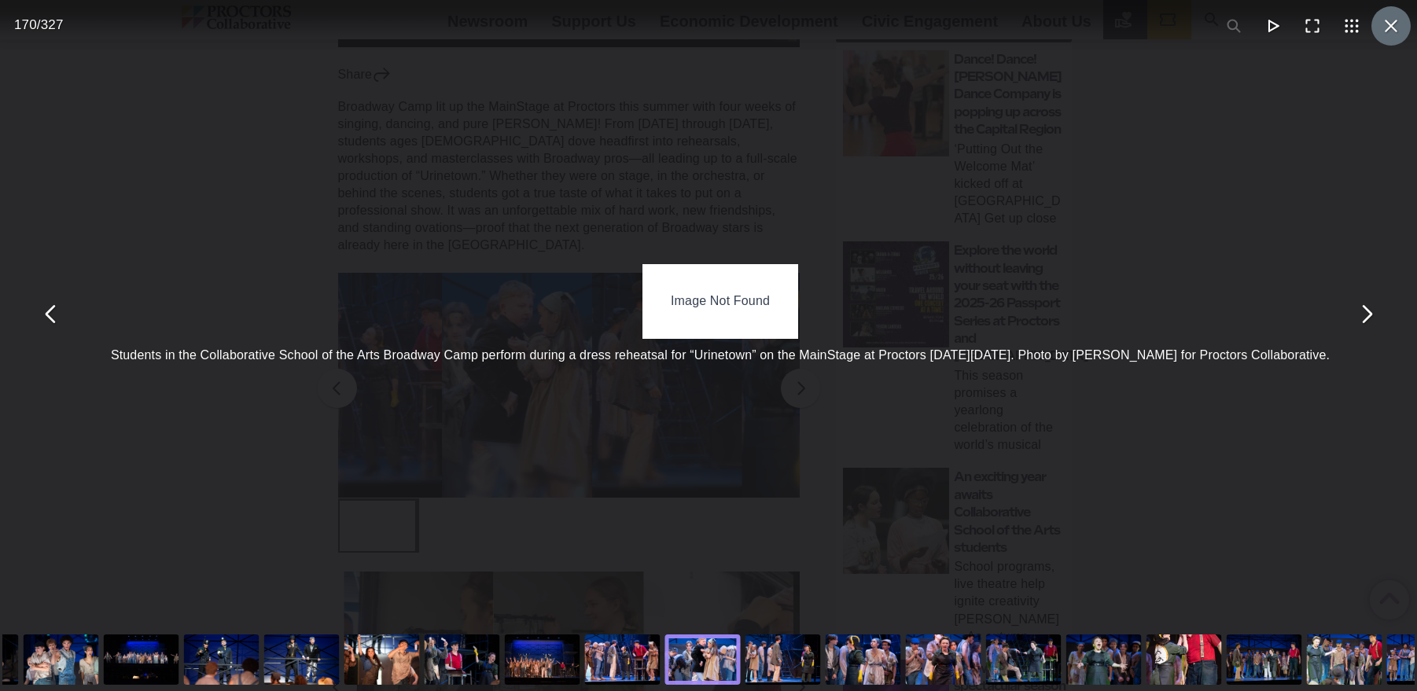
click at [1381, 28] on button "You can close this modal content with the ESC key" at bounding box center [1391, 25] width 39 height 39
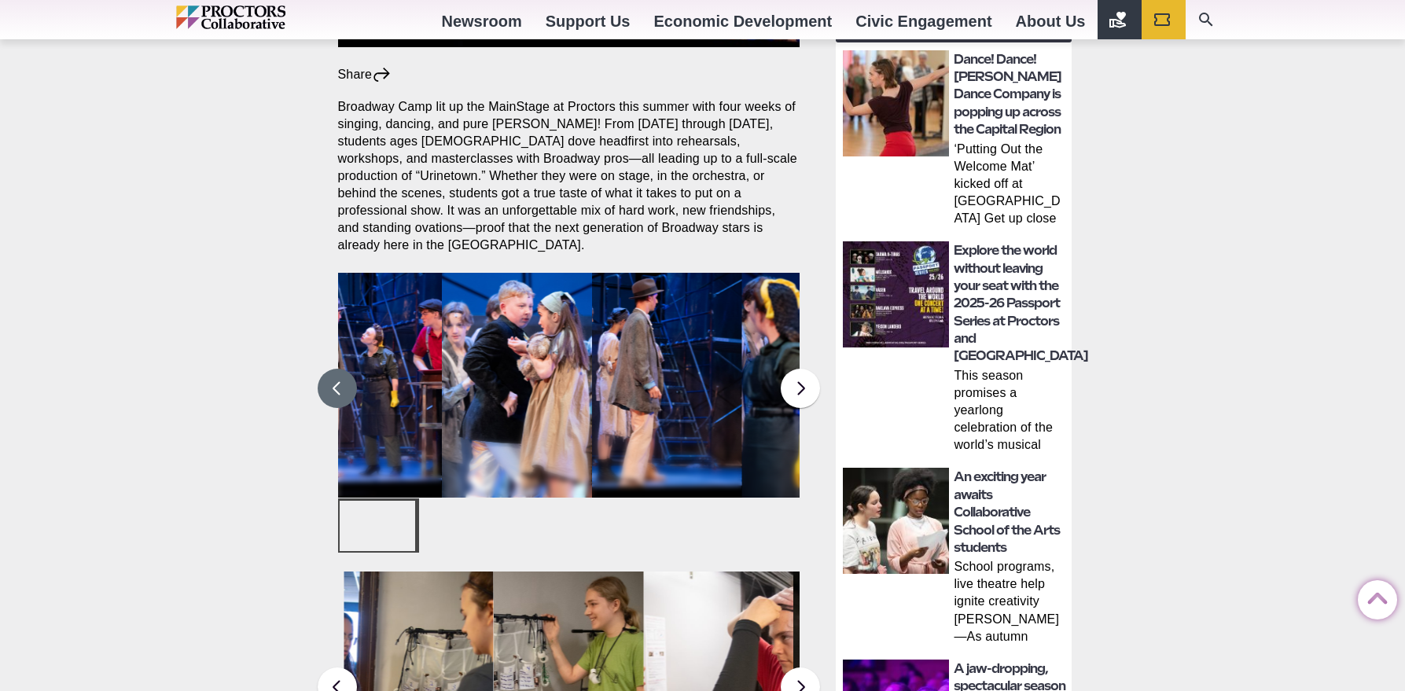
click at [335, 370] on button at bounding box center [337, 388] width 39 height 39
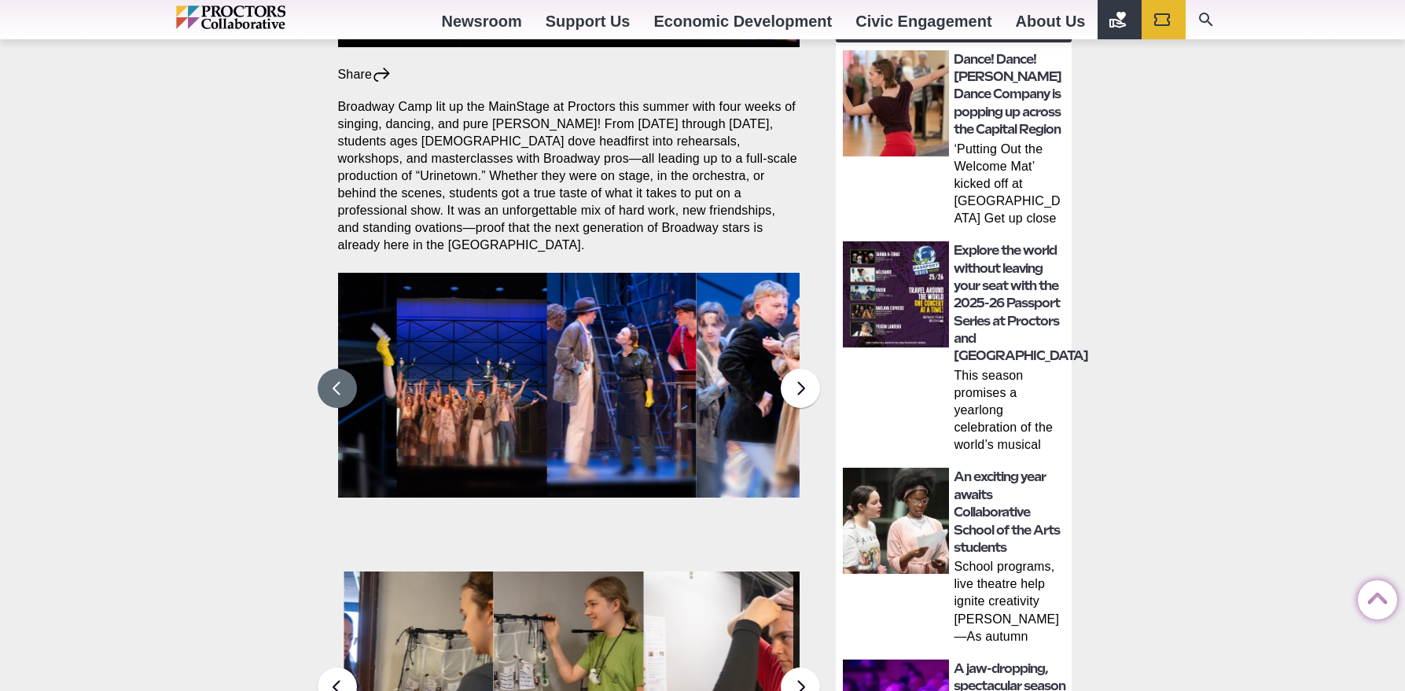
click at [335, 370] on button at bounding box center [337, 388] width 39 height 39
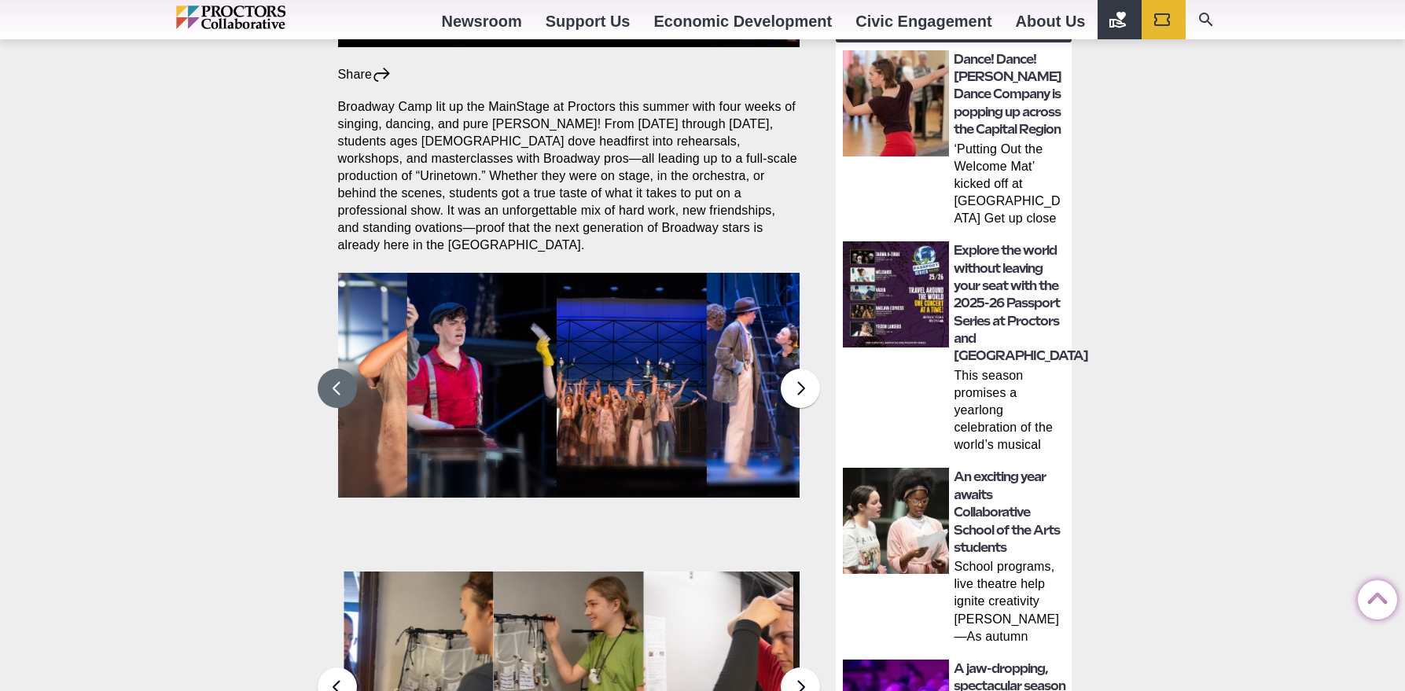
click at [335, 370] on button at bounding box center [337, 388] width 39 height 39
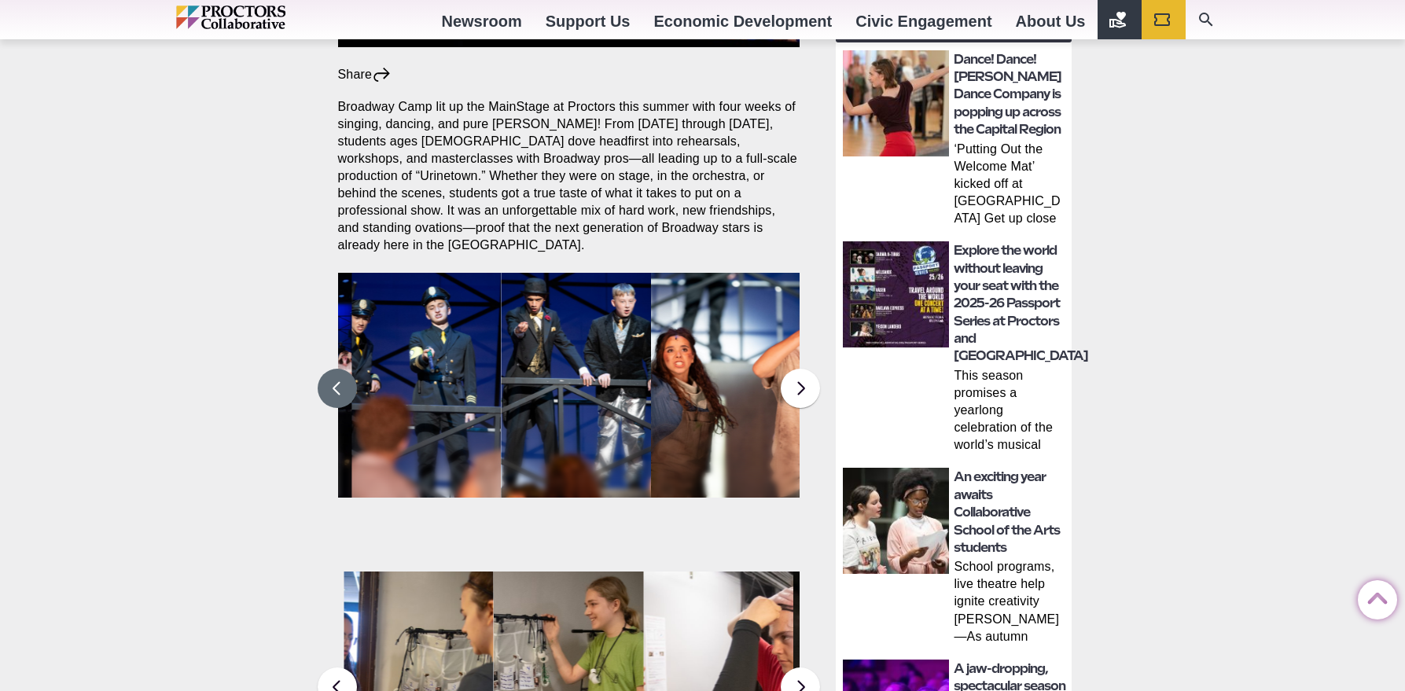
click at [335, 370] on button at bounding box center [337, 388] width 39 height 39
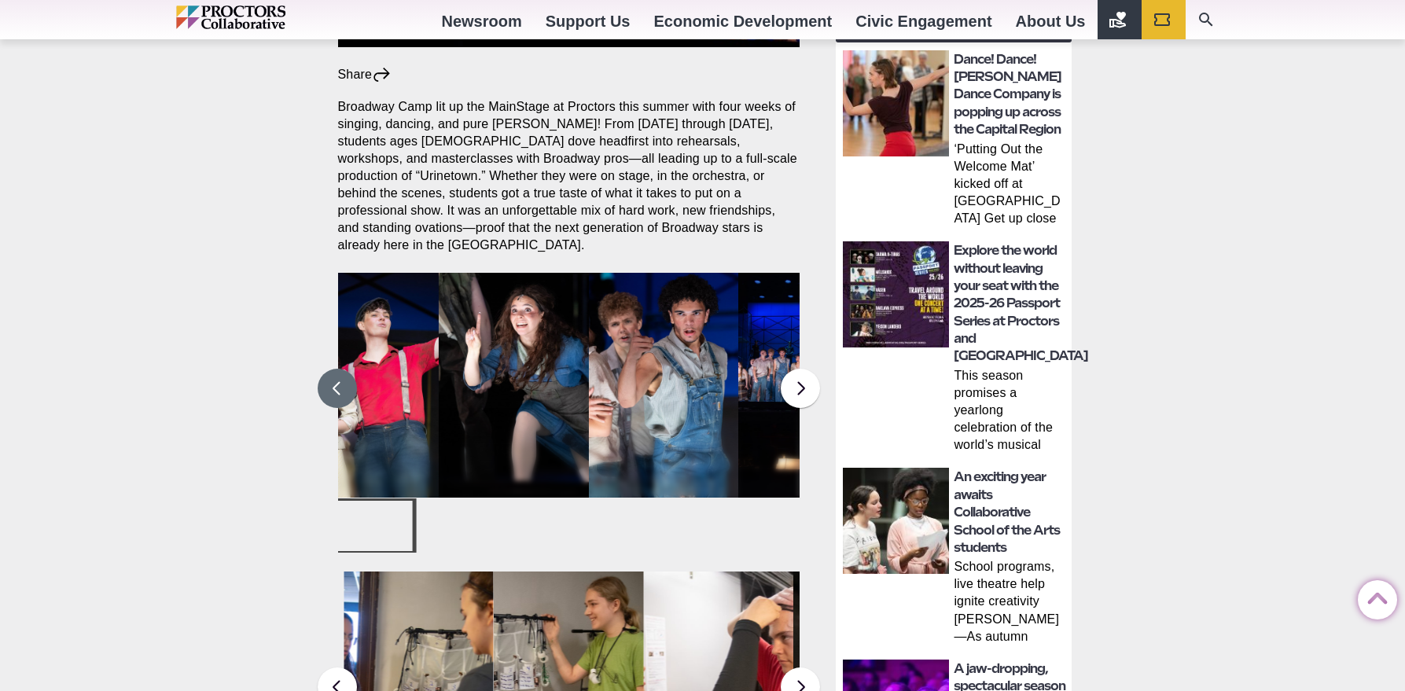
click at [521, 359] on figcaption "Students in the Collaborative School of the Arts Broadway Camp perform during a…" at bounding box center [514, 417] width 150 height 161
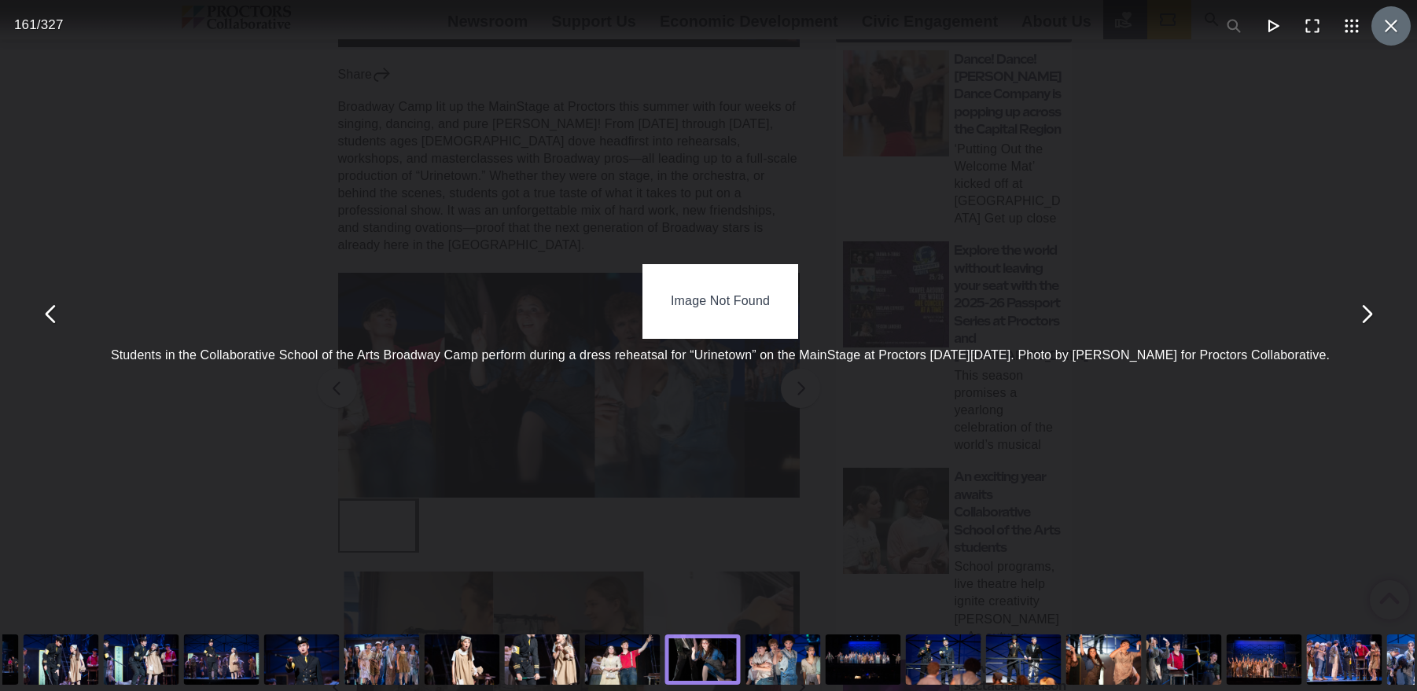
click at [1379, 20] on button "You can close this modal content with the ESC key" at bounding box center [1391, 25] width 39 height 39
